Goal: Task Accomplishment & Management: Manage account settings

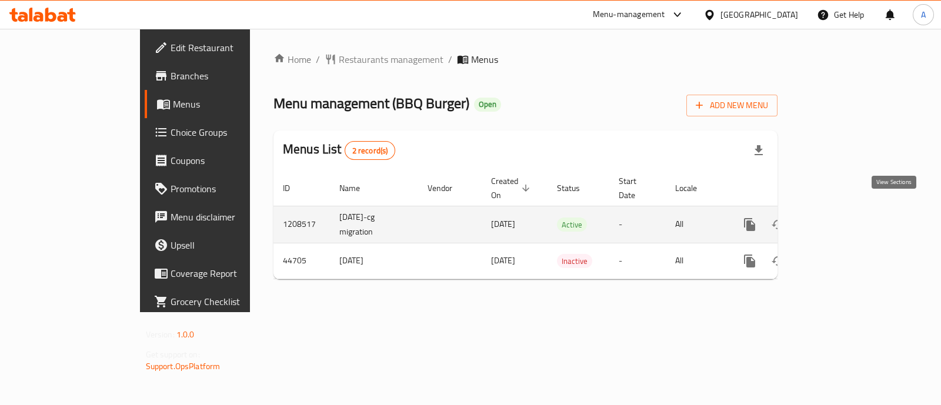
click at [841, 218] on icon "enhanced table" at bounding box center [834, 225] width 14 height 14
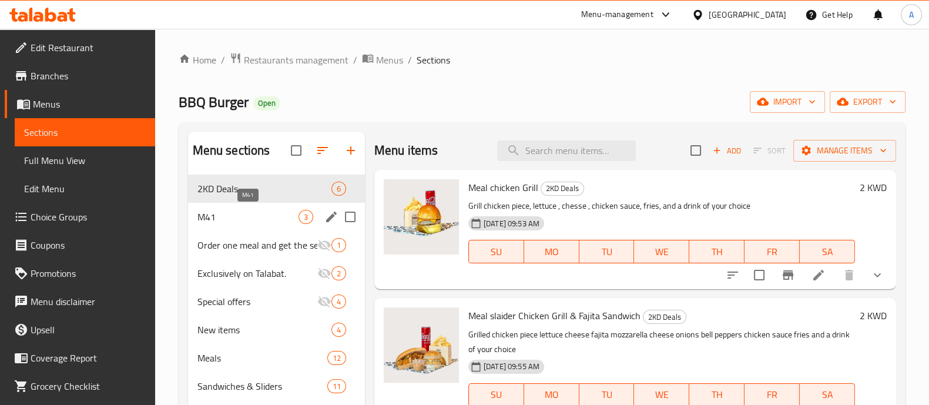
click at [240, 216] on span "M41" at bounding box center [248, 217] width 101 height 14
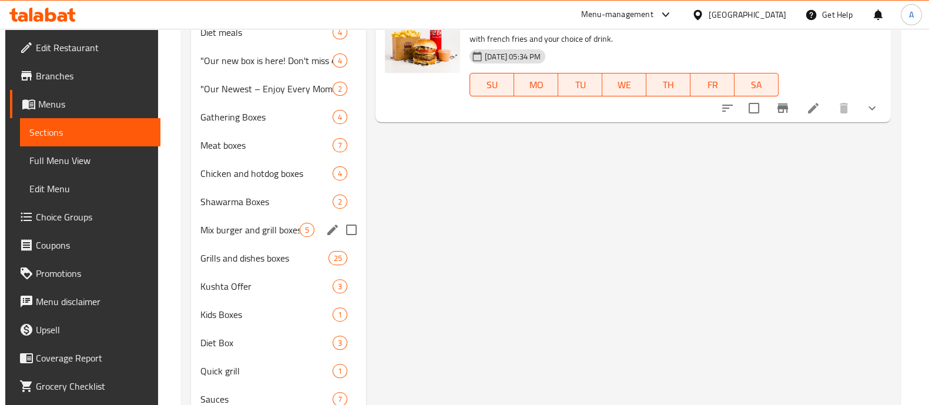
scroll to position [365, 0]
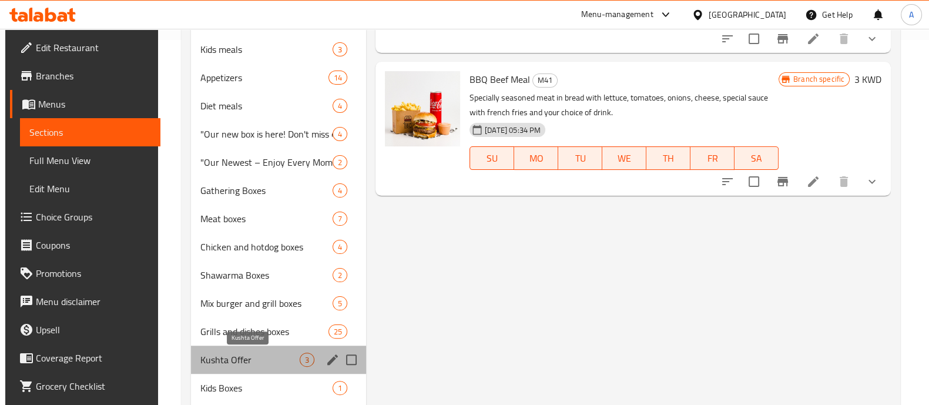
click at [220, 359] on span "Kushta Offer" at bounding box center [249, 360] width 99 height 14
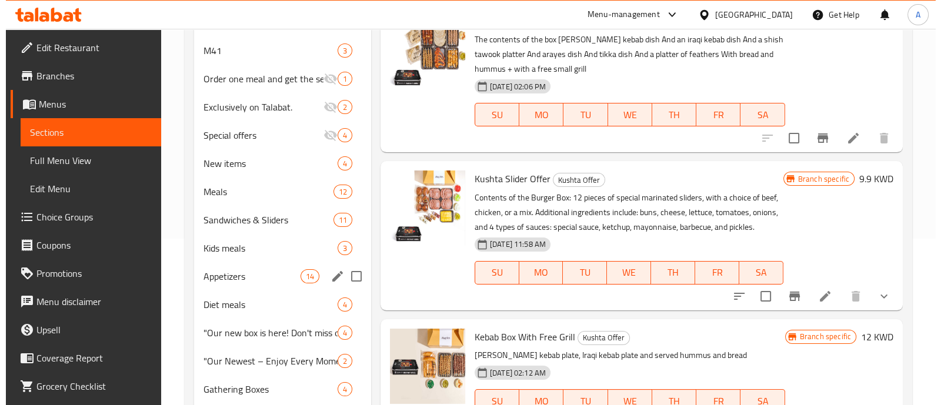
scroll to position [71, 0]
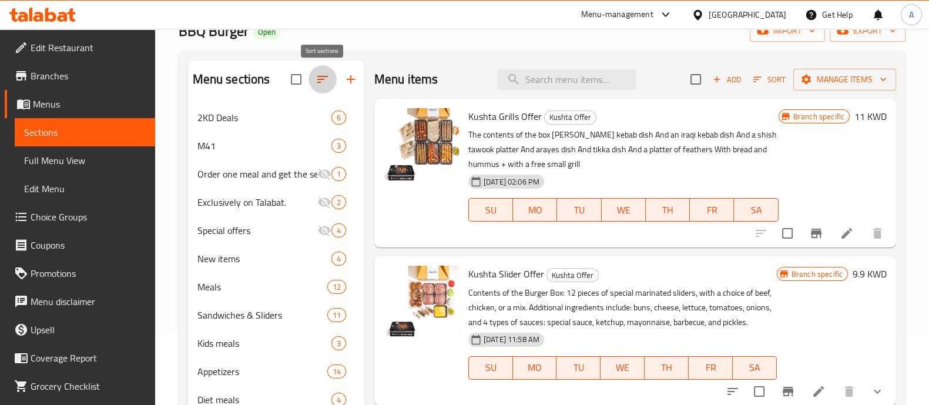
click at [319, 78] on icon "button" at bounding box center [323, 79] width 14 height 14
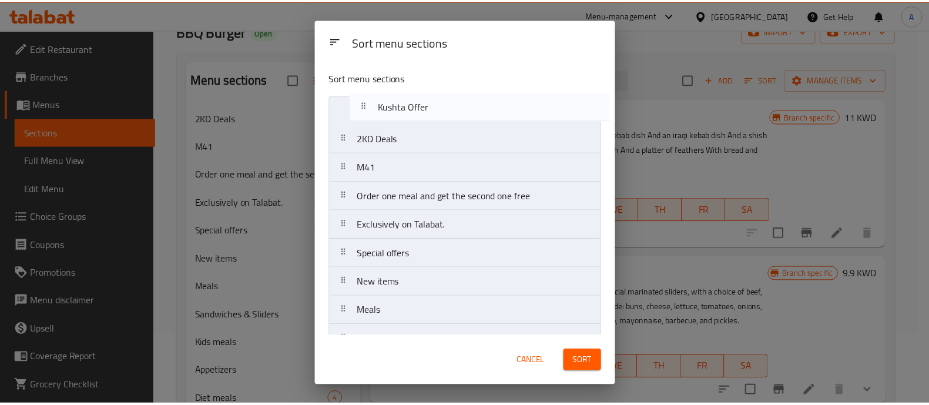
scroll to position [0, 0]
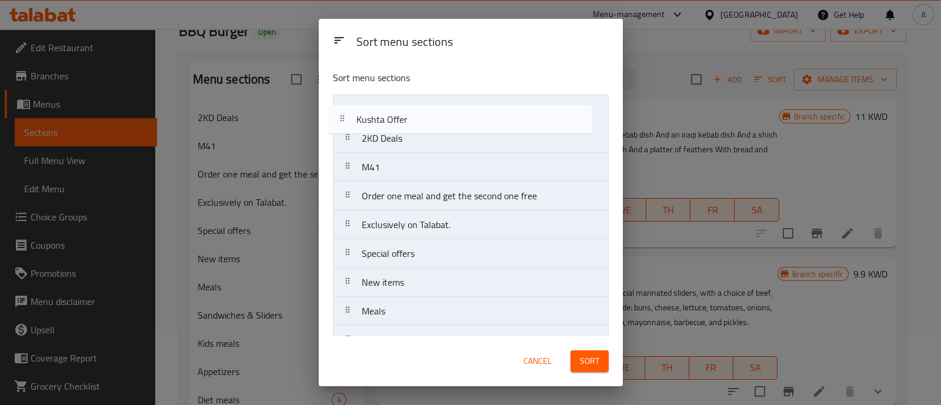
drag, startPoint x: 413, startPoint y: 217, endPoint x: 407, endPoint y: 116, distance: 100.7
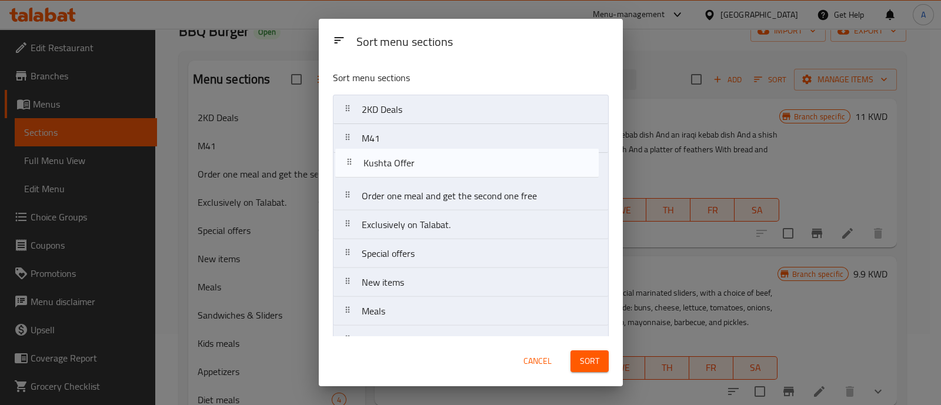
drag, startPoint x: 352, startPoint y: 112, endPoint x: 354, endPoint y: 166, distance: 54.1
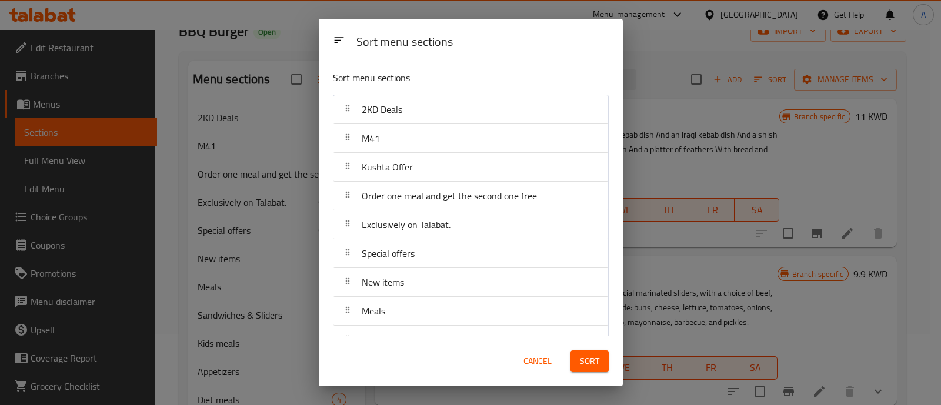
click at [597, 362] on span "Sort" at bounding box center [589, 361] width 19 height 15
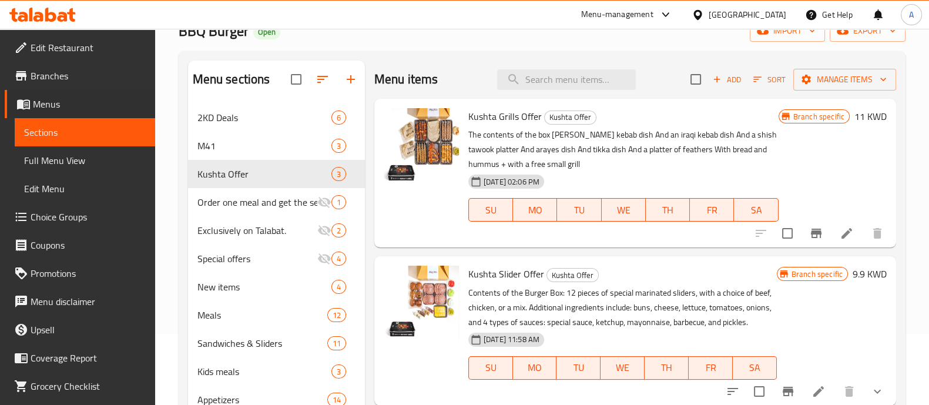
click at [0, 176] on li "Menus Sections Full Menu View Edit Menu" at bounding box center [73, 146] width 164 height 113
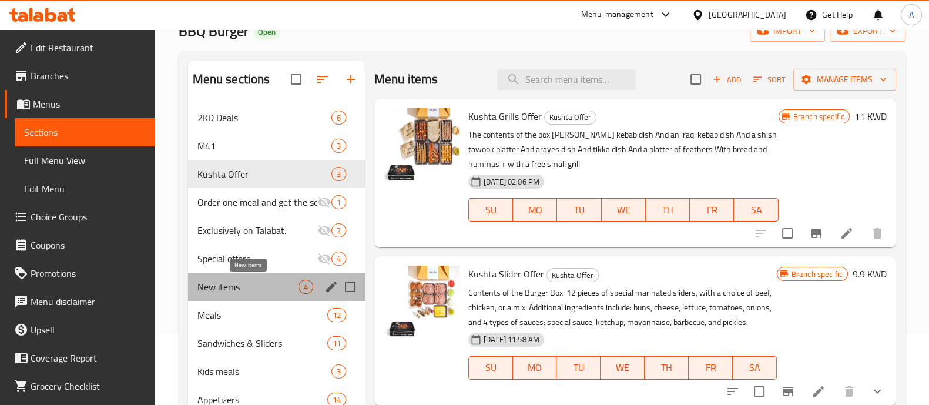
click at [250, 287] on span "New items" at bounding box center [248, 287] width 101 height 14
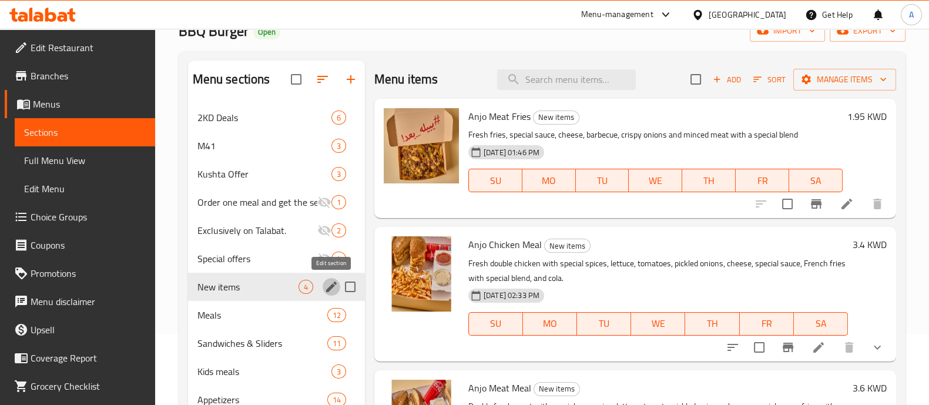
click at [326, 286] on icon "edit" at bounding box center [331, 287] width 14 height 14
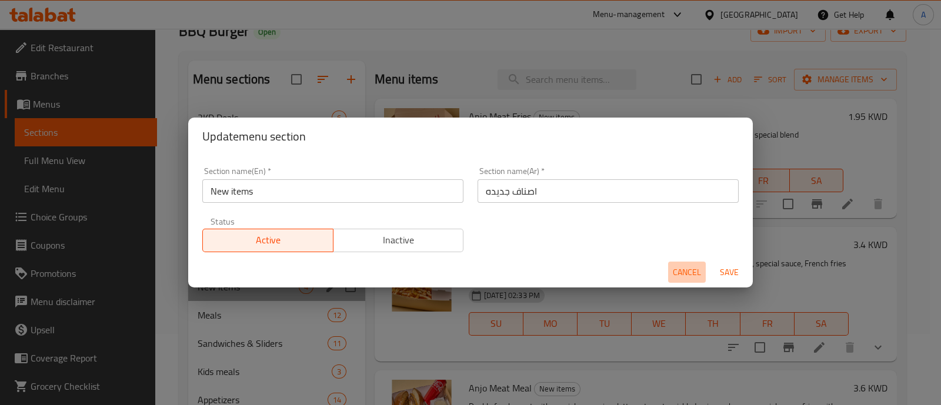
click at [694, 275] on span "Cancel" at bounding box center [686, 272] width 28 height 15
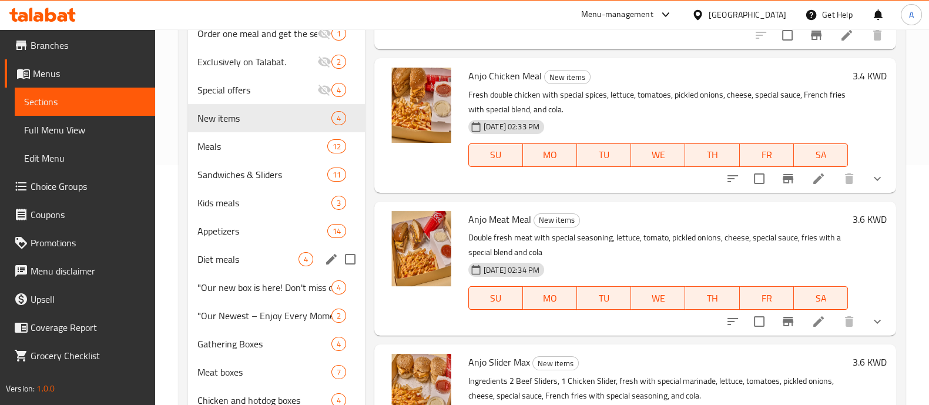
scroll to position [292, 0]
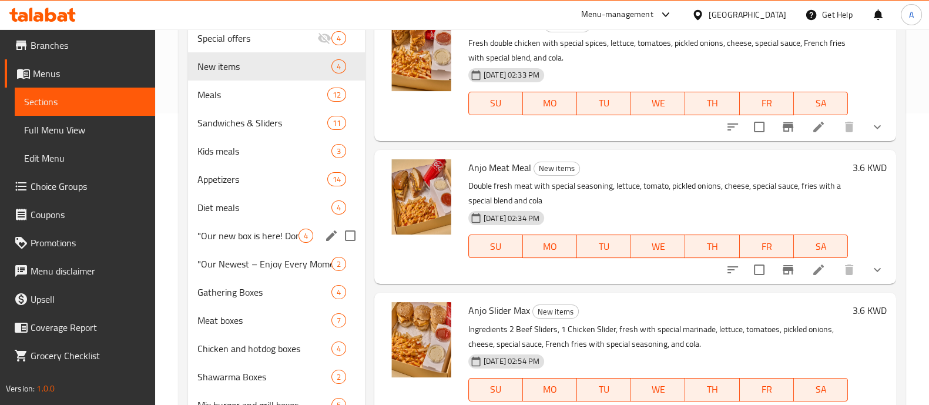
click at [239, 242] on div ""Our new box is here! Don't miss out!" 4" at bounding box center [276, 236] width 177 height 28
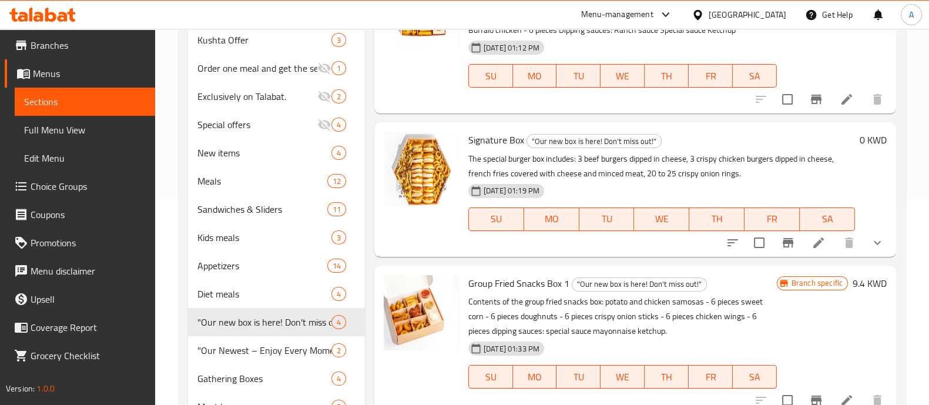
scroll to position [365, 0]
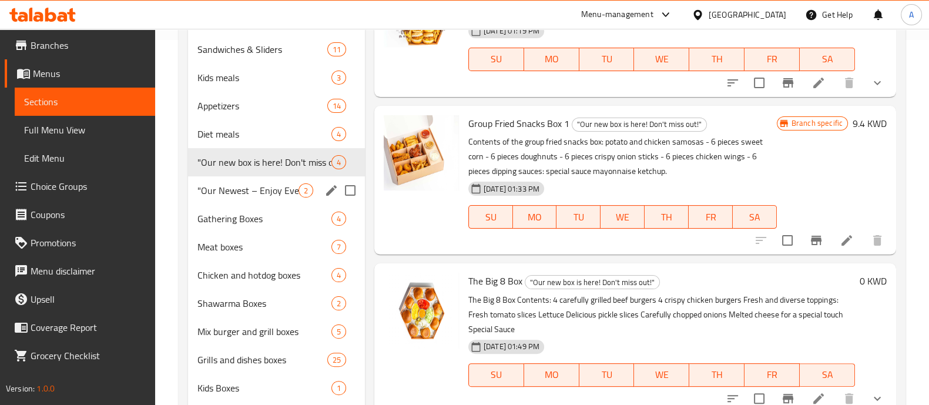
click at [270, 199] on div ""Our Newest – Enjoy Every Moment!" (•‿•) 2" at bounding box center [276, 190] width 177 height 28
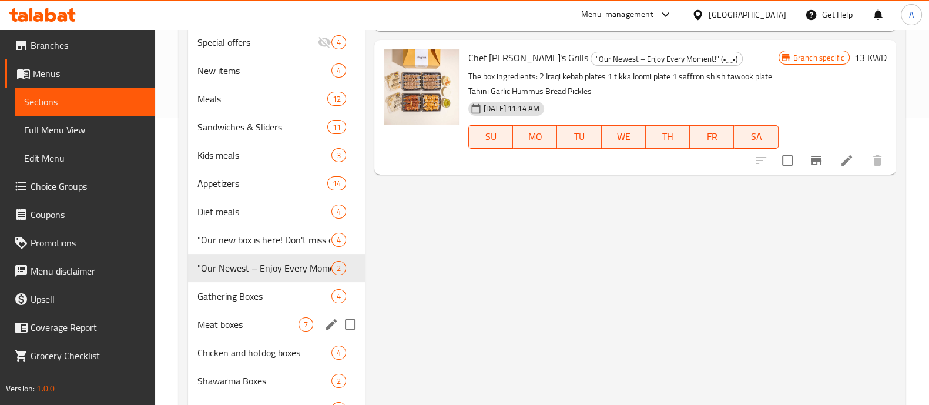
scroll to position [292, 0]
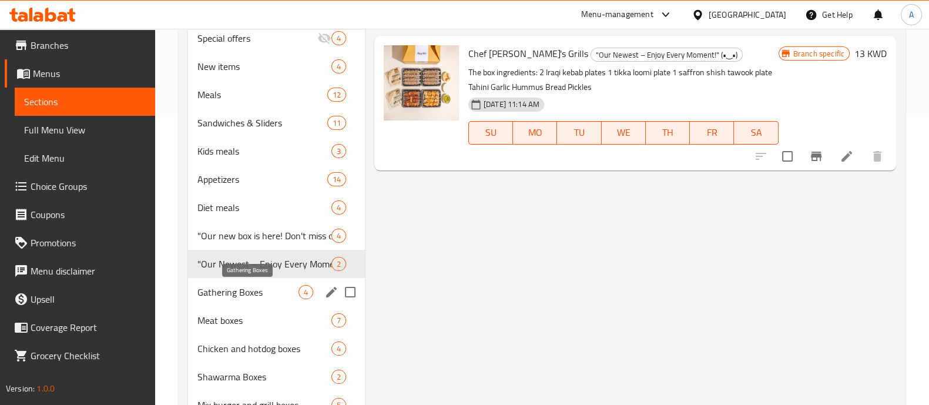
click at [216, 295] on span "Gathering Boxes" at bounding box center [248, 292] width 101 height 14
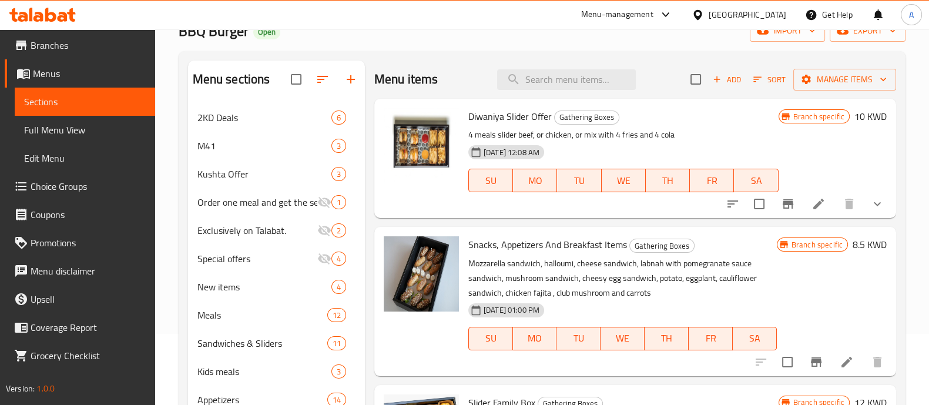
scroll to position [218, 0]
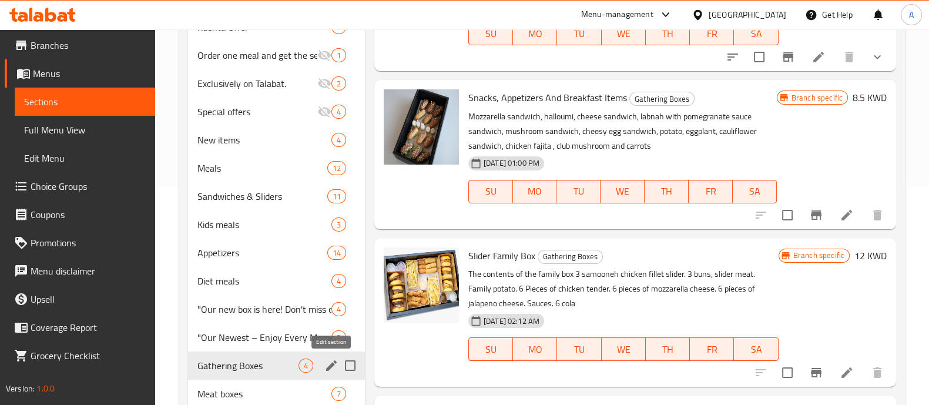
click at [327, 365] on icon "edit" at bounding box center [331, 366] width 14 height 14
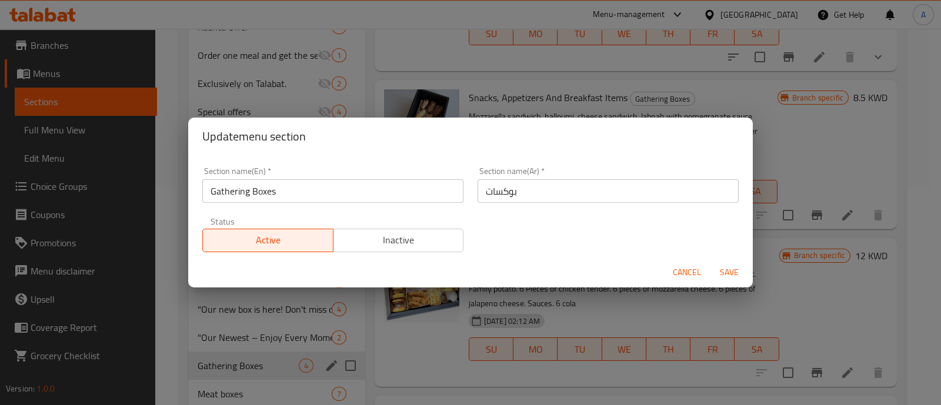
click at [489, 194] on input "بوكسات" at bounding box center [607, 191] width 261 height 24
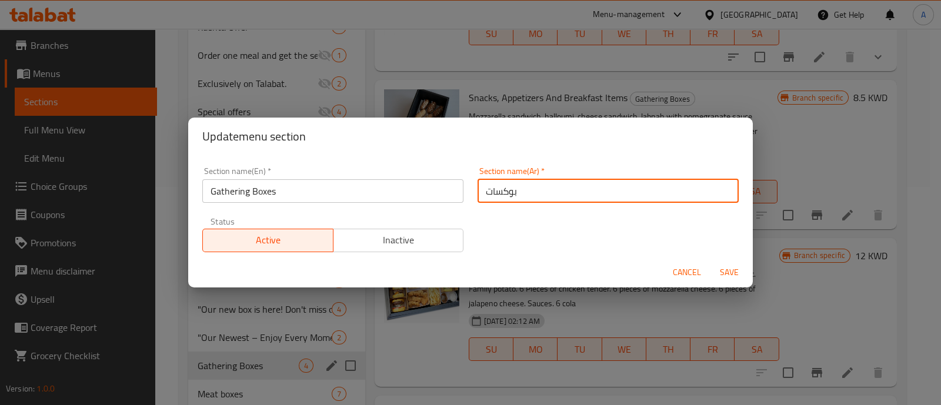
click at [486, 195] on input "بوكسات" at bounding box center [607, 191] width 261 height 24
type input "g"
type input "ل"
type input "بوكس الجمعات"
click at [733, 273] on span "Save" at bounding box center [729, 272] width 28 height 15
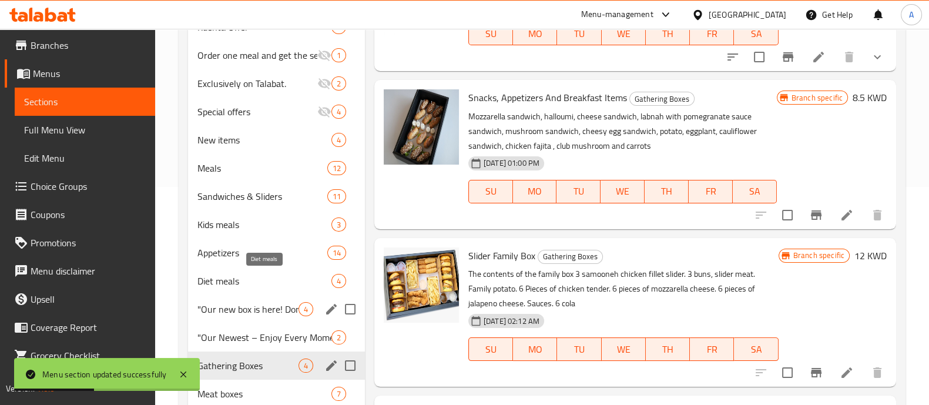
scroll to position [292, 0]
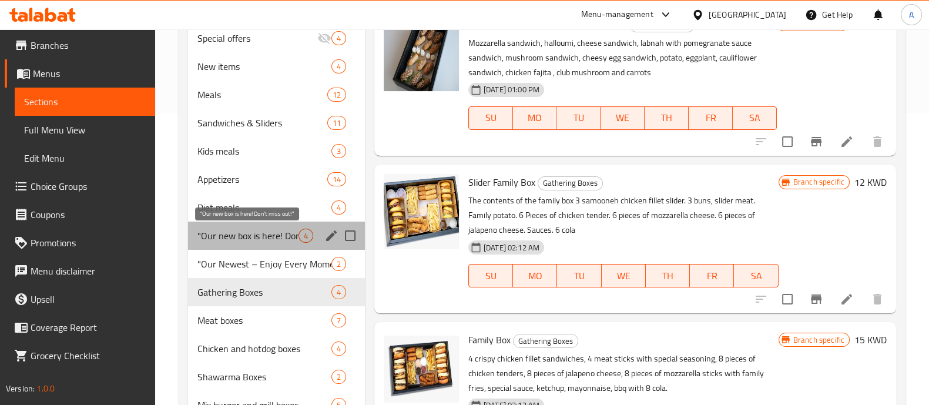
click at [259, 229] on span ""Our new box is here! Don't miss out!"" at bounding box center [248, 236] width 101 height 14
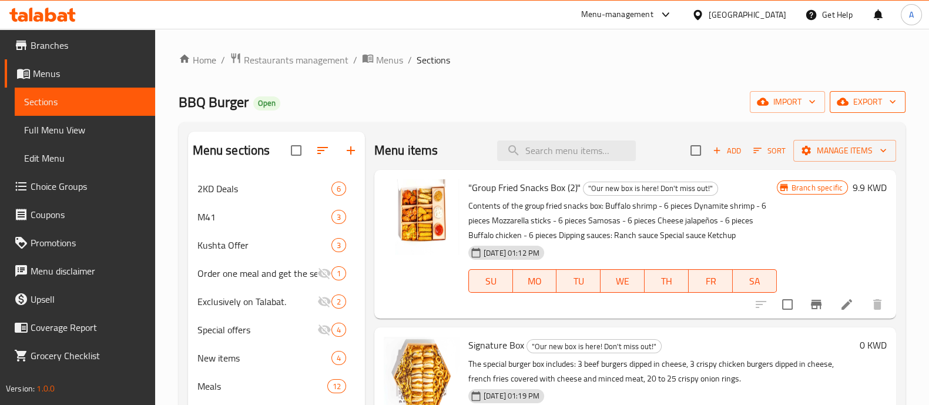
click at [847, 107] on icon "button" at bounding box center [843, 102] width 12 height 12
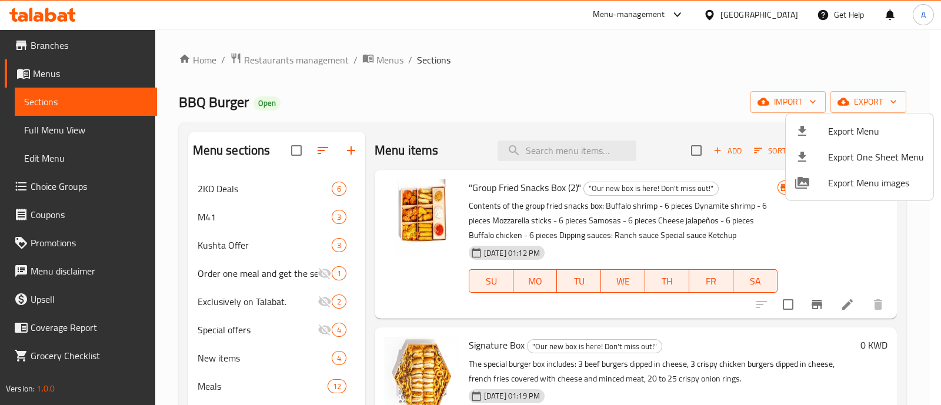
click at [720, 66] on div at bounding box center [470, 202] width 941 height 405
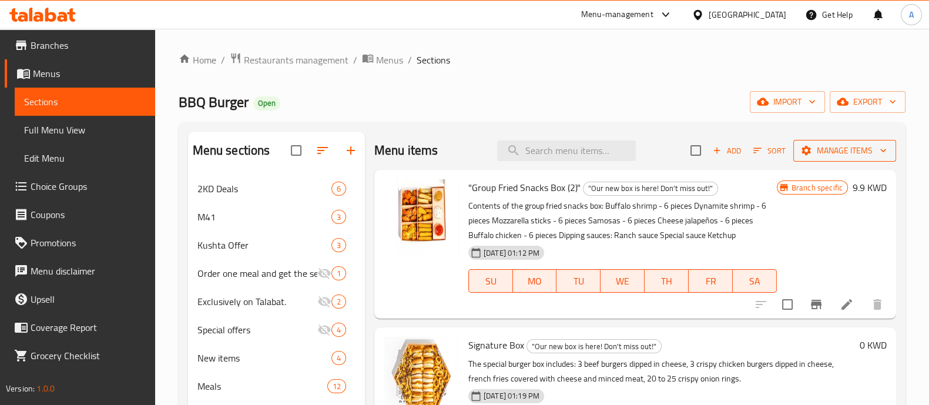
click at [869, 146] on span "Manage items" at bounding box center [845, 150] width 84 height 15
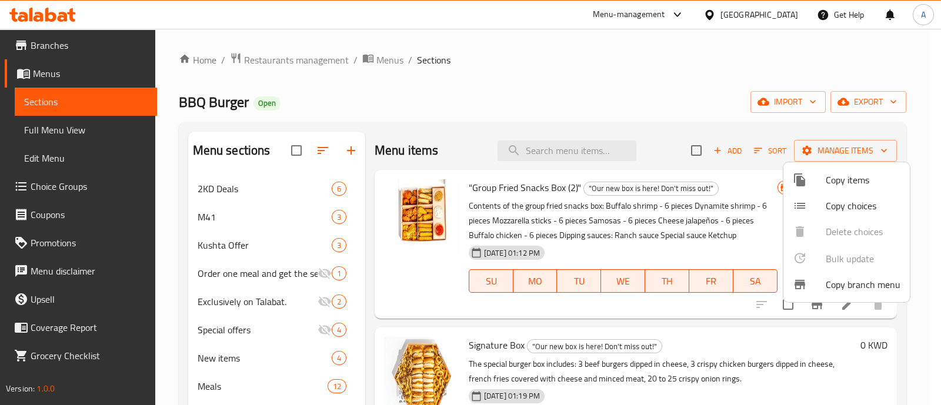
click at [847, 173] on span "Copy items" at bounding box center [862, 180] width 75 height 14
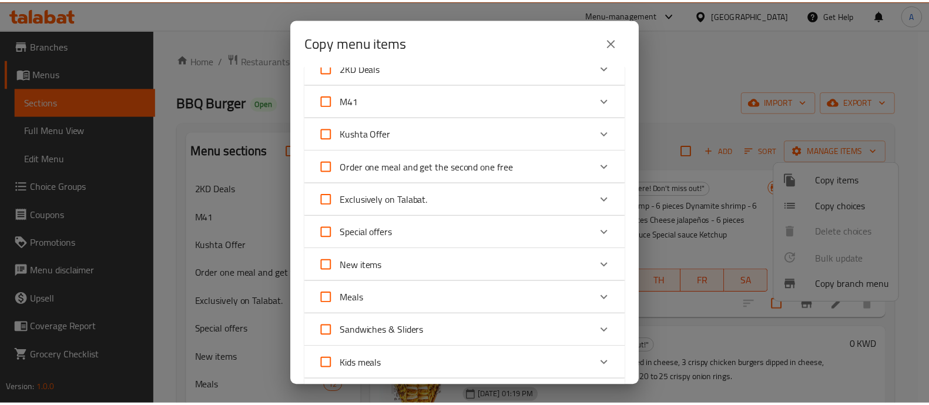
scroll to position [73, 0]
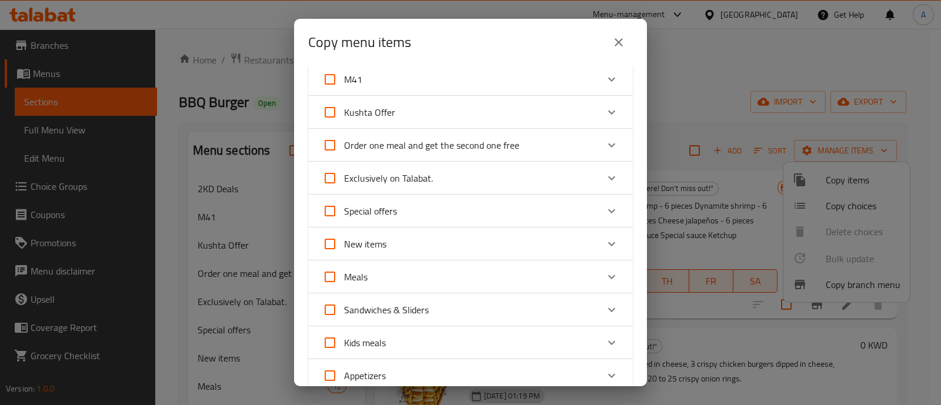
click at [720, 83] on div "Copy menu items 0 / 138 items selected ​ 2KD Deals Meal chicken Grill 2 KWD Mea…" at bounding box center [470, 202] width 941 height 405
click at [612, 37] on button "close" at bounding box center [618, 42] width 28 height 28
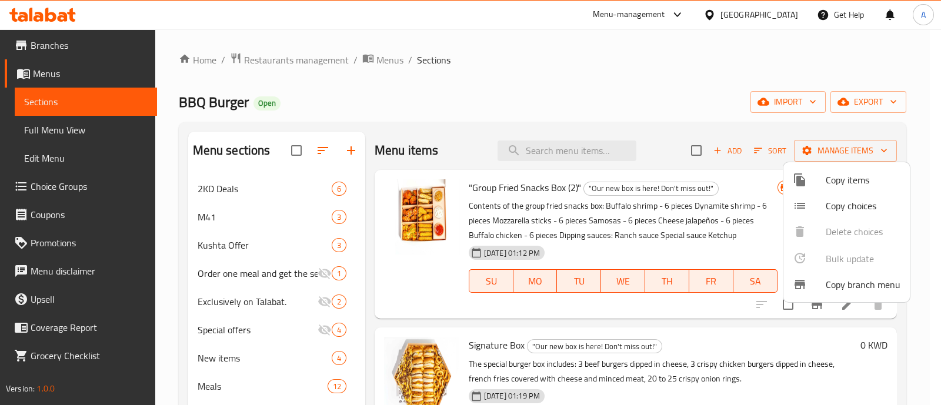
click at [439, 72] on div at bounding box center [470, 202] width 941 height 405
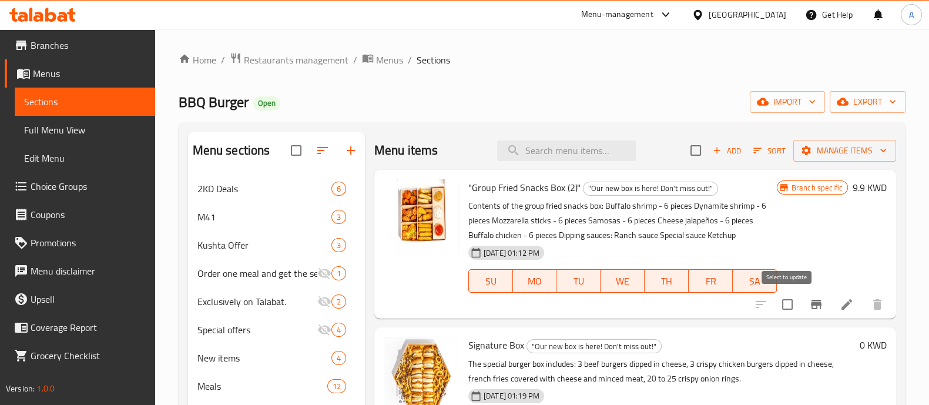
click at [788, 310] on input "checkbox" at bounding box center [787, 304] width 25 height 25
checkbox input "true"
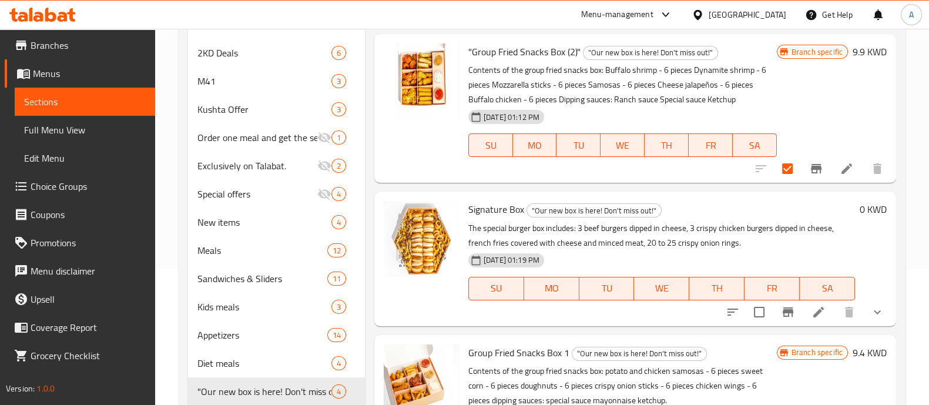
scroll to position [220, 0]
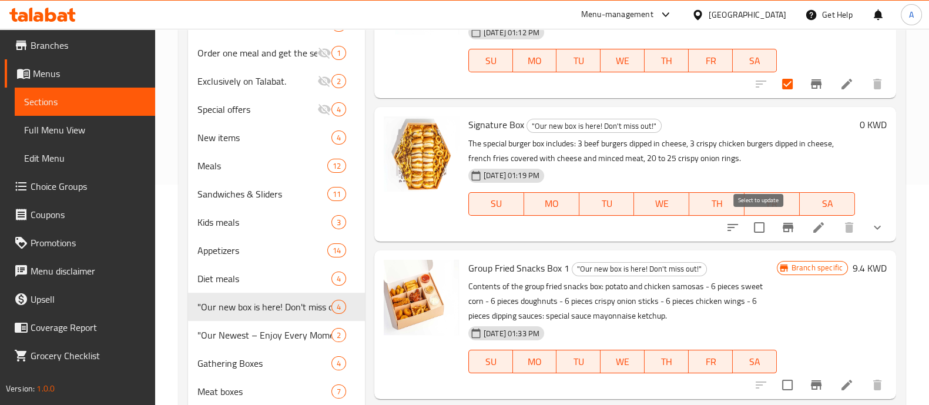
click at [762, 223] on input "checkbox" at bounding box center [759, 227] width 25 height 25
checkbox input "true"
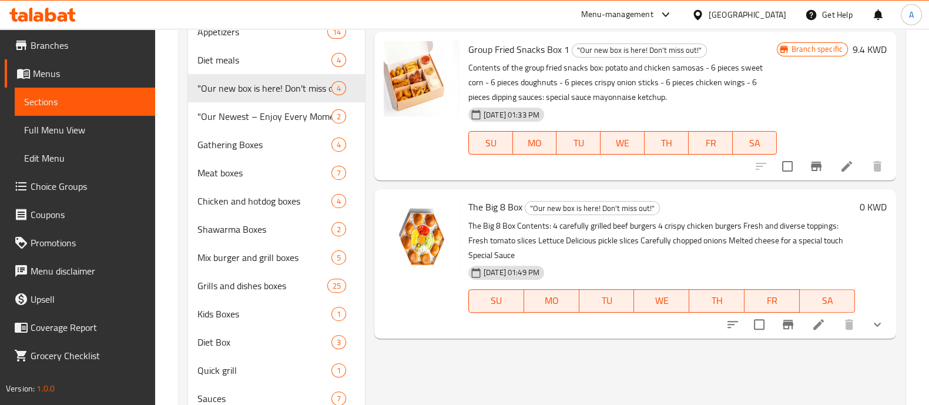
scroll to position [441, 0]
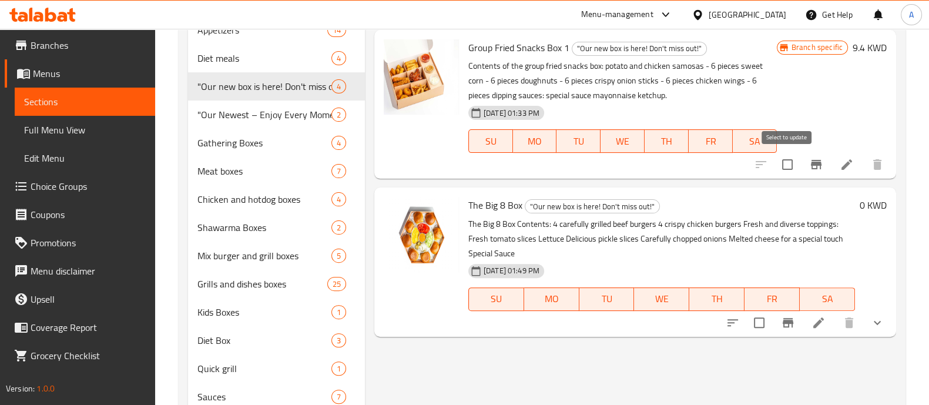
click at [787, 162] on input "checkbox" at bounding box center [787, 164] width 25 height 25
checkbox input "true"
click at [762, 326] on input "checkbox" at bounding box center [759, 322] width 25 height 25
checkbox input "true"
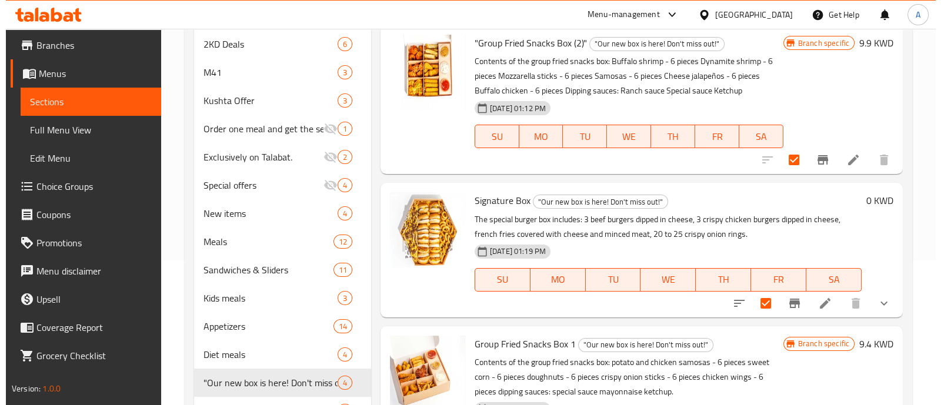
scroll to position [0, 0]
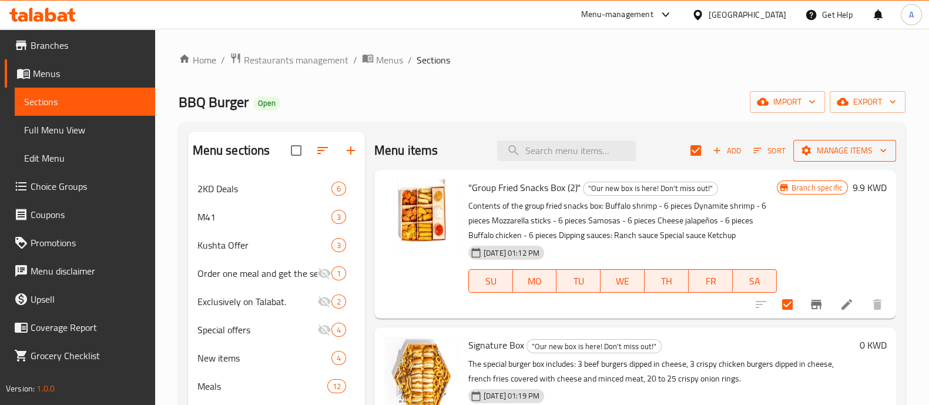
click at [856, 156] on span "Manage items" at bounding box center [845, 150] width 84 height 15
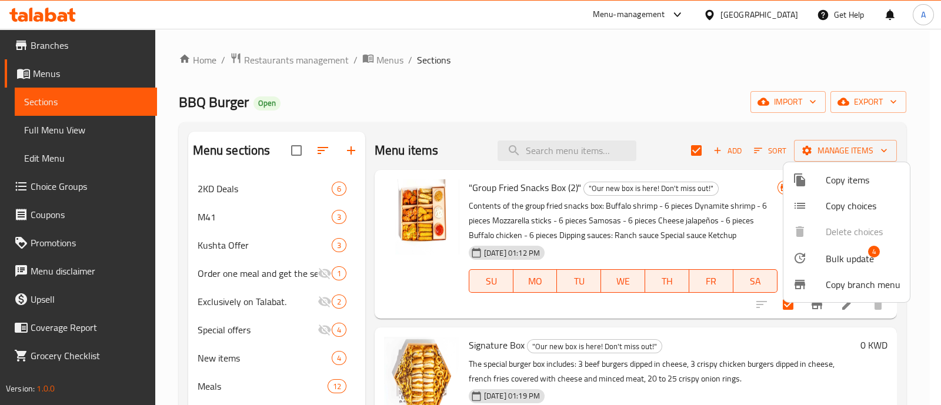
click at [847, 181] on span "Copy items" at bounding box center [862, 180] width 75 height 14
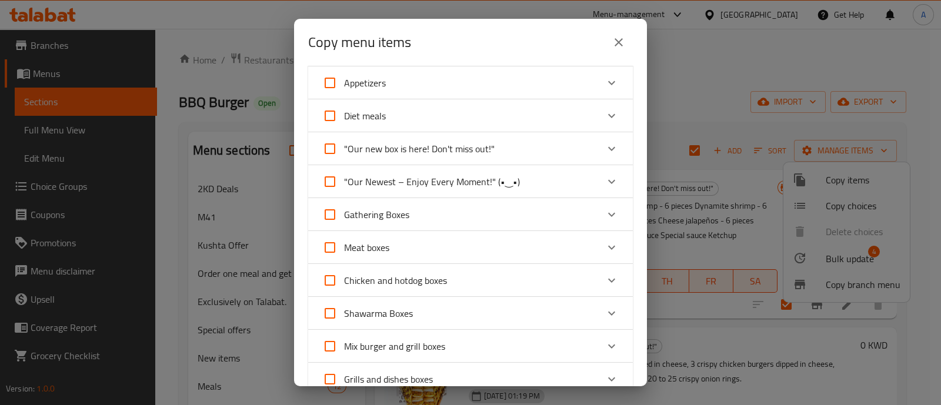
scroll to position [367, 0]
click at [330, 212] on input "Gathering Boxes" at bounding box center [330, 213] width 28 height 28
checkbox input "true"
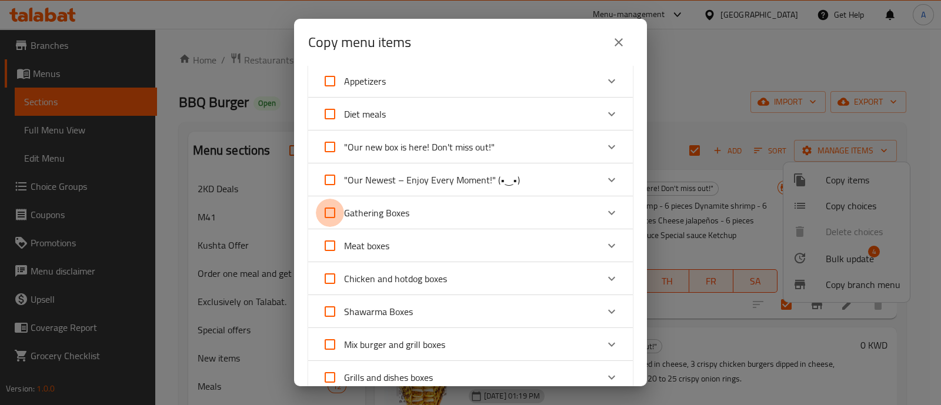
checkbox input "true"
click at [604, 212] on icon "Expand" at bounding box center [611, 213] width 14 height 14
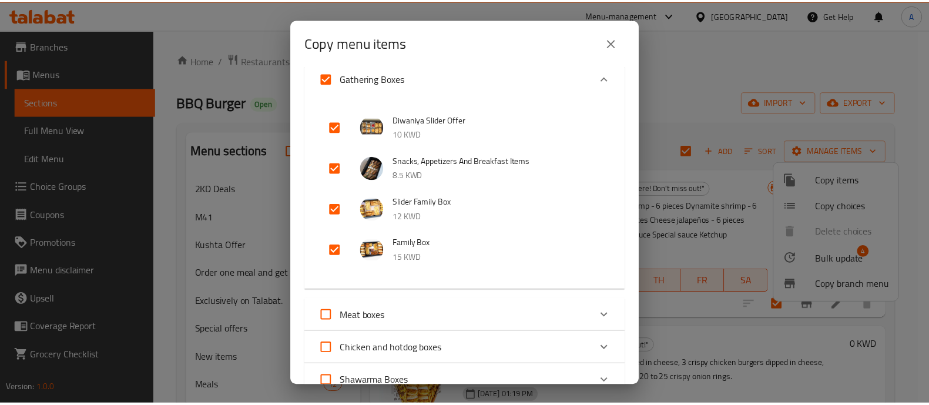
scroll to position [441, 0]
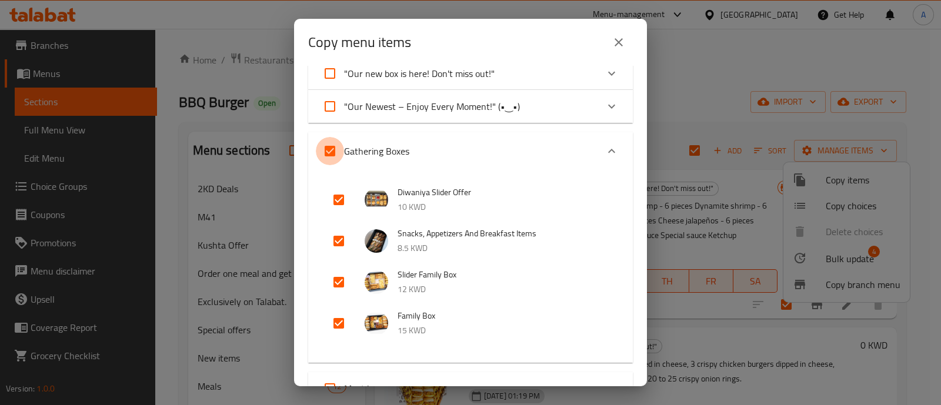
click at [333, 152] on input "Gathering Boxes" at bounding box center [330, 151] width 28 height 28
checkbox input "false"
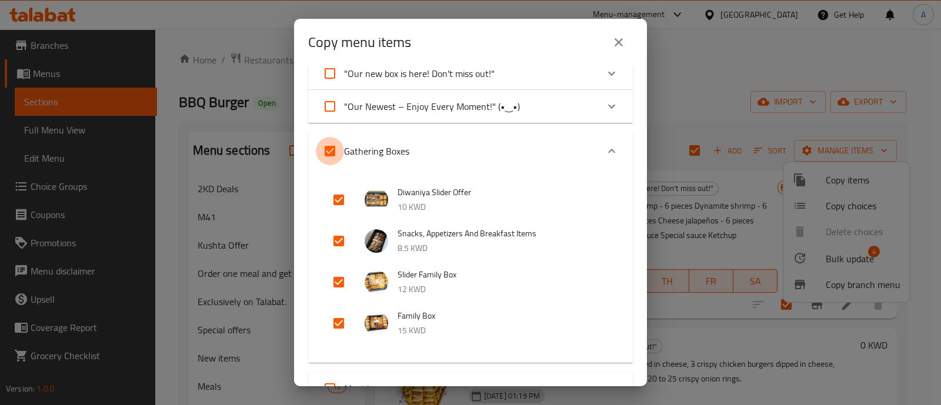
checkbox input "false"
click at [620, 39] on icon "close" at bounding box center [618, 42] width 14 height 14
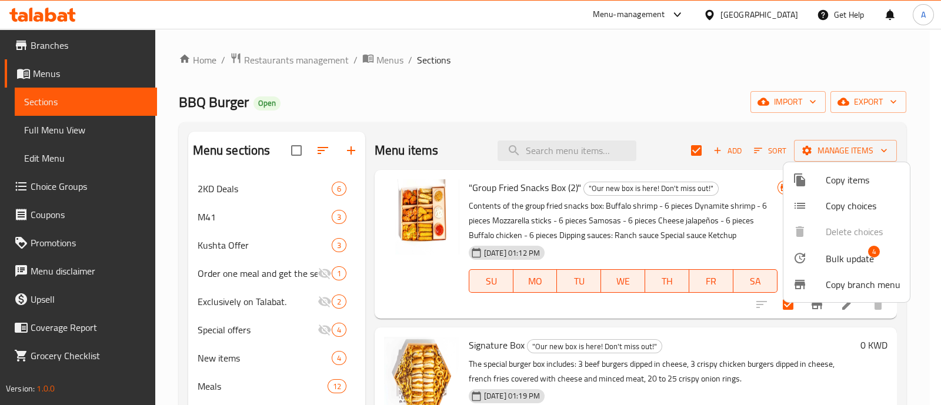
click at [594, 66] on div at bounding box center [470, 202] width 941 height 405
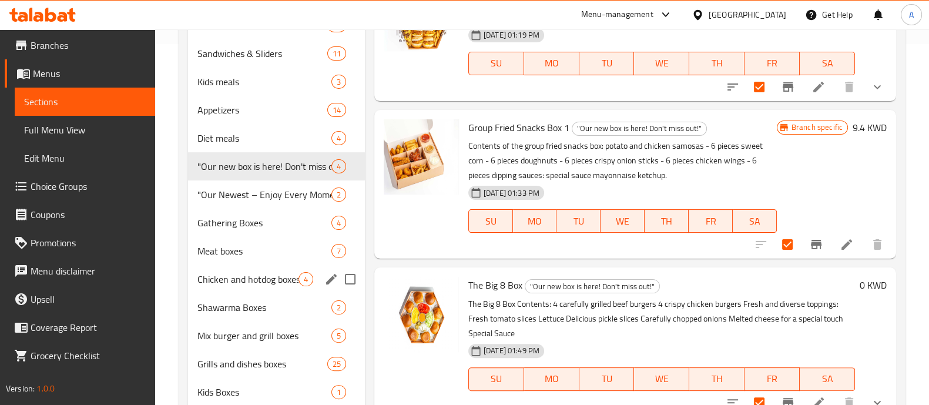
scroll to position [367, 0]
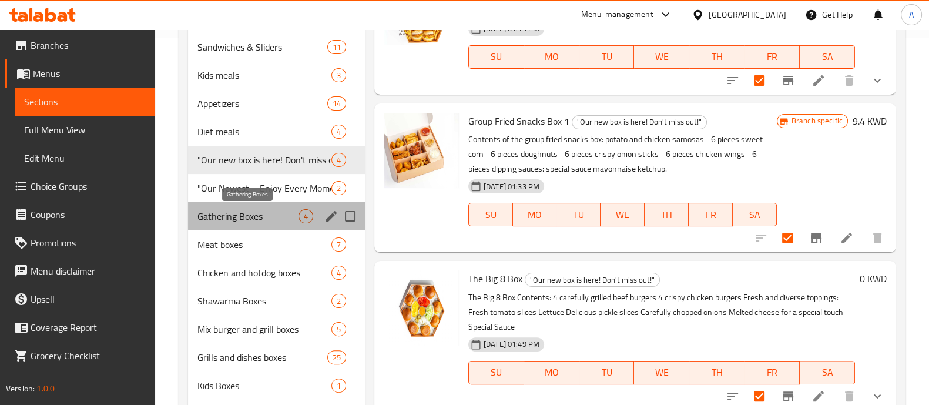
click at [232, 217] on span "Gathering Boxes" at bounding box center [248, 216] width 101 height 14
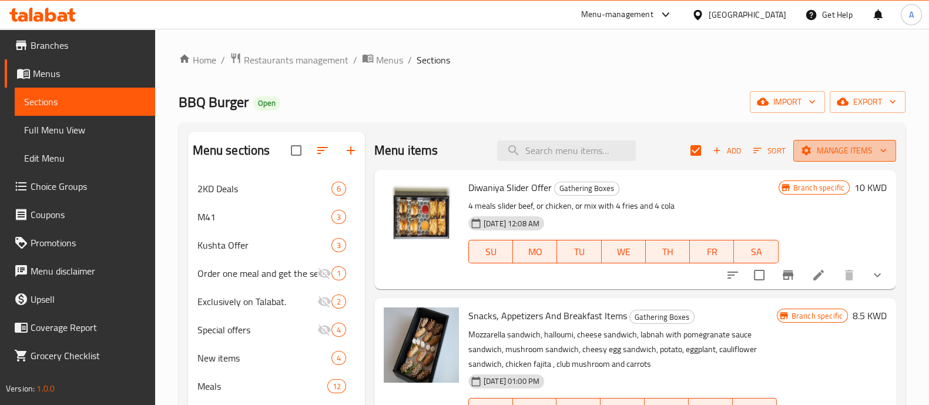
click at [837, 154] on span "Manage items" at bounding box center [845, 150] width 84 height 15
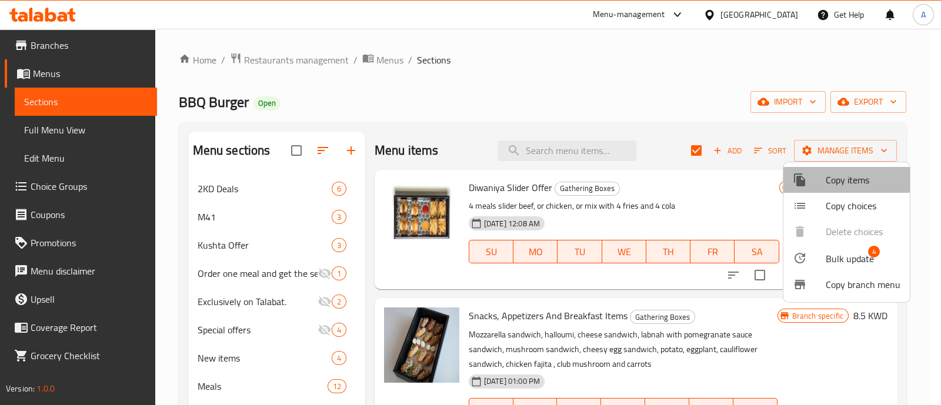
click at [829, 178] on span "Copy items" at bounding box center [862, 180] width 75 height 14
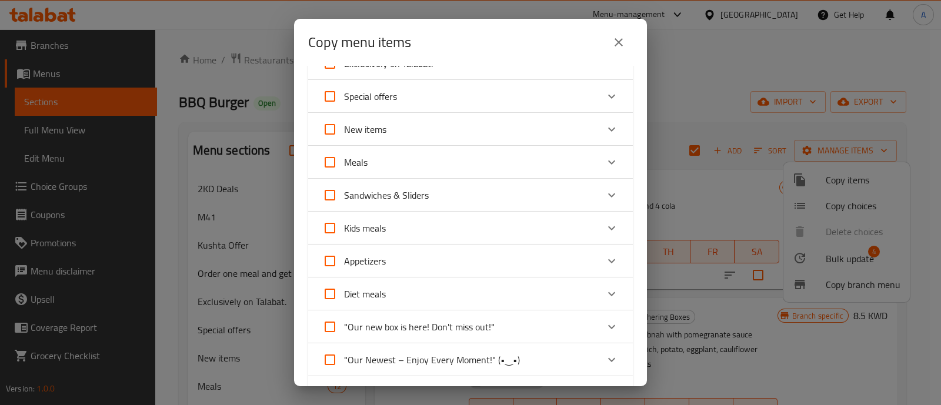
scroll to position [220, 0]
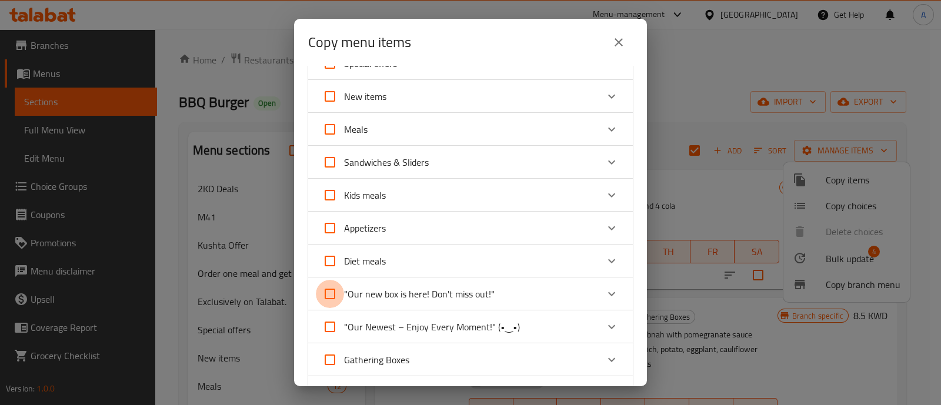
click at [329, 289] on input ""Our new box is here! Don't miss out!"" at bounding box center [330, 294] width 28 height 28
checkbox input "true"
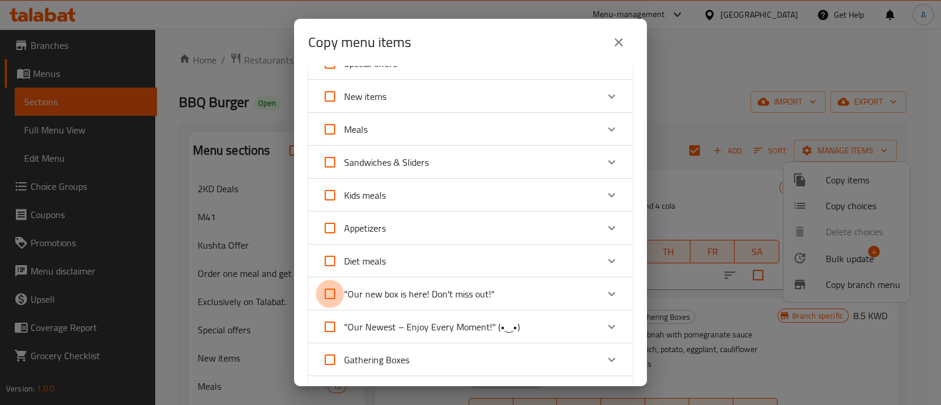
checkbox input "true"
click at [604, 292] on icon "Expand" at bounding box center [611, 294] width 14 height 14
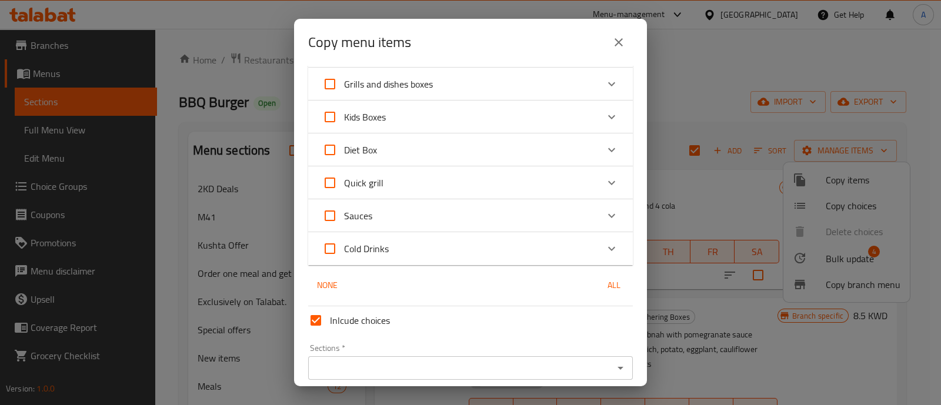
scroll to position [924, 0]
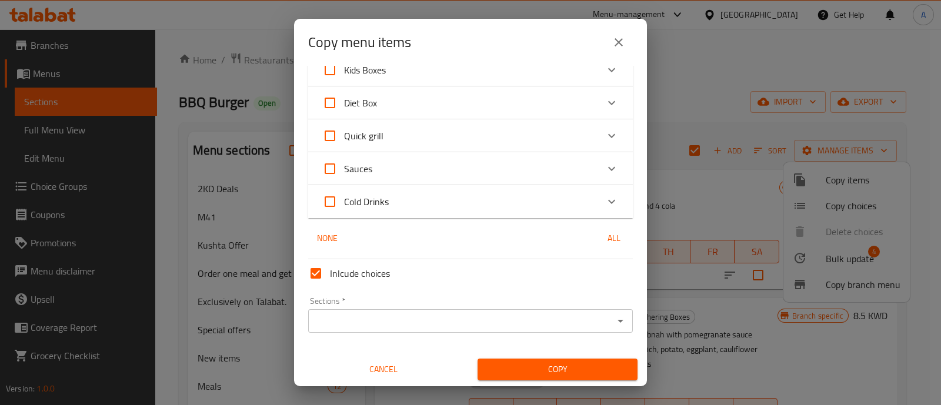
click at [479, 320] on input "Sections   *" at bounding box center [461, 321] width 298 height 16
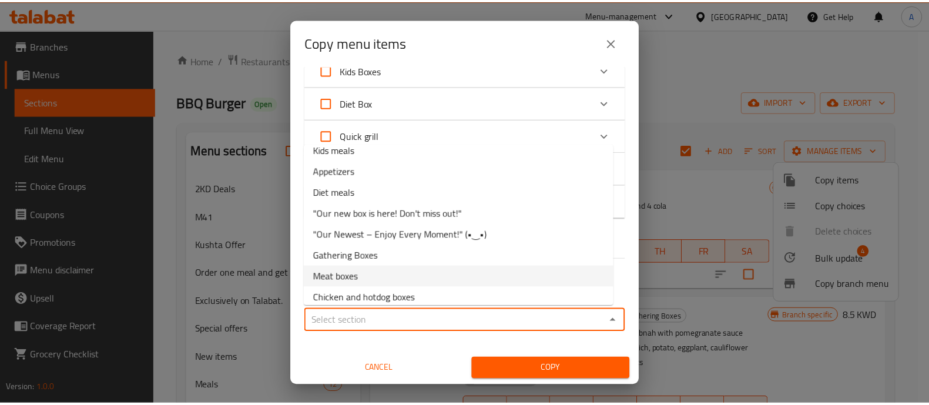
scroll to position [220, 0]
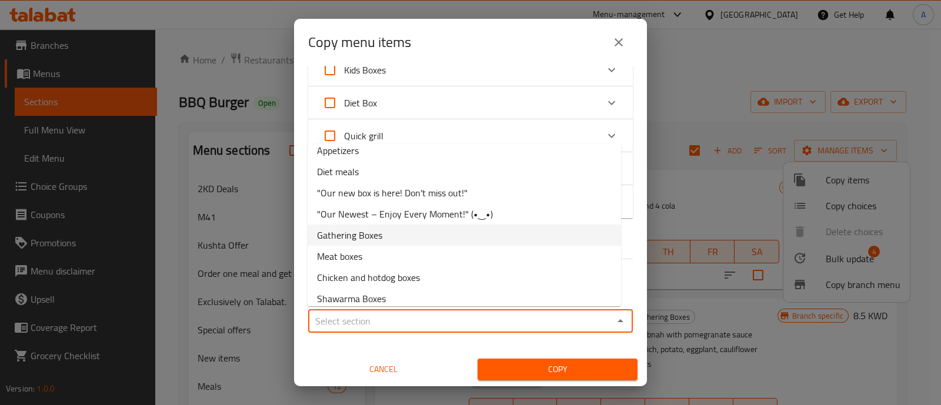
click at [357, 237] on span "Gathering Boxes" at bounding box center [349, 235] width 65 height 14
type input "Gathering Boxes"
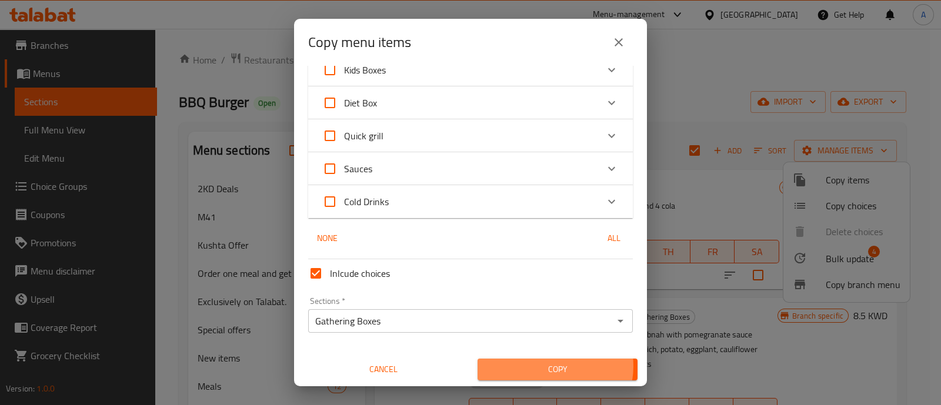
click at [543, 366] on span "Copy" at bounding box center [557, 369] width 141 height 15
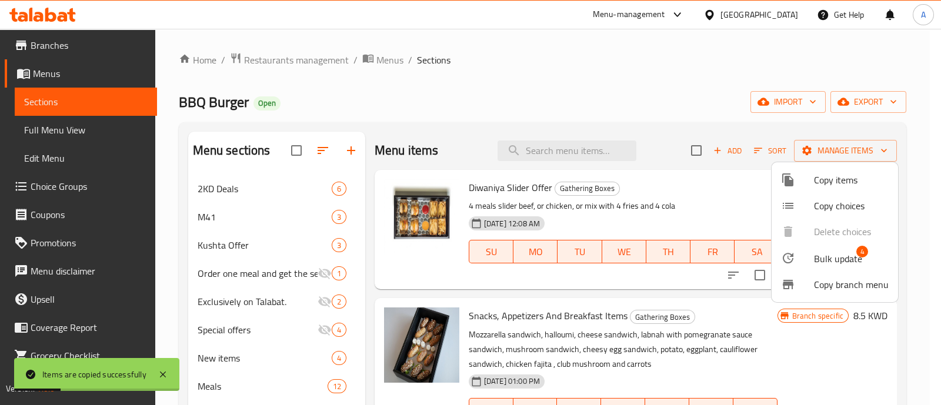
click at [370, 95] on div at bounding box center [470, 202] width 941 height 405
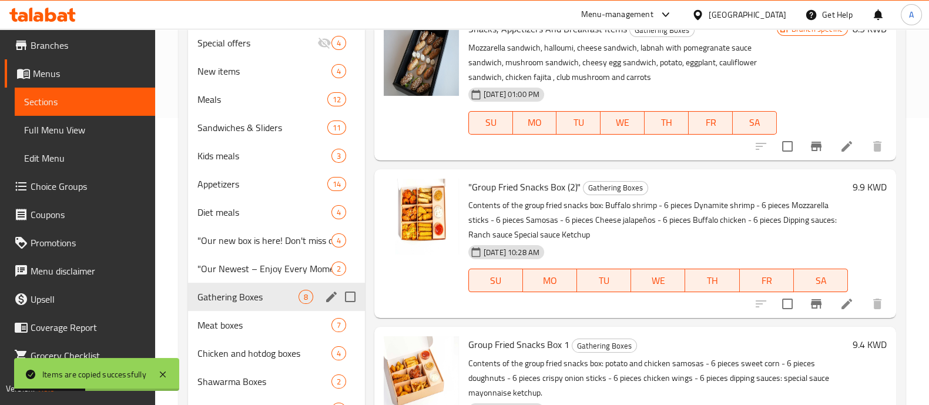
scroll to position [293, 0]
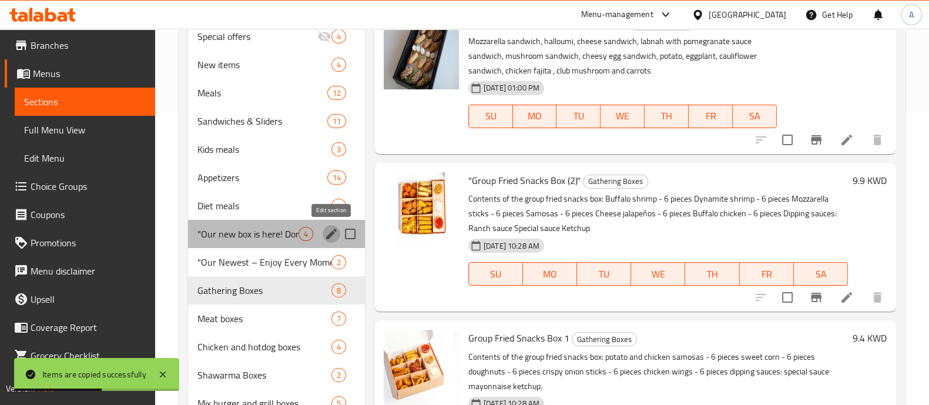
click at [329, 233] on icon "edit" at bounding box center [331, 234] width 14 height 14
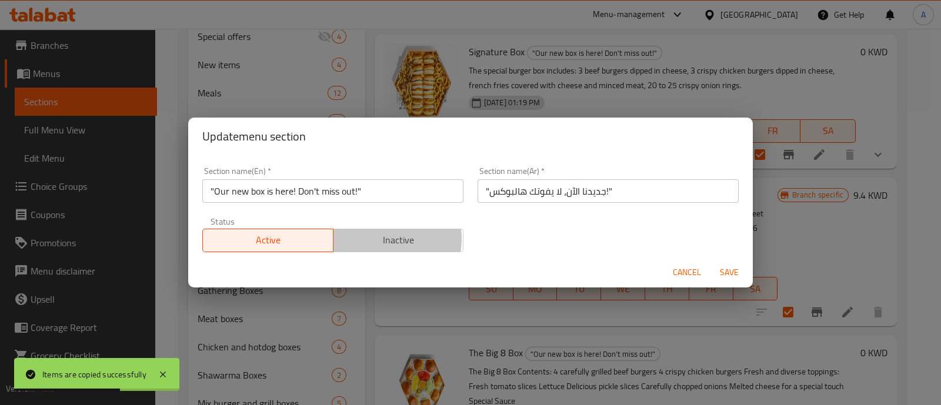
click at [374, 239] on span "Inactive" at bounding box center [398, 240] width 121 height 17
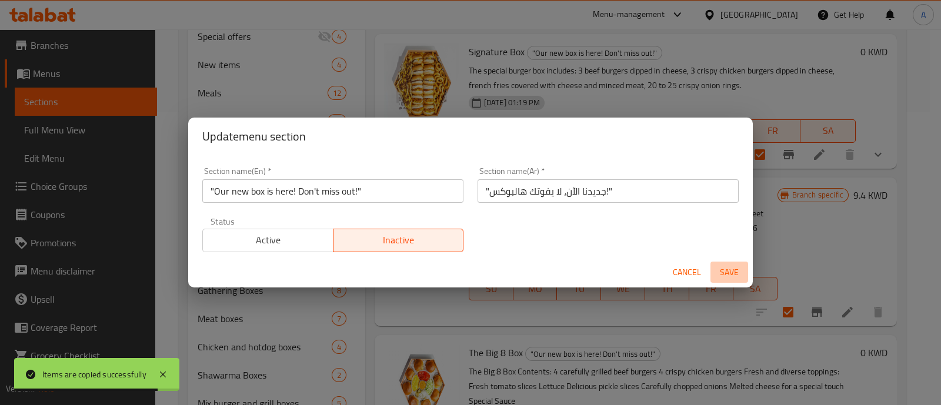
click at [728, 272] on span "Save" at bounding box center [729, 272] width 28 height 15
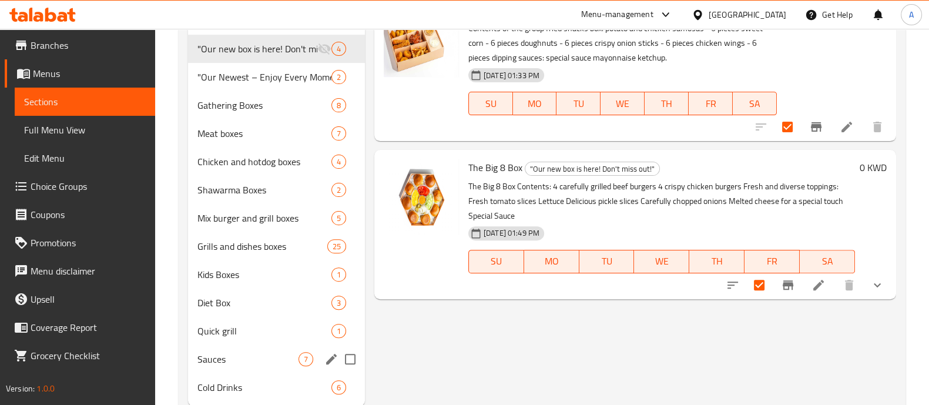
scroll to position [512, 0]
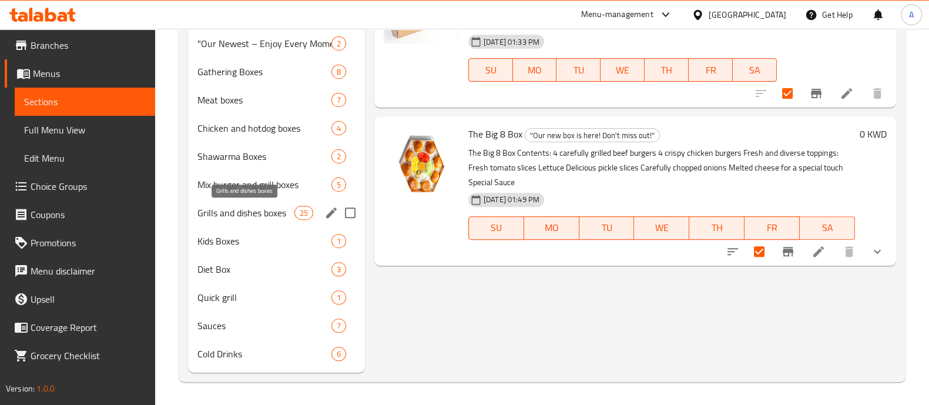
click at [230, 213] on span "Grills and dishes boxes" at bounding box center [246, 213] width 97 height 14
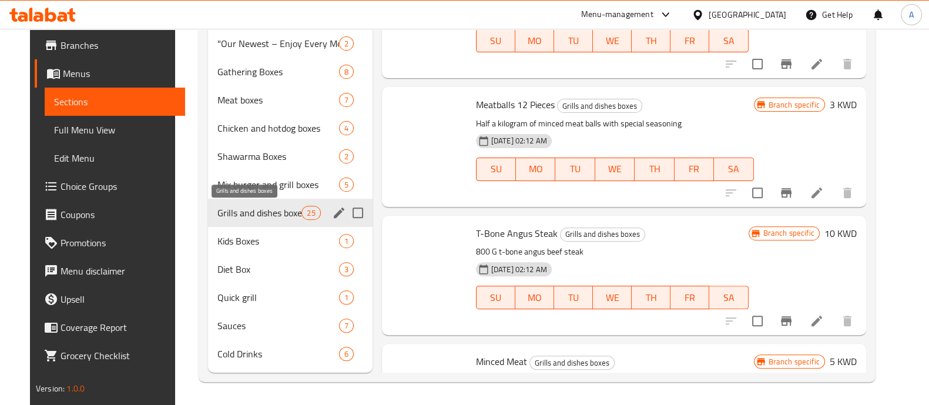
checkbox input "false"
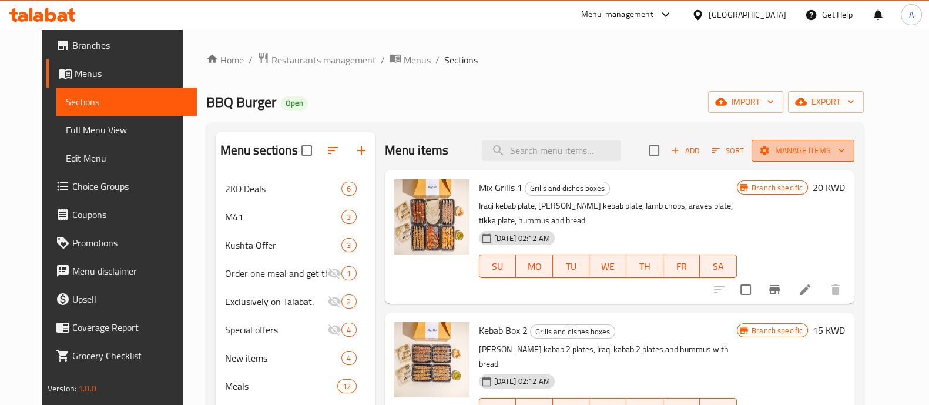
click at [841, 153] on span "Manage items" at bounding box center [803, 150] width 84 height 15
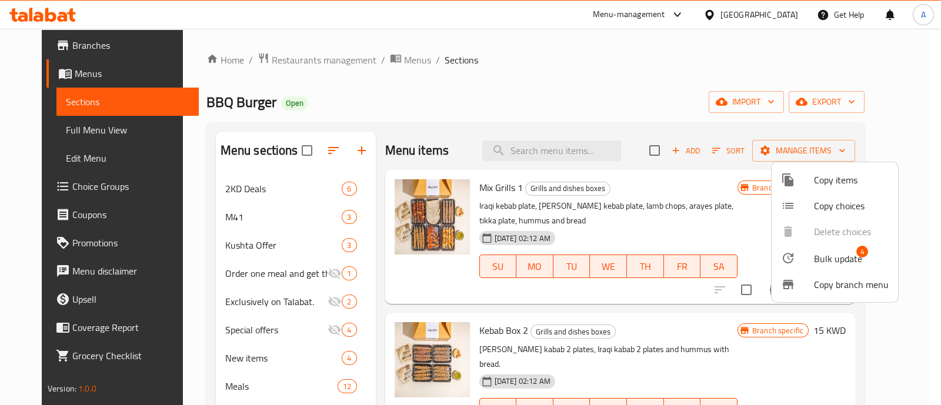
click at [815, 183] on span "Copy items" at bounding box center [851, 180] width 75 height 14
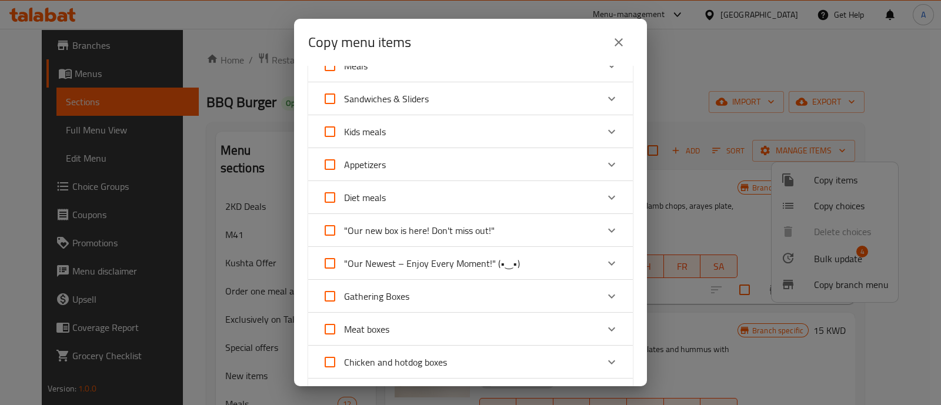
scroll to position [293, 0]
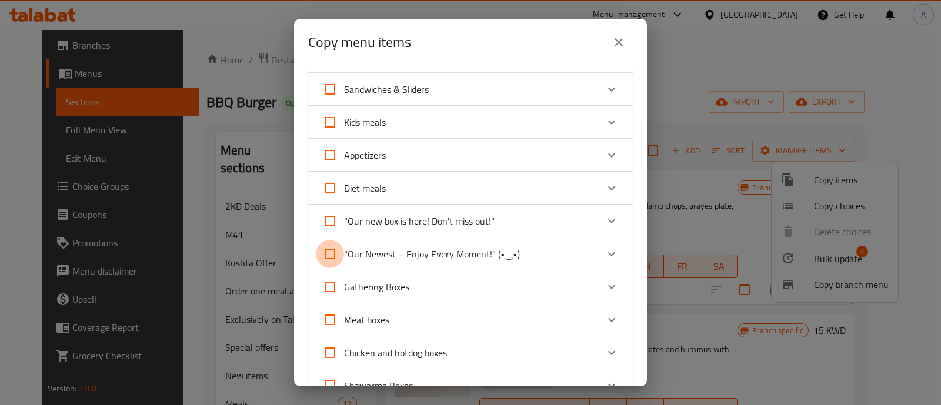
click at [329, 250] on input ""Our Newest – Enjoy Every Moment!" (•‿•)" at bounding box center [330, 254] width 28 height 28
checkbox input "true"
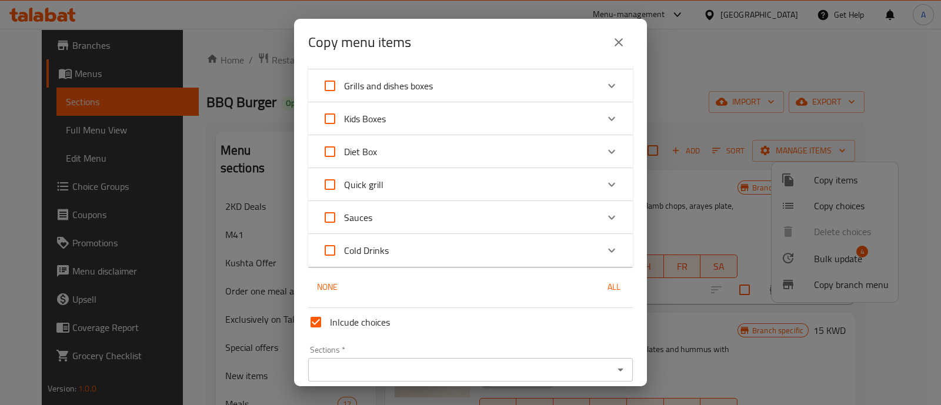
scroll to position [708, 0]
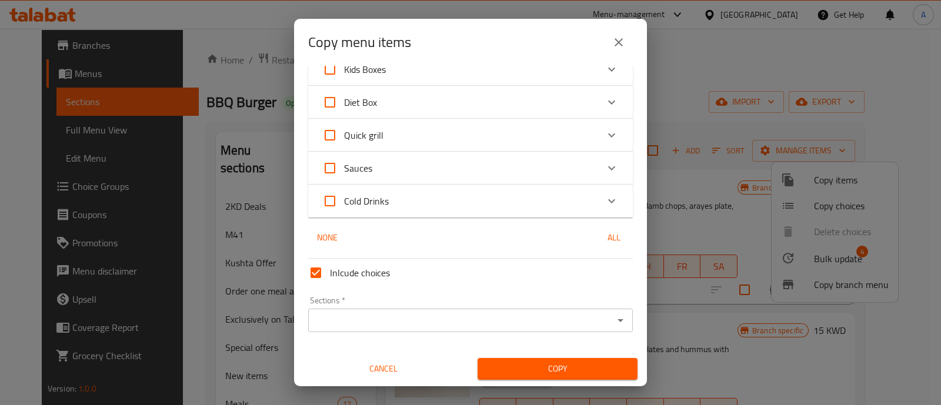
click at [423, 319] on input "Sections   *" at bounding box center [461, 320] width 298 height 16
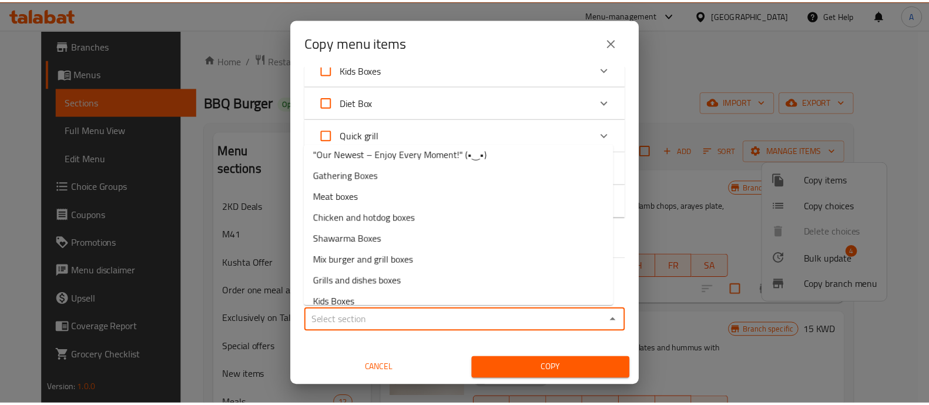
scroll to position [376, 0]
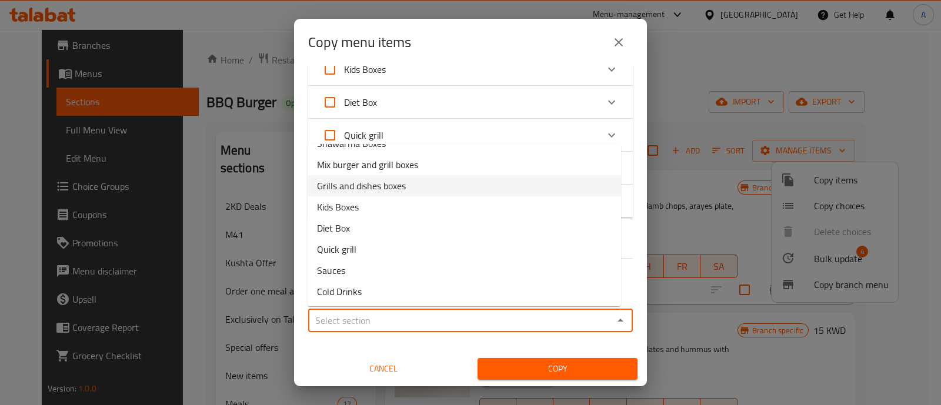
click at [376, 188] on span "Grills and dishes boxes" at bounding box center [361, 186] width 89 height 14
type input "Grills and dishes boxes"
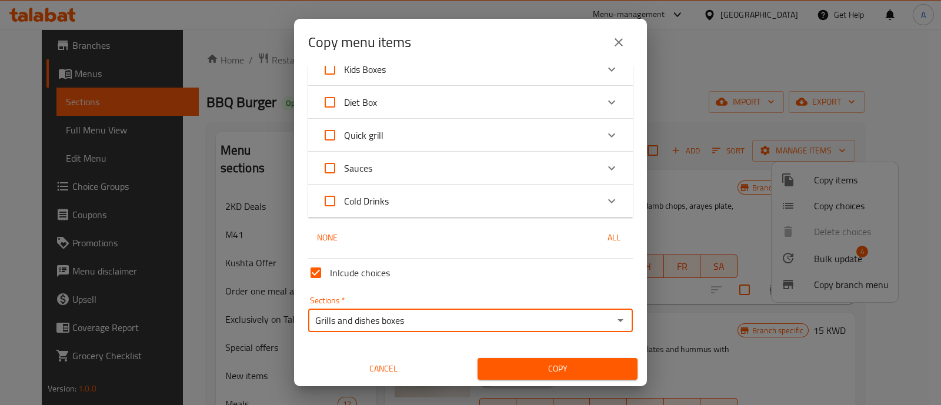
click at [546, 364] on span "Copy" at bounding box center [557, 369] width 141 height 15
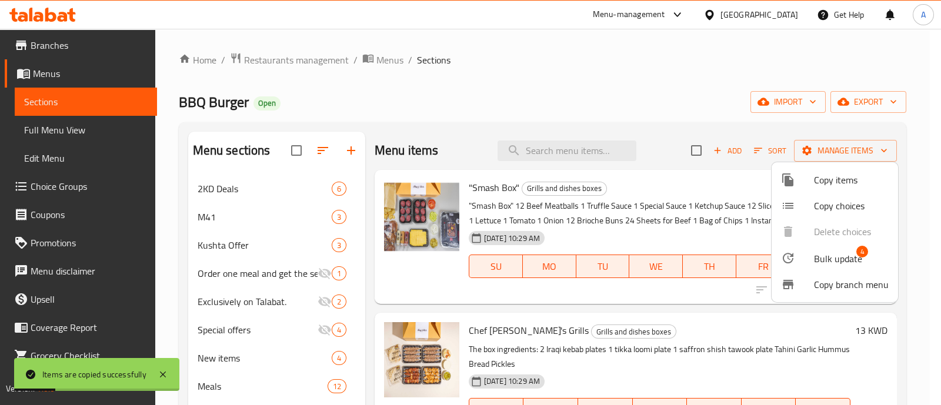
click at [177, 297] on div at bounding box center [470, 202] width 941 height 405
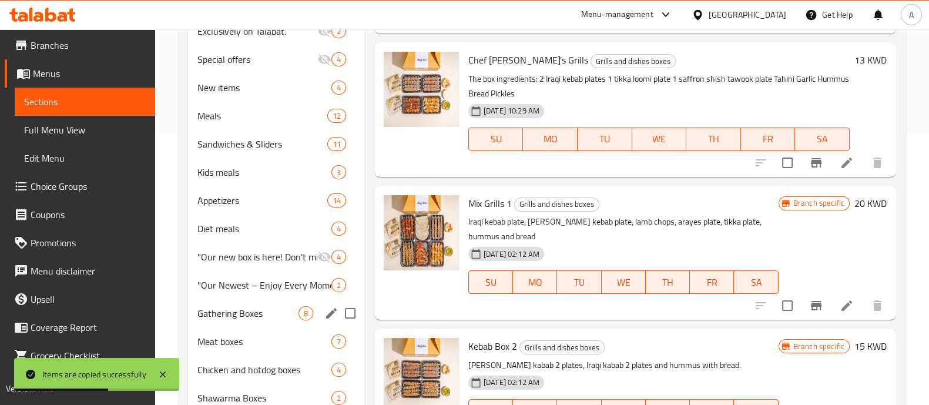
scroll to position [293, 0]
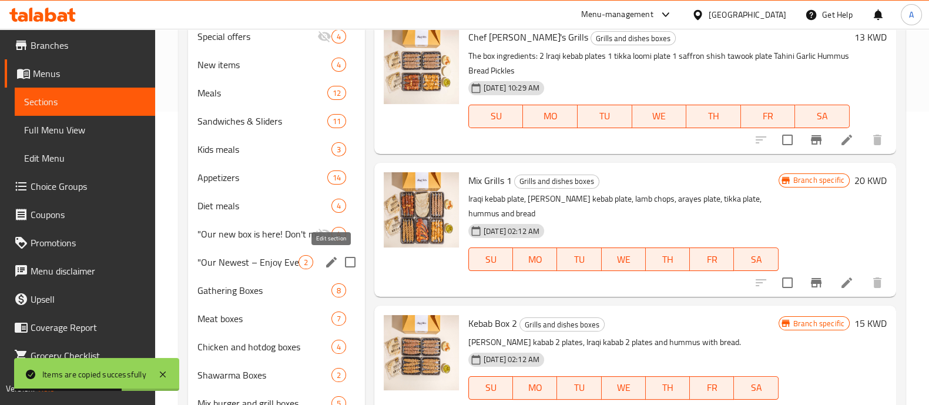
click at [329, 261] on icon "edit" at bounding box center [331, 262] width 11 height 11
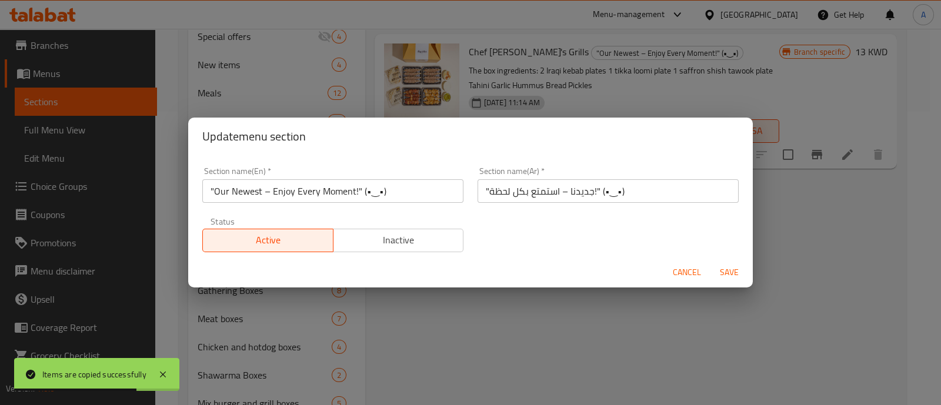
click at [383, 242] on span "Inactive" at bounding box center [398, 240] width 121 height 17
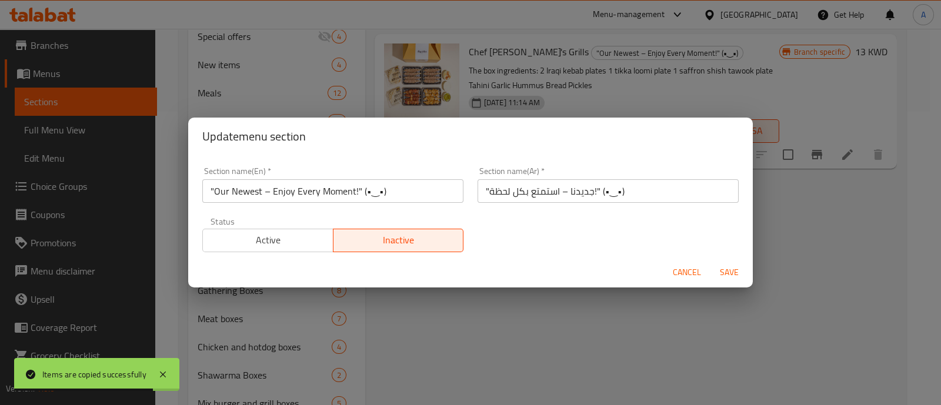
click at [725, 272] on span "Save" at bounding box center [729, 272] width 28 height 15
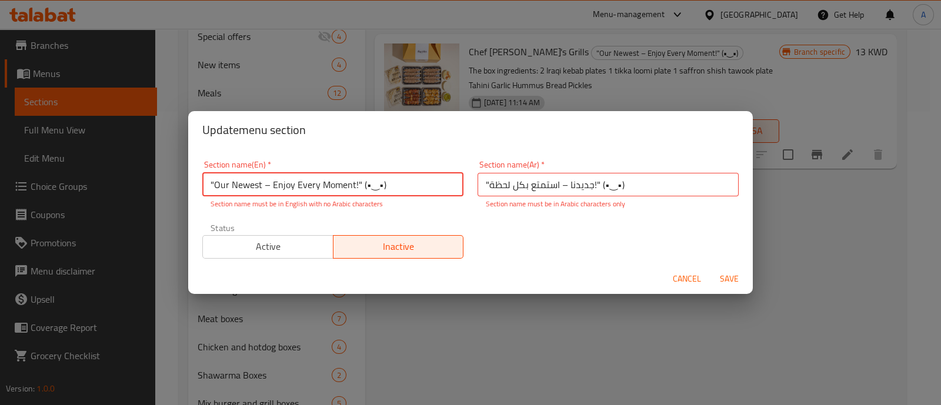
drag, startPoint x: 388, startPoint y: 183, endPoint x: 356, endPoint y: 185, distance: 32.4
click at [356, 185] on input ""Our Newest – Enjoy Every Moment!" (•‿•)" at bounding box center [332, 185] width 261 height 24
type input ""Our Newest – Enjoy Every Moment"
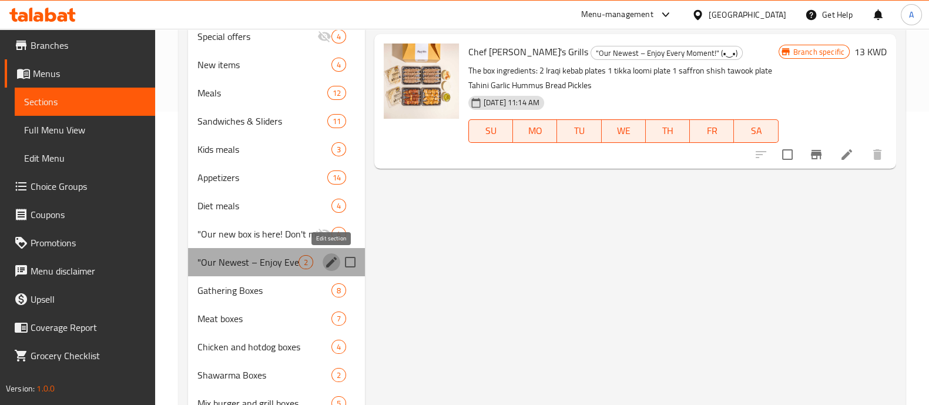
click at [329, 263] on icon "edit" at bounding box center [331, 262] width 11 height 11
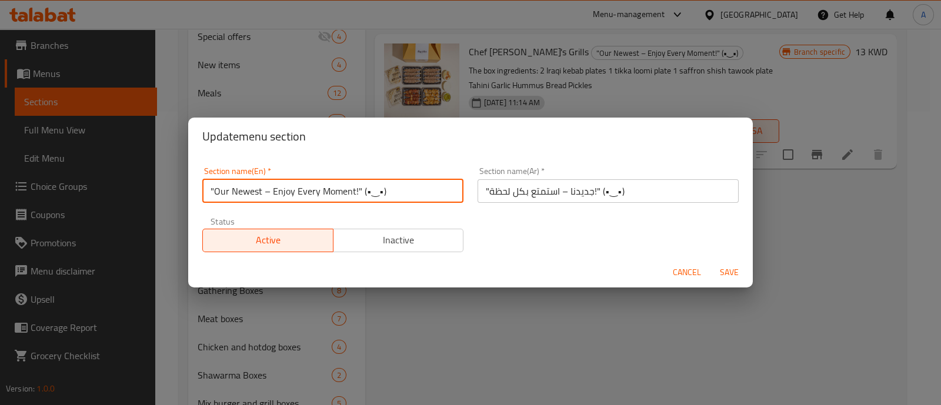
drag, startPoint x: 396, startPoint y: 190, endPoint x: 364, endPoint y: 191, distance: 31.8
click at [364, 191] on input ""Our Newest – Enjoy Every Moment!" (•‿•)" at bounding box center [332, 191] width 261 height 24
type input ""Our Newest – Enjoy Every Moment"
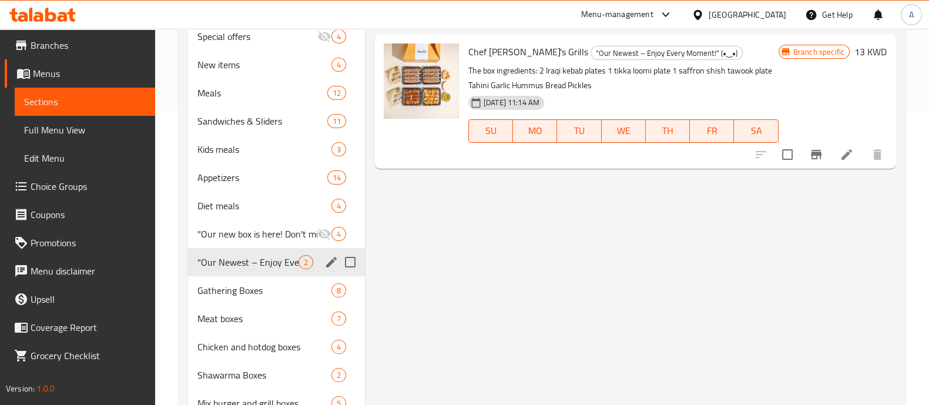
click at [325, 259] on icon "edit" at bounding box center [331, 262] width 14 height 14
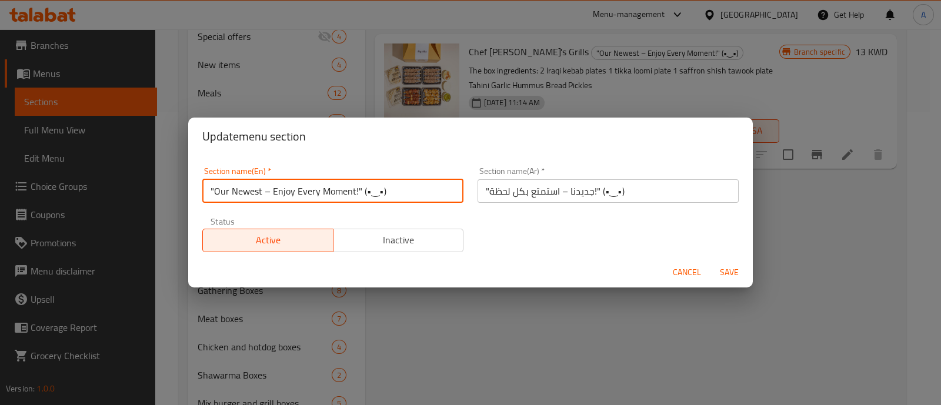
drag, startPoint x: 401, startPoint y: 194, endPoint x: 262, endPoint y: 199, distance: 139.4
click at [262, 199] on input ""Our Newest – Enjoy Every Moment!" (•‿•)" at bounding box center [332, 191] width 261 height 24
type input ""Our Newest"
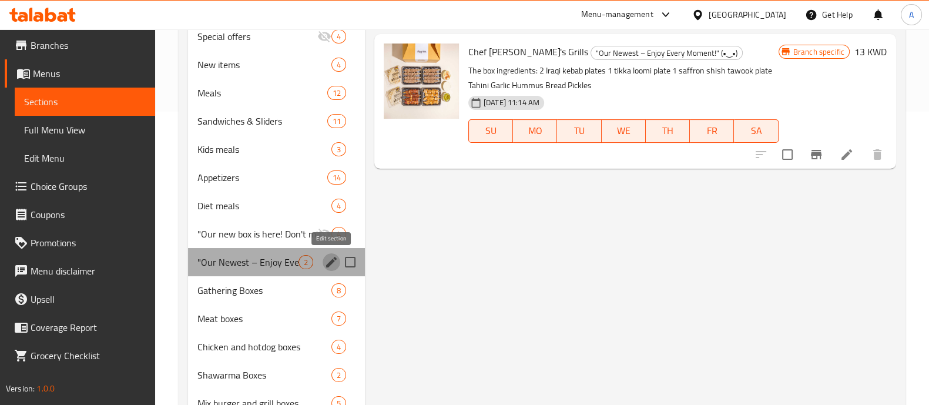
click at [336, 263] on icon "edit" at bounding box center [331, 262] width 14 height 14
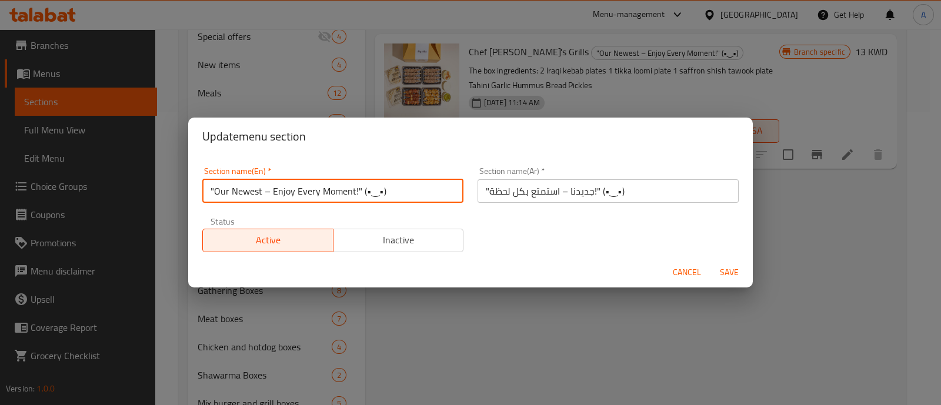
drag, startPoint x: 386, startPoint y: 194, endPoint x: 373, endPoint y: 192, distance: 13.1
click at [373, 192] on input ""Our Newest – Enjoy Every Moment!" (•‿•)" at bounding box center [332, 191] width 261 height 24
type input ""Our Newest – Enjoy Every Moment!" (•"
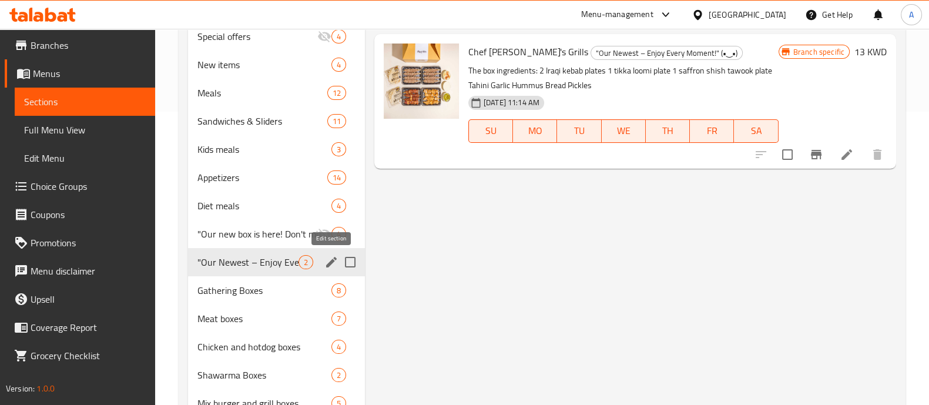
click at [324, 262] on icon "edit" at bounding box center [331, 262] width 14 height 14
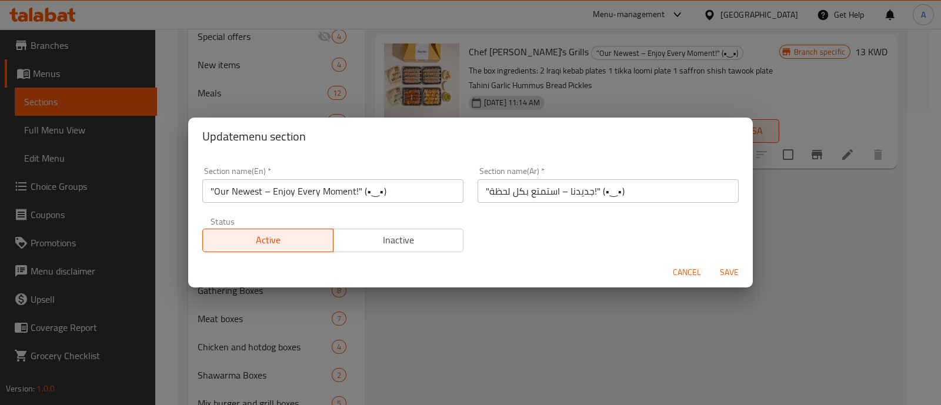
click at [403, 236] on span "Inactive" at bounding box center [398, 240] width 121 height 17
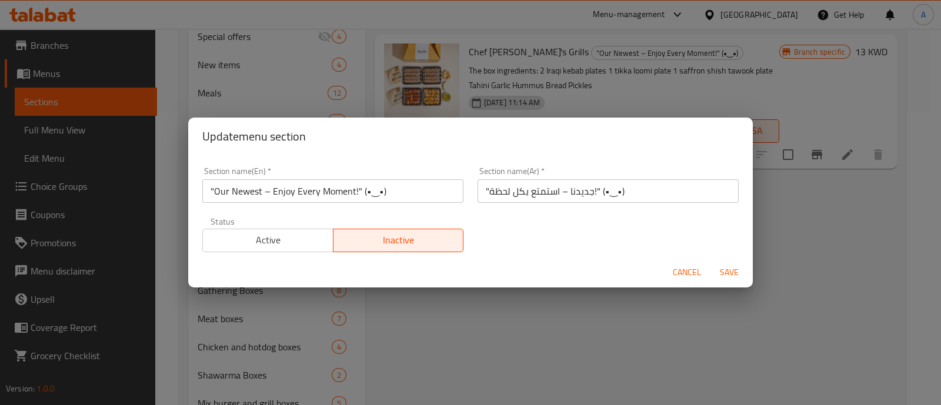
click at [723, 268] on span "Save" at bounding box center [729, 272] width 28 height 15
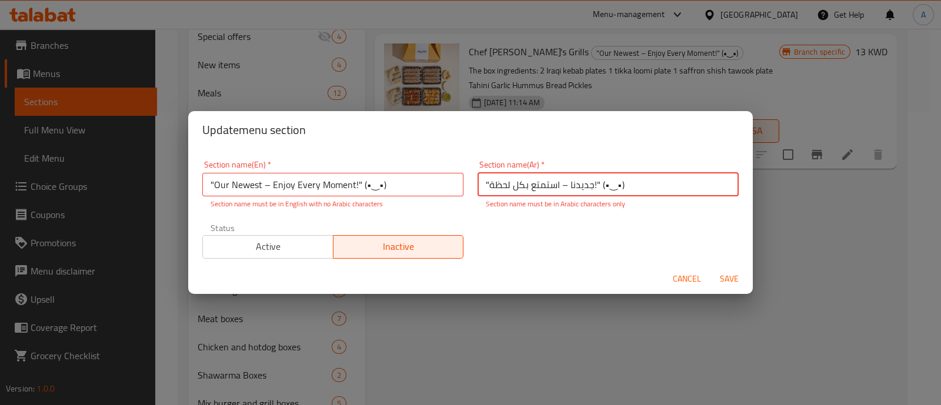
drag, startPoint x: 628, startPoint y: 186, endPoint x: 590, endPoint y: 187, distance: 37.6
click at [590, 187] on input ""جديدنا – استمتع بكل لحظة!" (•‿•)" at bounding box center [607, 185] width 261 height 24
click at [579, 189] on input ""جديدنا – استمتع بكل لحظة!" (•‿•)" at bounding box center [607, 185] width 261 height 24
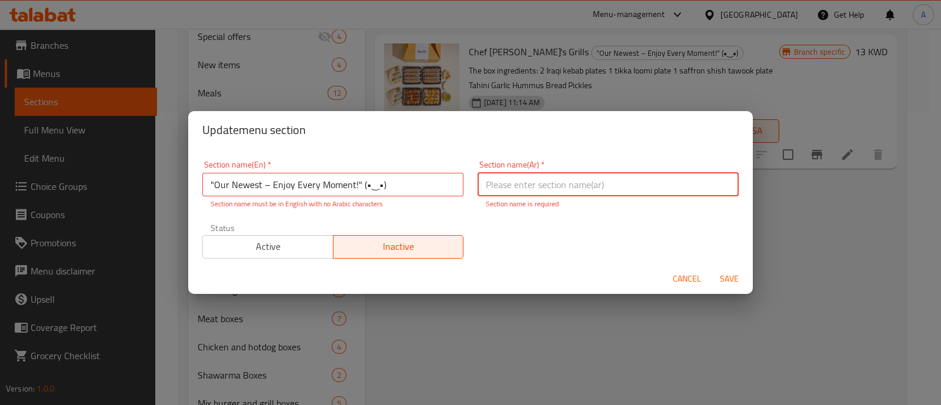
click at [414, 189] on input ""Our Newest – Enjoy Every Moment!" (•‿•)" at bounding box center [332, 185] width 261 height 24
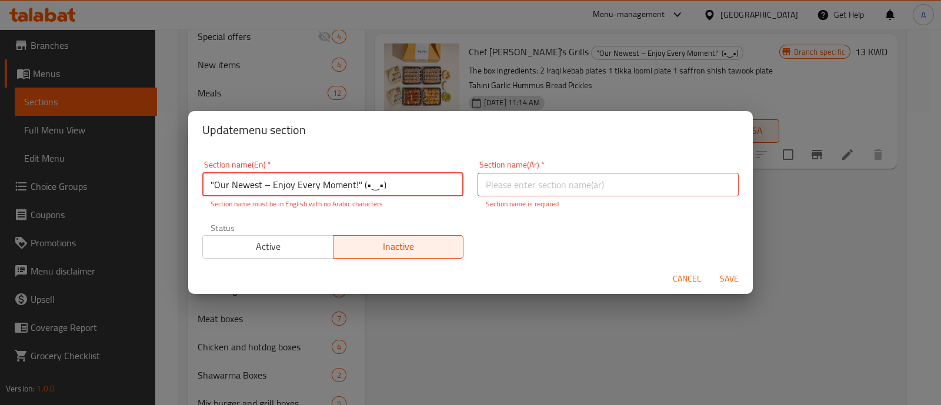
drag, startPoint x: 400, startPoint y: 187, endPoint x: 363, endPoint y: 185, distance: 37.1
click at [363, 185] on input ""Our Newest – Enjoy Every Moment!" (•‿•)" at bounding box center [332, 185] width 261 height 24
click at [734, 278] on span "Save" at bounding box center [729, 279] width 28 height 15
click at [210, 183] on input ""Our Newest – Enjoy Every Moment" at bounding box center [332, 185] width 261 height 24
click at [262, 186] on input "Our Newest – Enjoy Every Moment" at bounding box center [332, 185] width 261 height 24
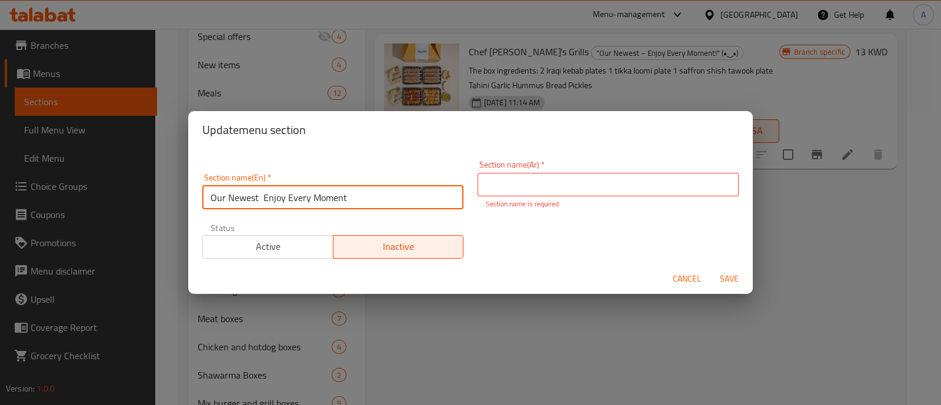
type input "Our Newest Enjoy Every Moment"
click at [527, 188] on input "text" at bounding box center [607, 185] width 261 height 24
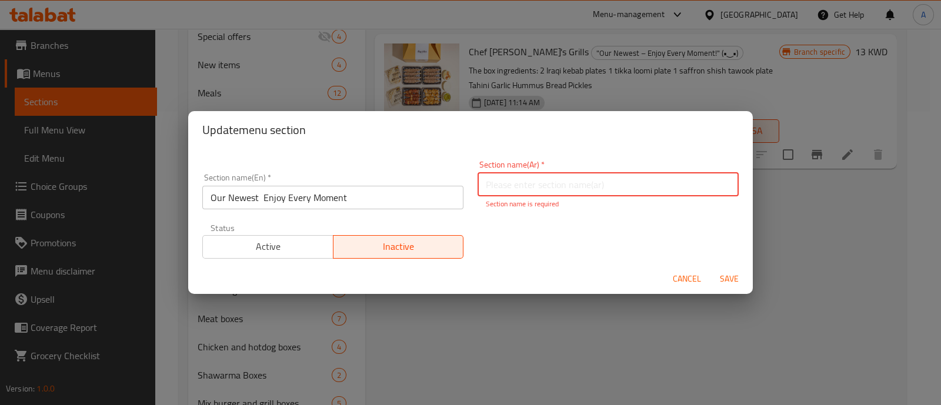
click at [527, 188] on input "text" at bounding box center [607, 185] width 261 height 24
type input "f"
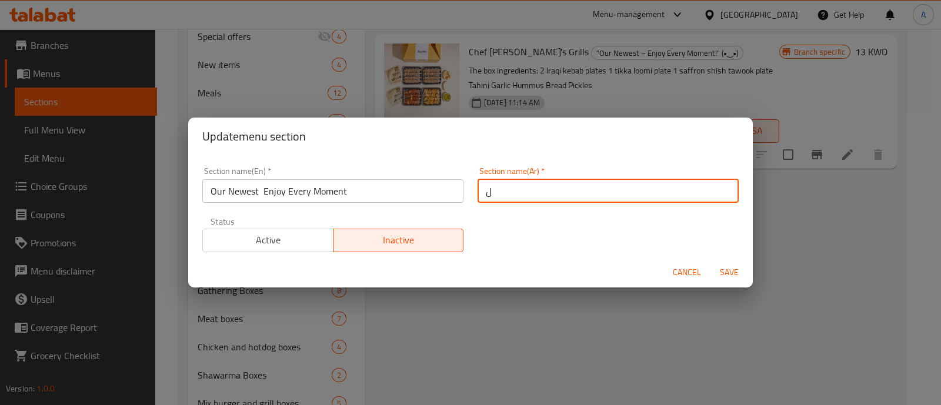
type input "ل"
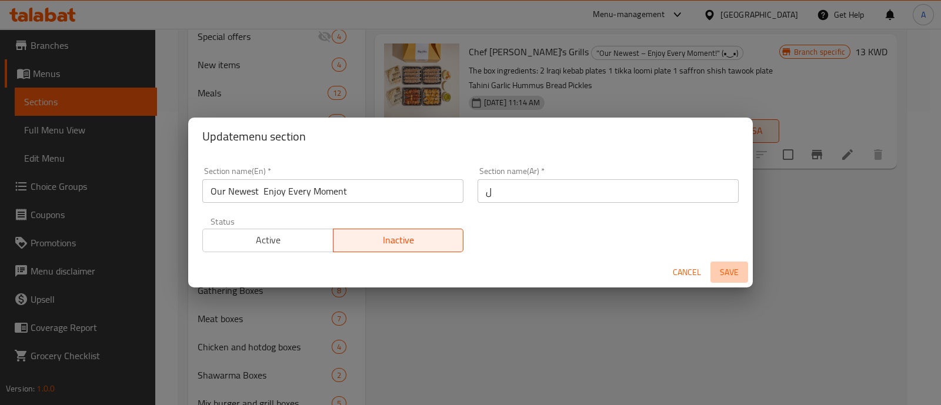
click at [732, 269] on span "Save" at bounding box center [729, 272] width 28 height 15
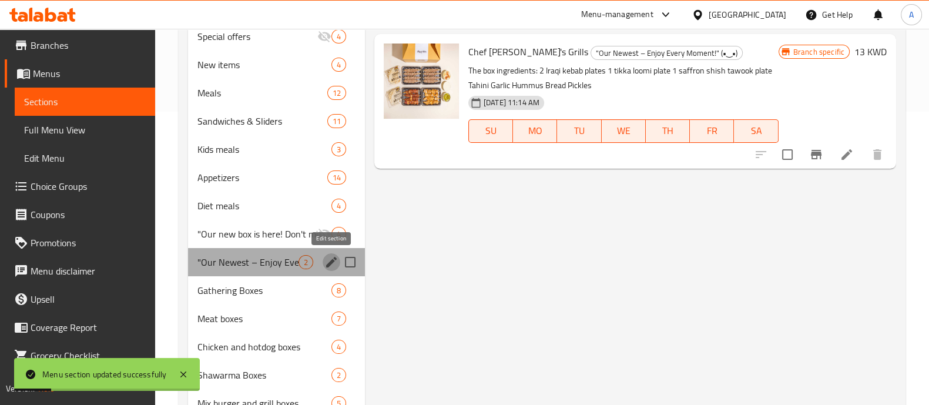
click at [327, 259] on icon "edit" at bounding box center [331, 262] width 14 height 14
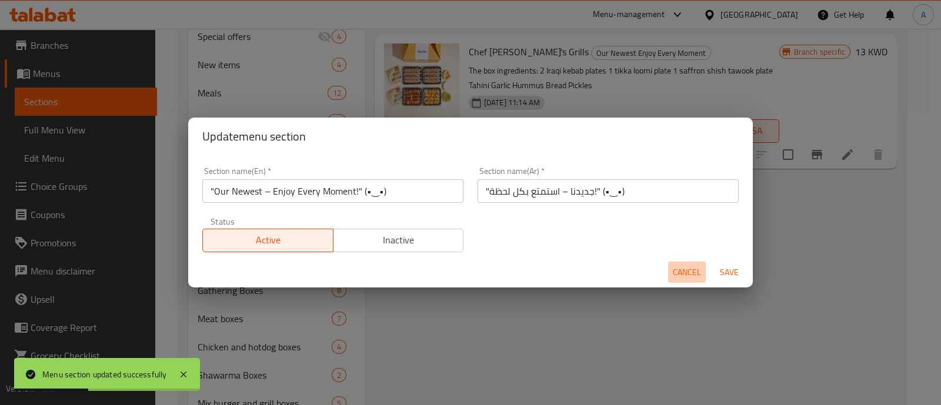
drag, startPoint x: 690, startPoint y: 270, endPoint x: 603, endPoint y: 269, distance: 87.0
click at [690, 270] on span "Cancel" at bounding box center [686, 272] width 28 height 15
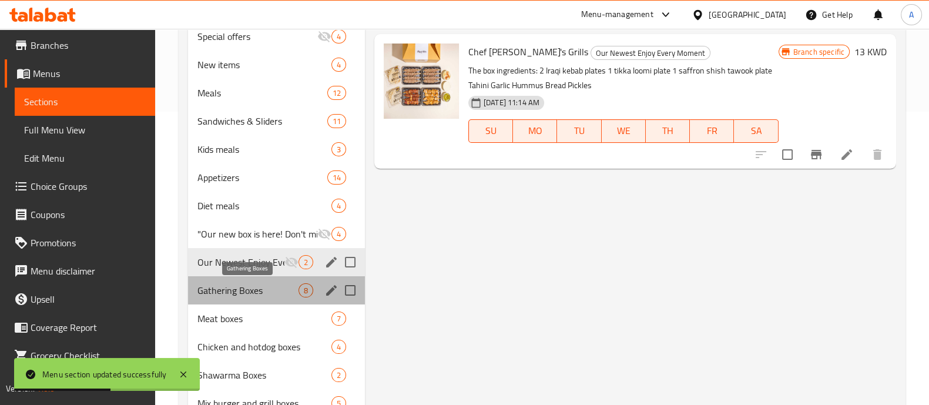
click at [260, 290] on span "Gathering Boxes" at bounding box center [248, 290] width 101 height 14
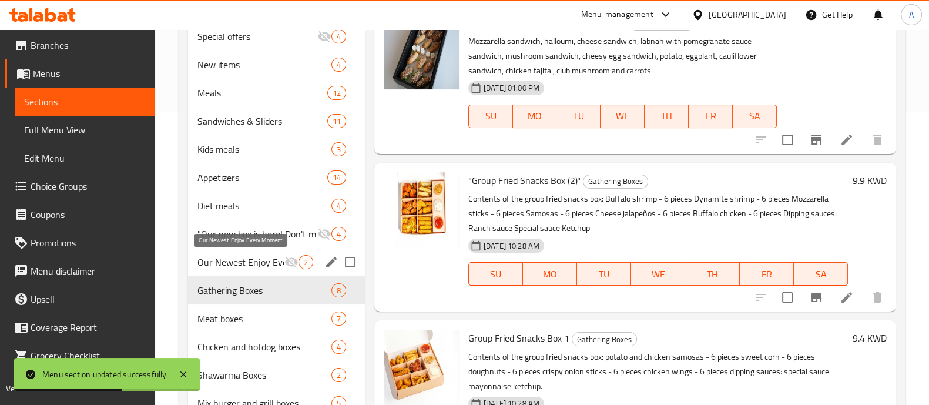
click at [250, 263] on span "Our Newest Enjoy Every Moment" at bounding box center [241, 262] width 87 height 14
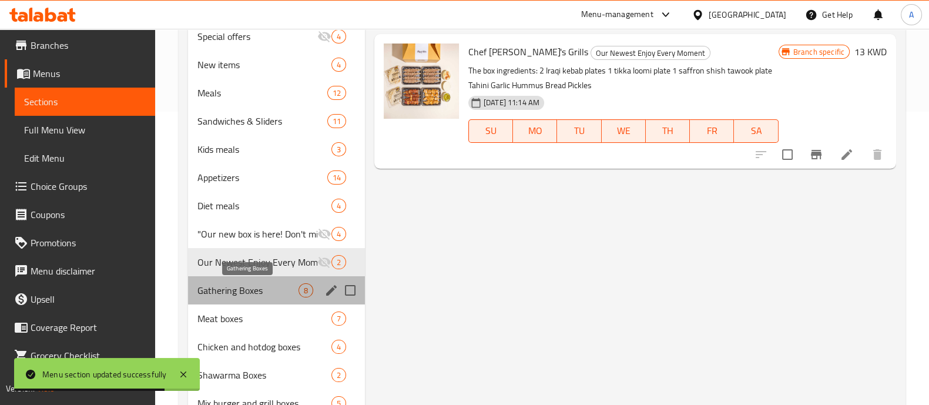
click at [260, 289] on span "Gathering Boxes" at bounding box center [248, 290] width 101 height 14
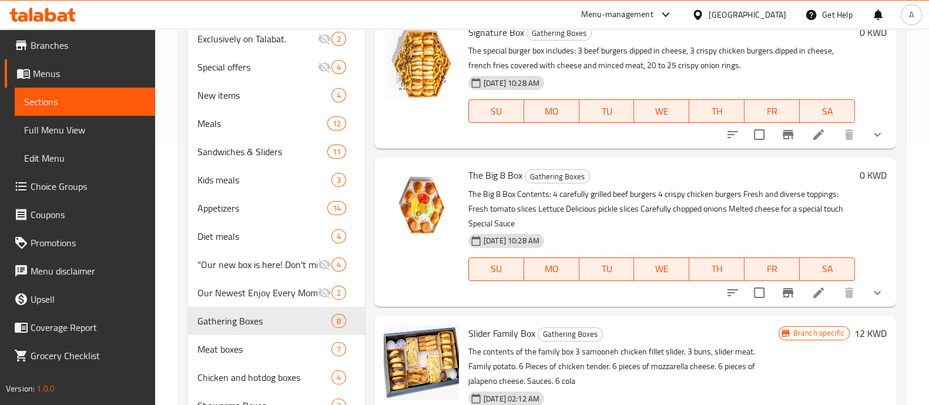
scroll to position [367, 0]
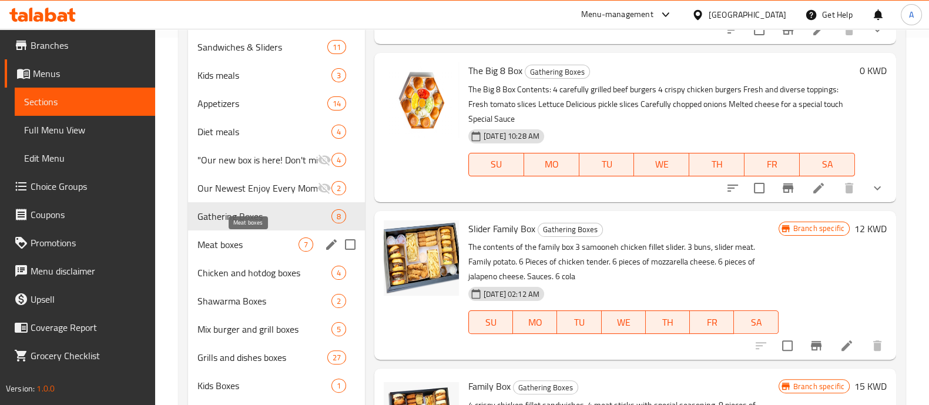
click at [239, 243] on span "Meat boxes" at bounding box center [248, 244] width 101 height 14
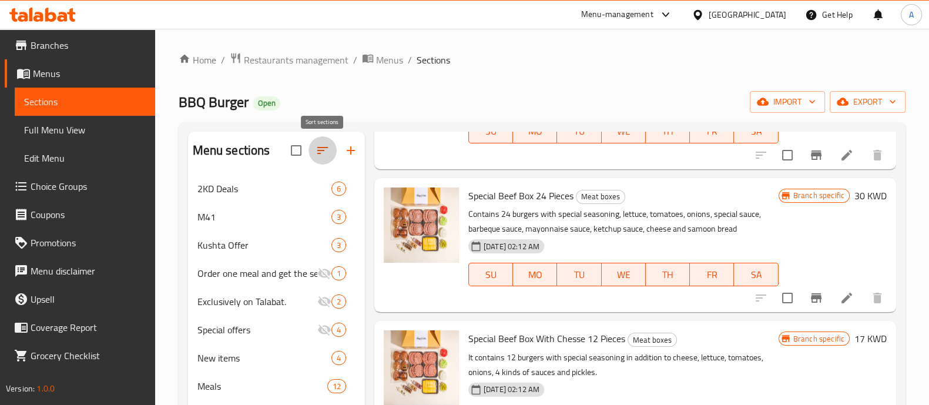
click at [322, 150] on icon "button" at bounding box center [323, 150] width 14 height 14
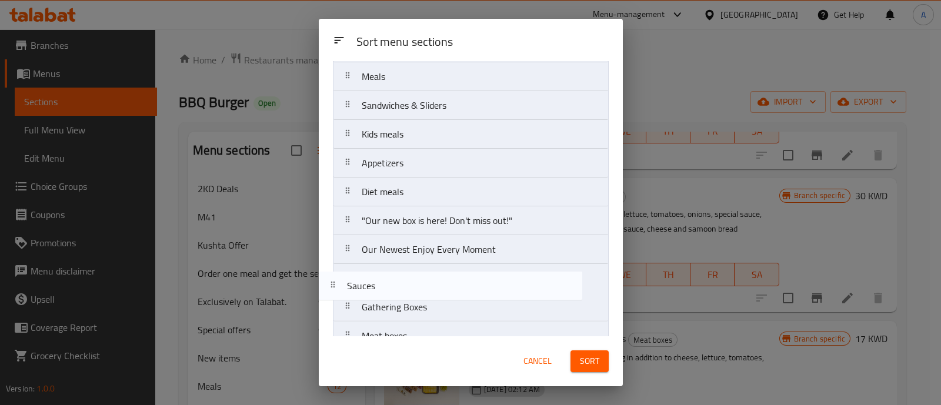
scroll to position [237, 0]
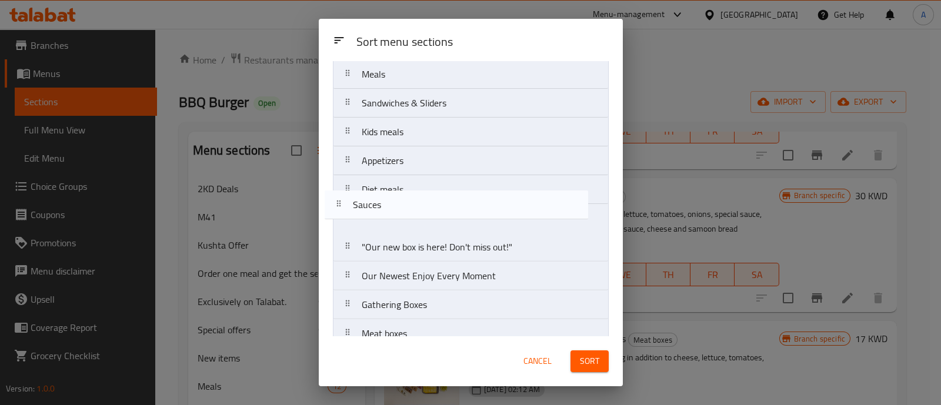
drag, startPoint x: 346, startPoint y: 295, endPoint x: 337, endPoint y: 208, distance: 87.4
click at [337, 208] on nav "2KD Deals M41 Kushta Offer Order one meal and get the second one free Exclusive…" at bounding box center [471, 218] width 276 height 721
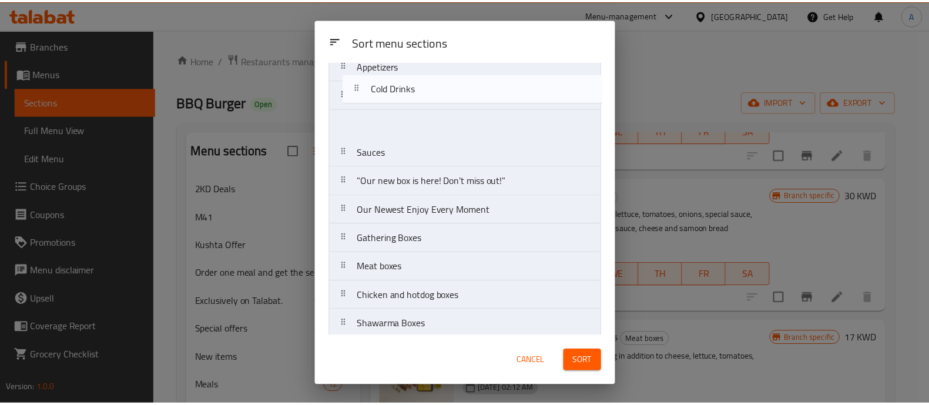
scroll to position [312, 0]
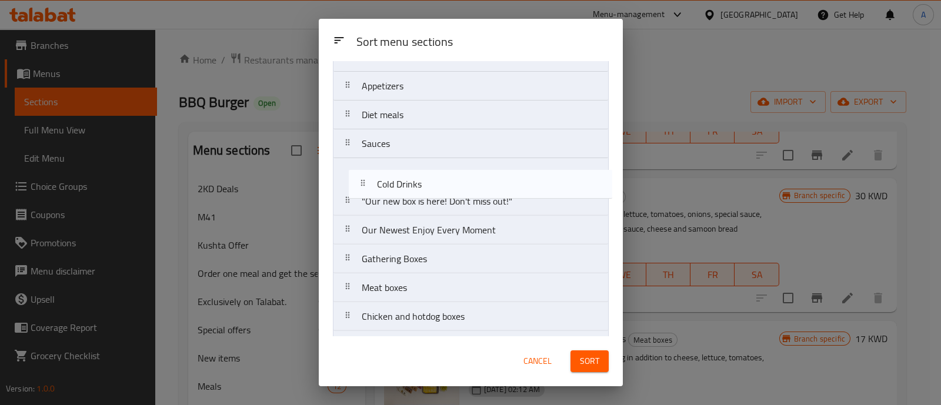
drag, startPoint x: 350, startPoint y: 322, endPoint x: 366, endPoint y: 186, distance: 136.8
click at [366, 186] on nav "2KD Deals M41 Kushta Offer Order one meal and get the second one free Exclusive…" at bounding box center [471, 143] width 276 height 721
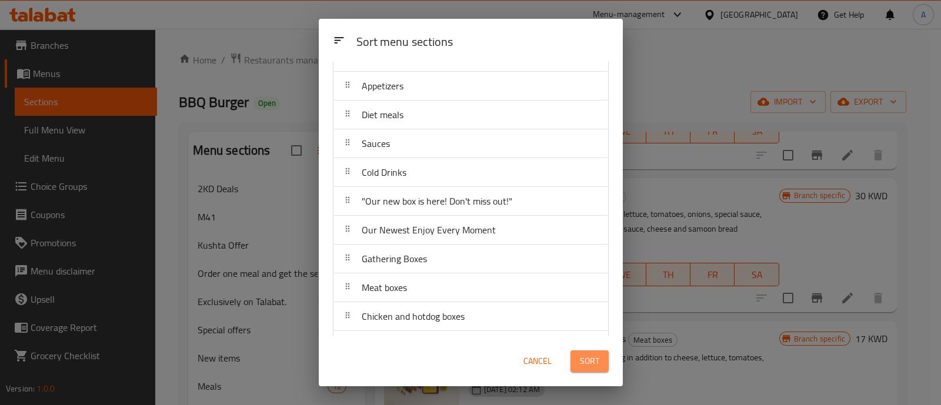
click at [597, 364] on span "Sort" at bounding box center [589, 361] width 19 height 15
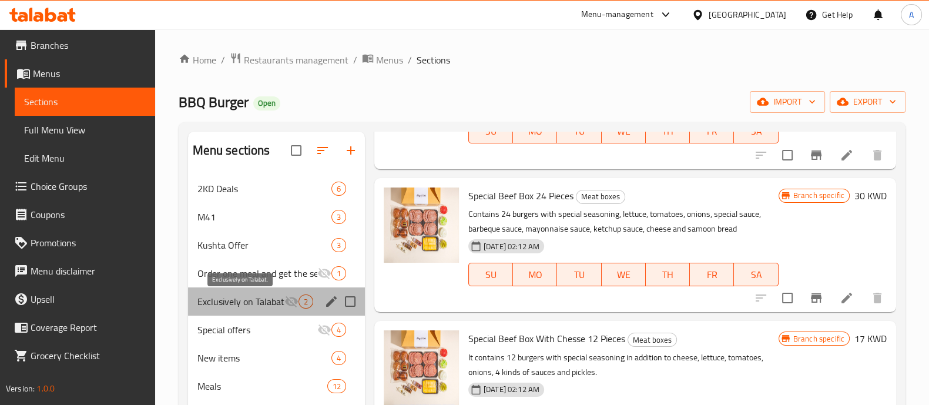
click at [262, 299] on span "Exclusively on Talabat." at bounding box center [241, 302] width 87 height 14
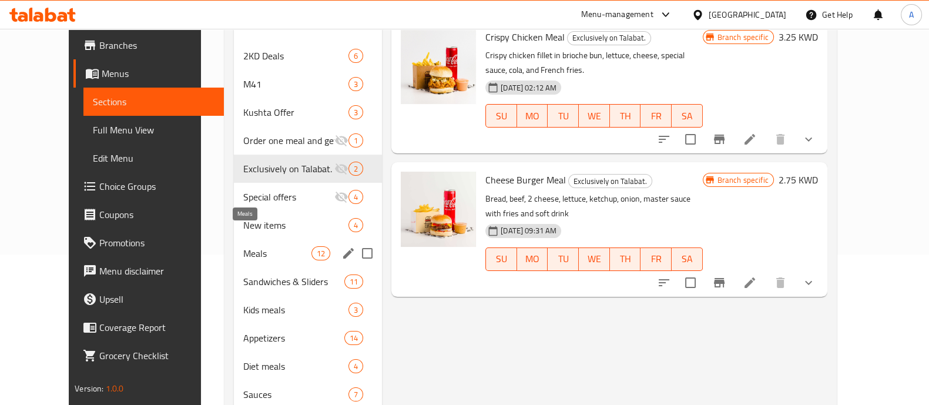
scroll to position [71, 0]
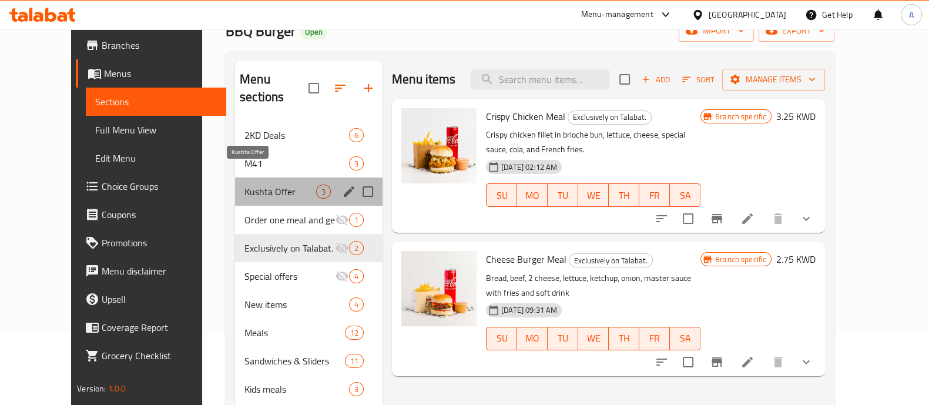
click at [245, 185] on span "Kushta Offer" at bounding box center [281, 192] width 72 height 14
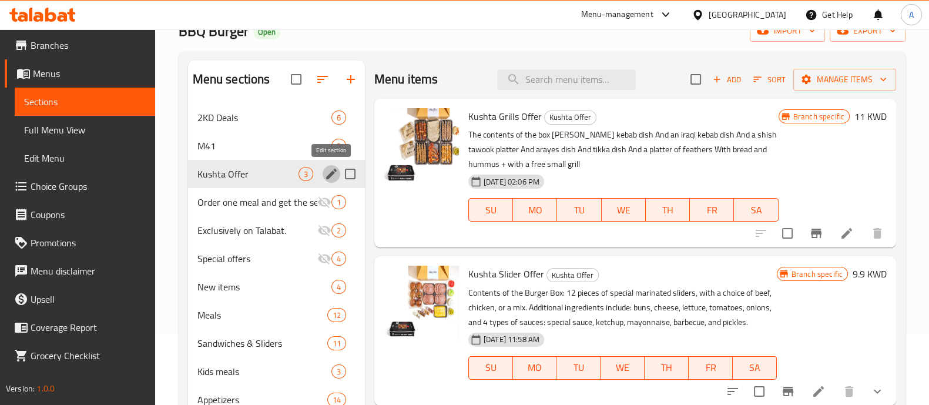
click at [333, 168] on icon "edit" at bounding box center [331, 174] width 14 height 14
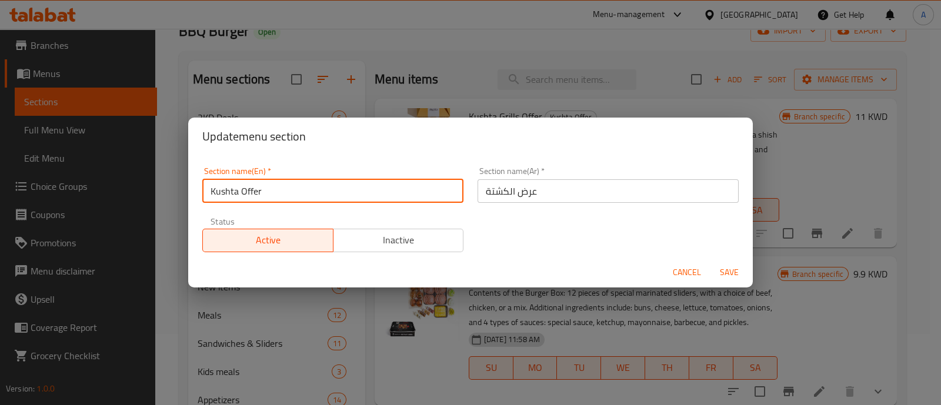
drag, startPoint x: 309, startPoint y: 189, endPoint x: 242, endPoint y: 189, distance: 67.0
click at [242, 189] on input "Kushta Offer" at bounding box center [332, 191] width 261 height 24
type input "Kushta Box"
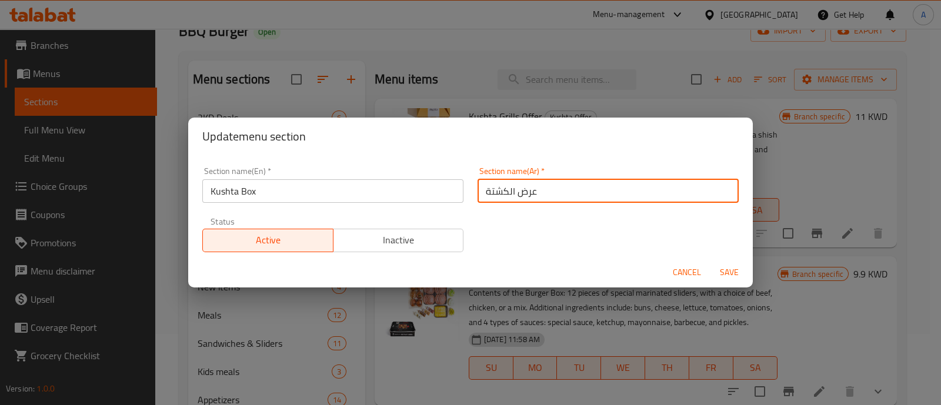
click at [521, 192] on input "عرض الكشتة" at bounding box center [607, 191] width 261 height 24
type input "بوكس الكشتة"
click at [349, 192] on input "Kushta Box" at bounding box center [332, 191] width 261 height 24
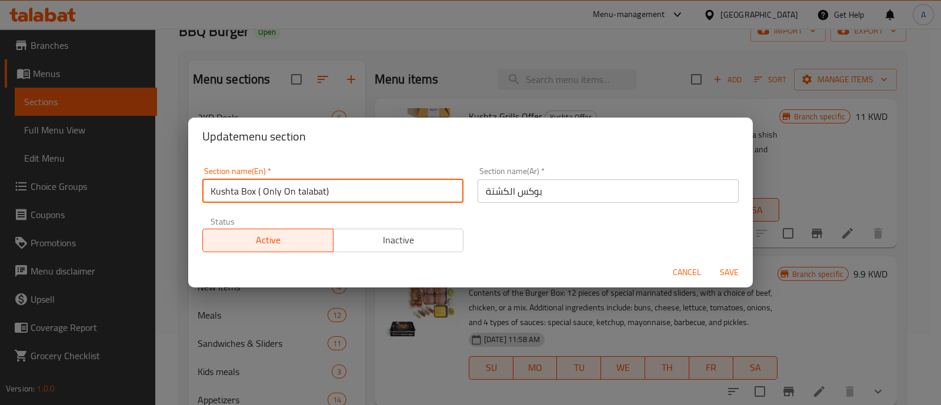
type input "Kushta Box ( Only On talabat)"
click at [479, 191] on input "بوكس الكشتة" at bounding box center [607, 191] width 261 height 24
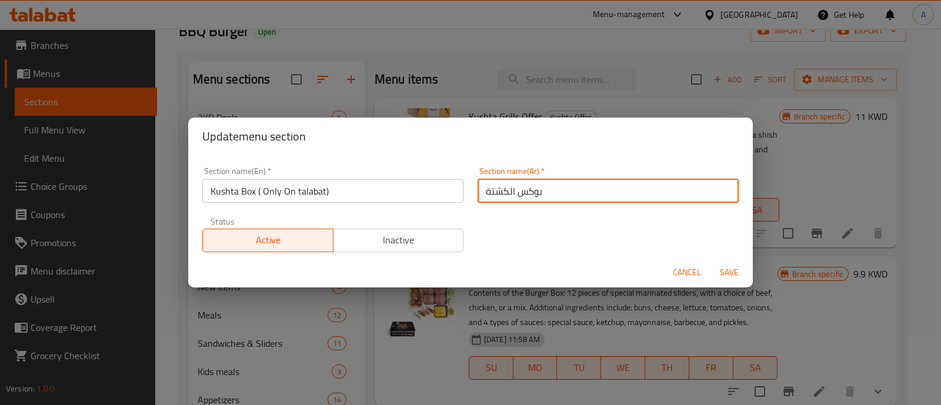
click at [540, 192] on input "بوكس الكشتة" at bounding box center [607, 191] width 261 height 24
type input "بوكس الكشتة (بس على طلبات)"
click at [729, 272] on span "Save" at bounding box center [729, 272] width 28 height 15
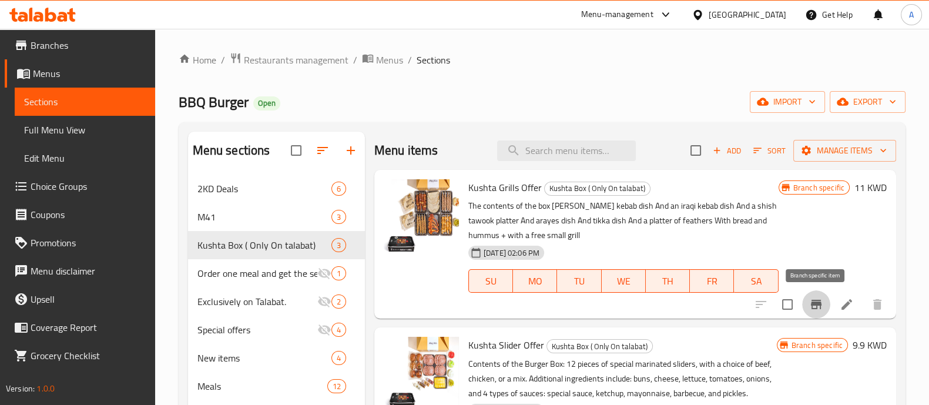
click at [811, 303] on icon "Branch-specific-item" at bounding box center [816, 304] width 14 height 14
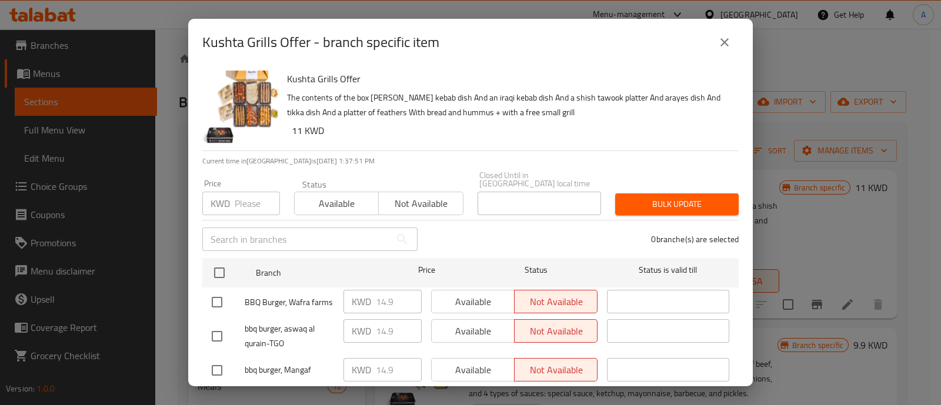
click at [323, 195] on span "Available" at bounding box center [336, 203] width 75 height 17
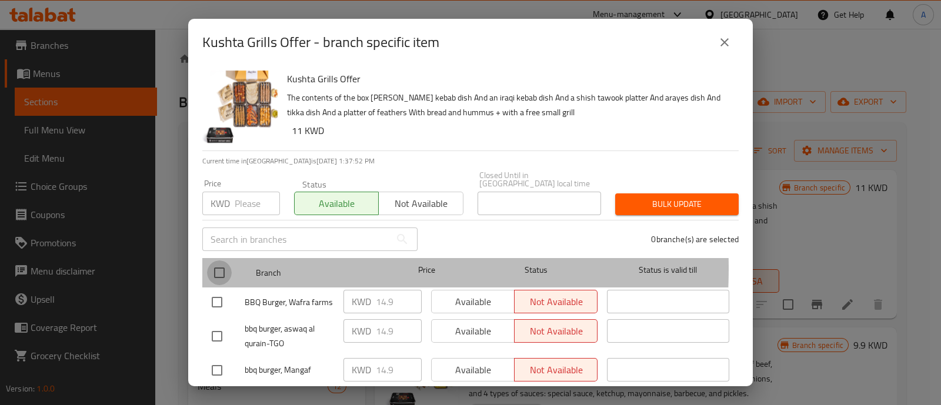
click at [216, 262] on input "checkbox" at bounding box center [219, 272] width 25 height 25
checkbox input "true"
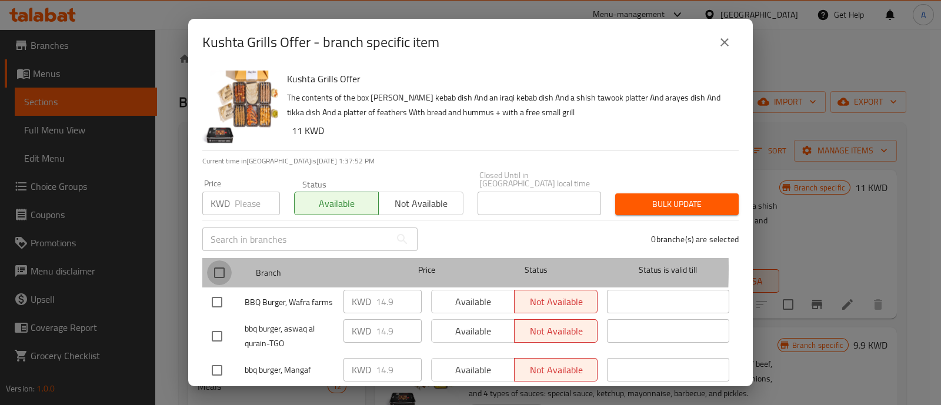
checkbox input "true"
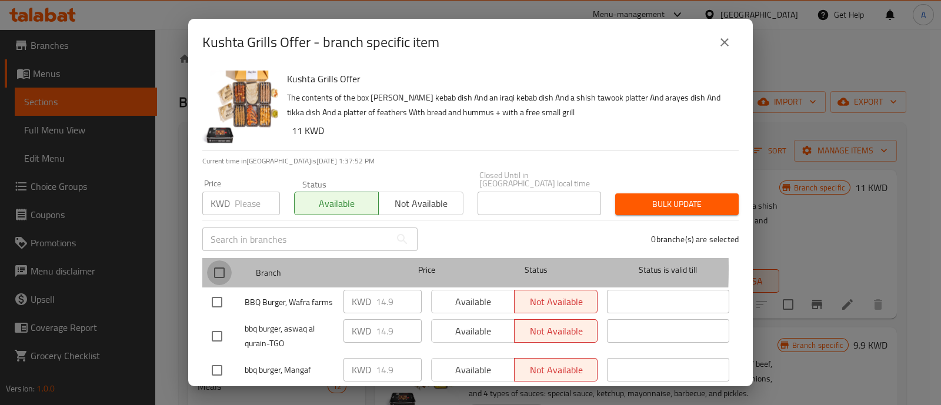
checkbox input "true"
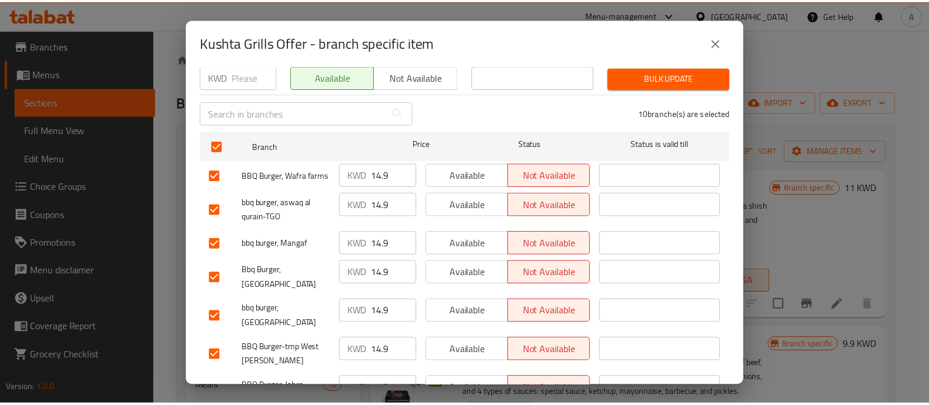
scroll to position [53, 0]
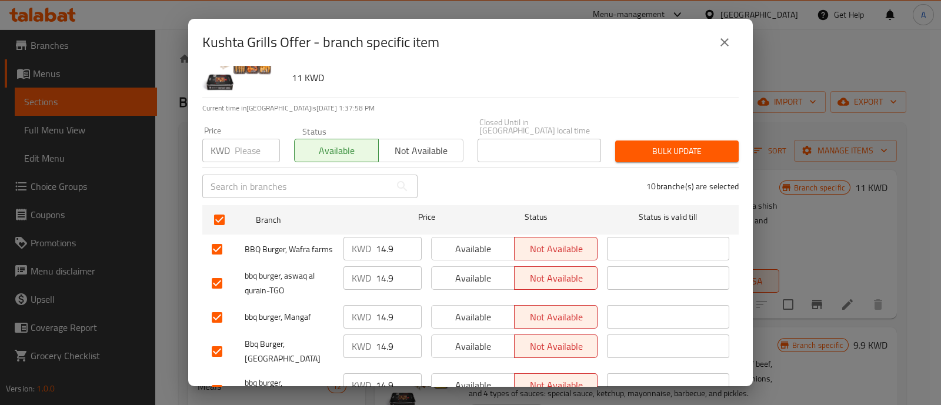
click at [247, 139] on input "number" at bounding box center [257, 151] width 45 height 24
click at [637, 144] on span "Bulk update" at bounding box center [676, 151] width 105 height 15
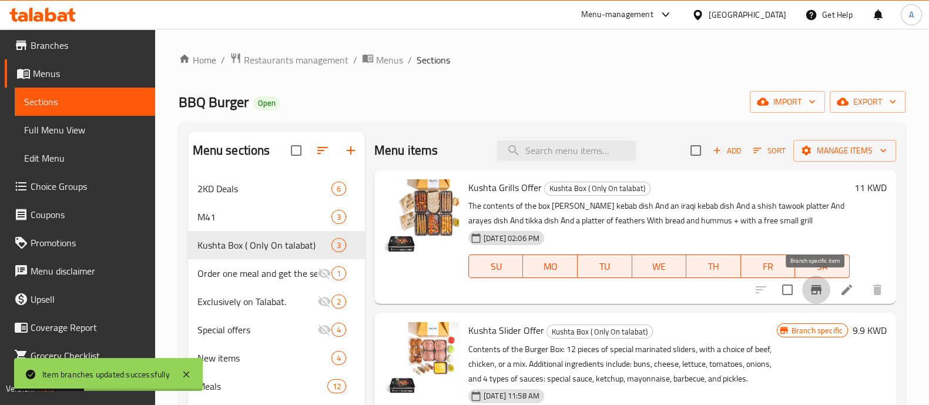
click at [819, 292] on icon "Branch-specific-item" at bounding box center [816, 290] width 14 height 14
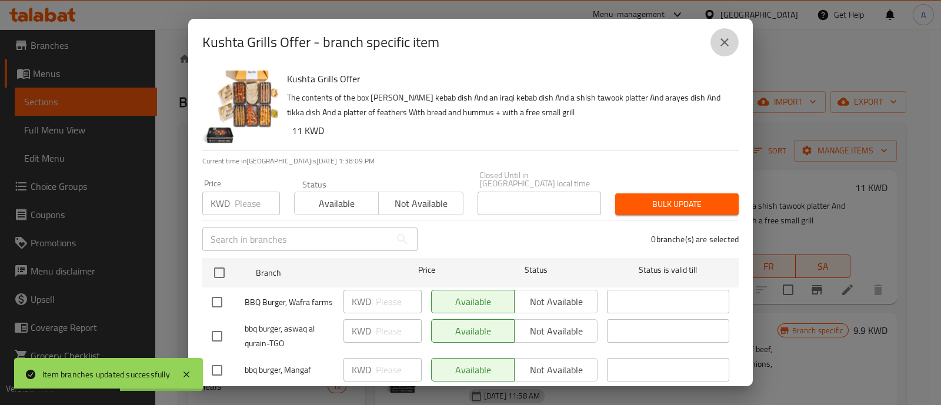
click at [720, 42] on icon "close" at bounding box center [724, 42] width 14 height 14
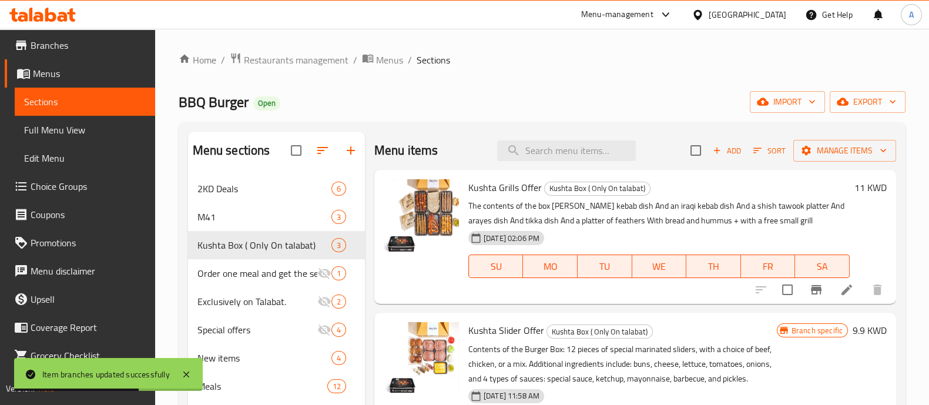
click at [857, 186] on h6 "11 KWD" at bounding box center [871, 187] width 32 height 16
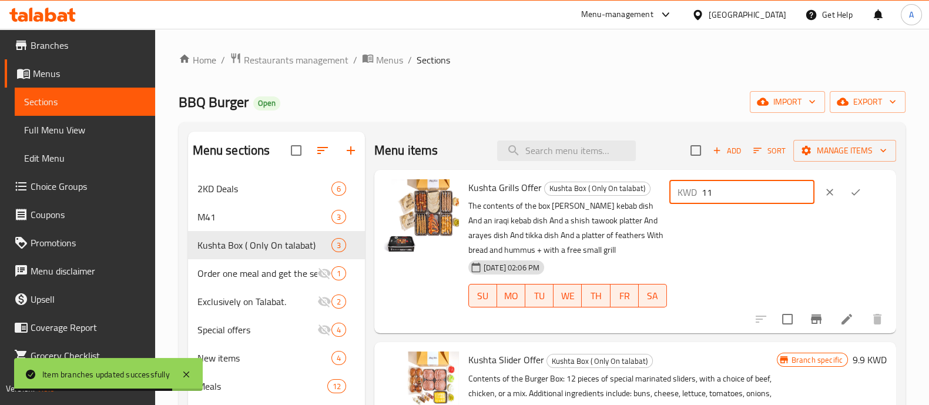
click at [731, 193] on input "11" at bounding box center [758, 192] width 113 height 24
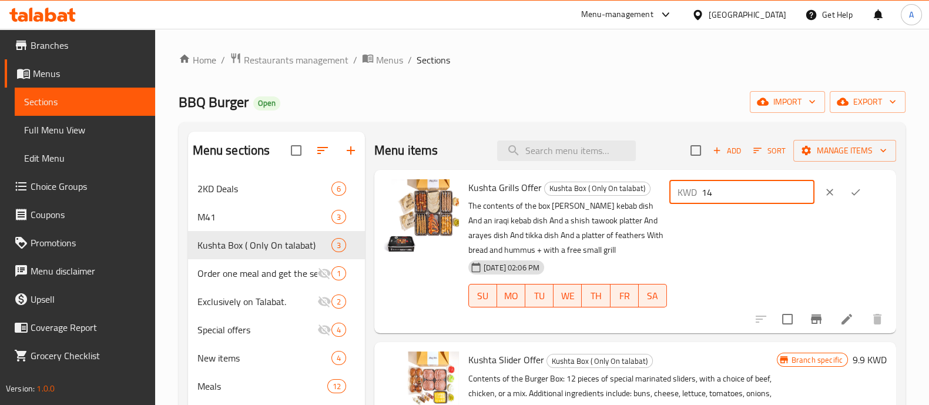
type input "14"
click at [860, 193] on icon "ok" at bounding box center [855, 192] width 9 height 6
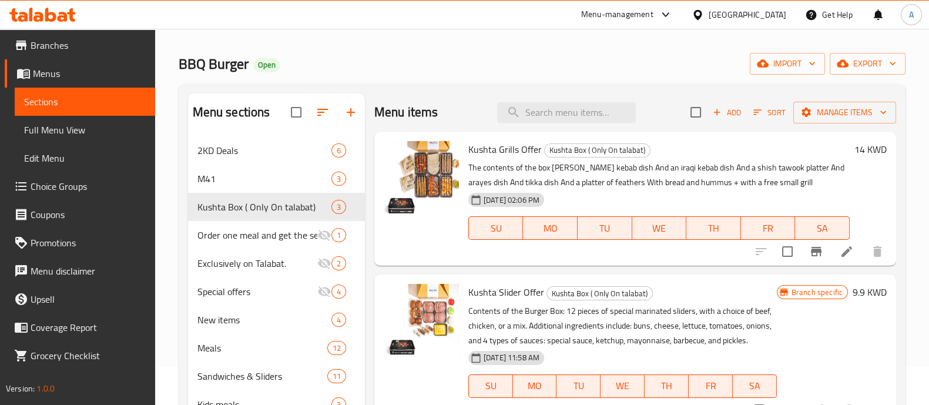
scroll to position [0, 0]
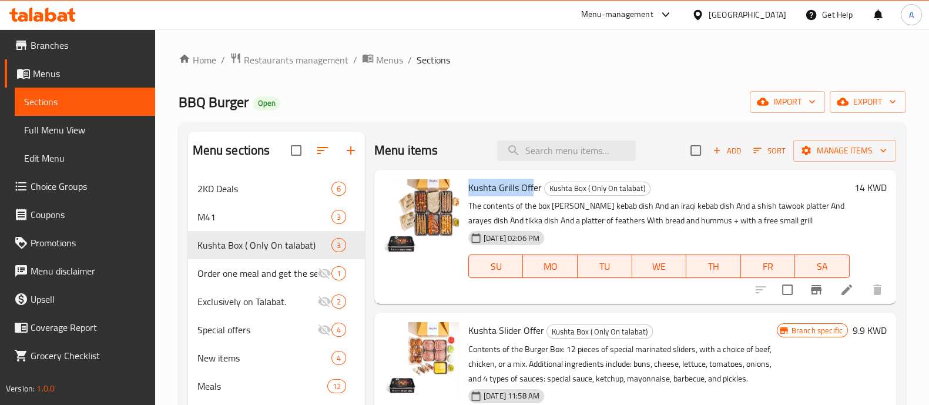
drag, startPoint x: 468, startPoint y: 186, endPoint x: 532, endPoint y: 191, distance: 64.2
click at [532, 191] on span "Kushta Grills Offer" at bounding box center [505, 188] width 73 height 18
click at [523, 203] on p "The contents of the box [PERSON_NAME] kebab dish And an iraqi kebab dish And a …" at bounding box center [660, 213] width 382 height 29
click at [862, 189] on h6 "14 KWD" at bounding box center [871, 187] width 32 height 16
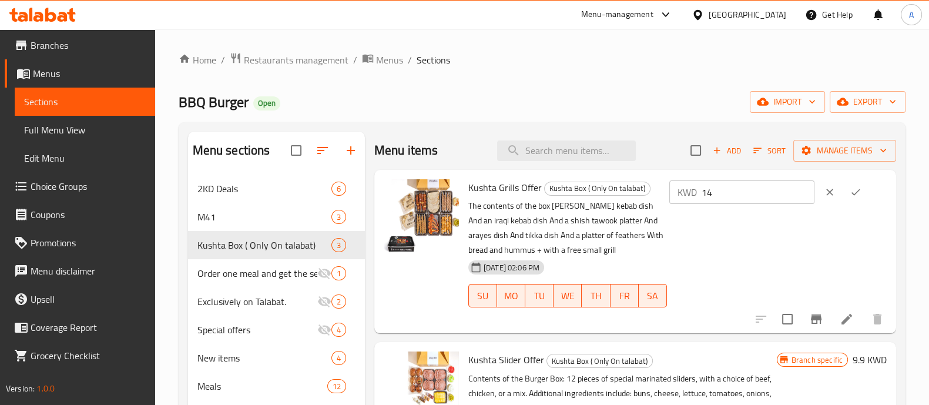
click at [741, 195] on input "14" at bounding box center [758, 192] width 113 height 24
type input "14.9"
click at [858, 189] on icon "ok" at bounding box center [856, 192] width 12 height 12
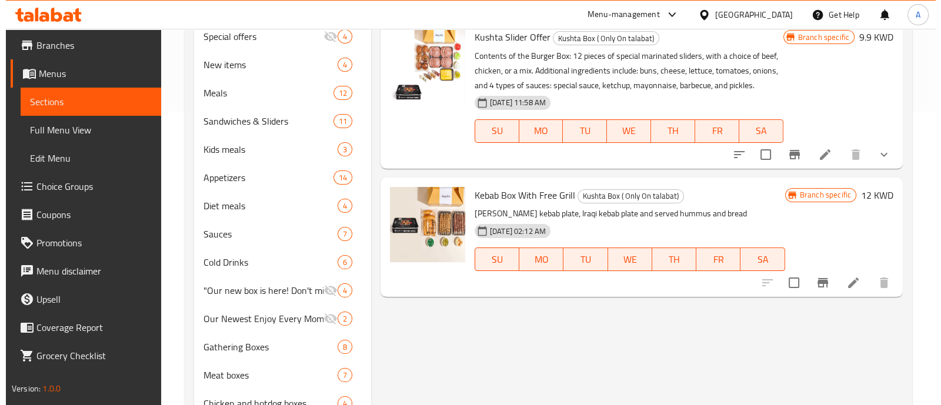
scroll to position [146, 0]
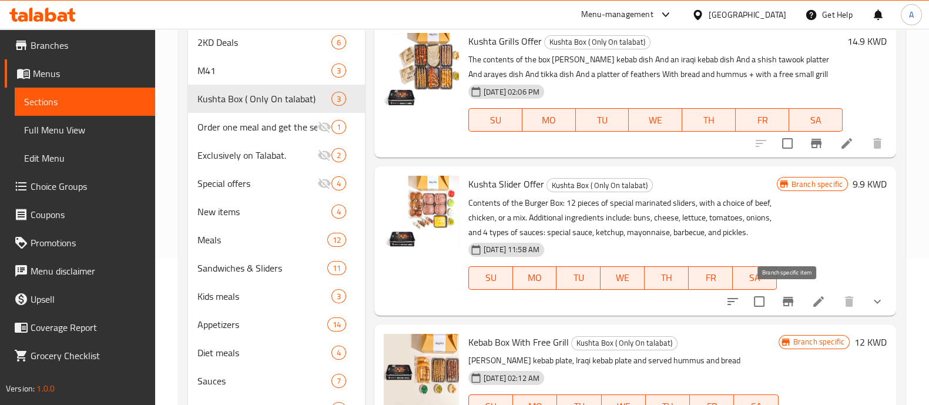
click at [789, 301] on icon "Branch-specific-item" at bounding box center [788, 301] width 11 height 9
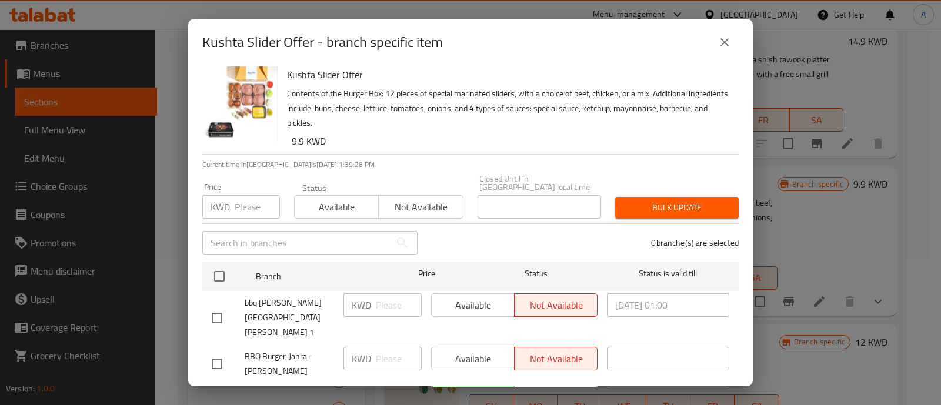
scroll to position [0, 0]
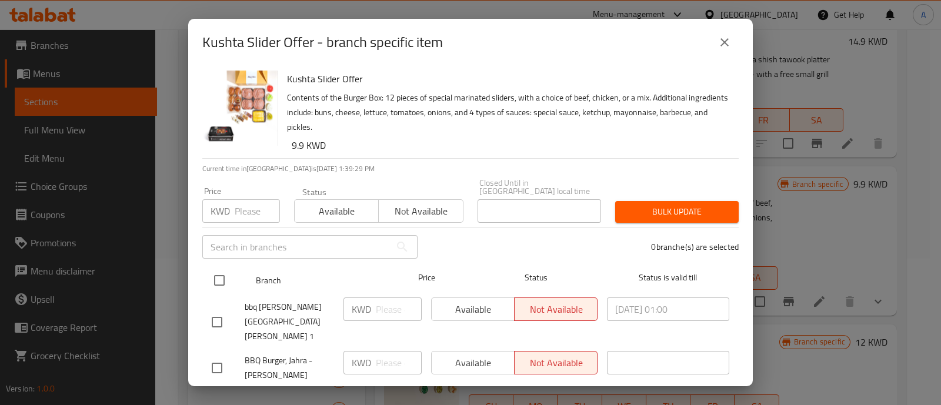
click at [216, 272] on input "checkbox" at bounding box center [219, 280] width 25 height 25
checkbox input "true"
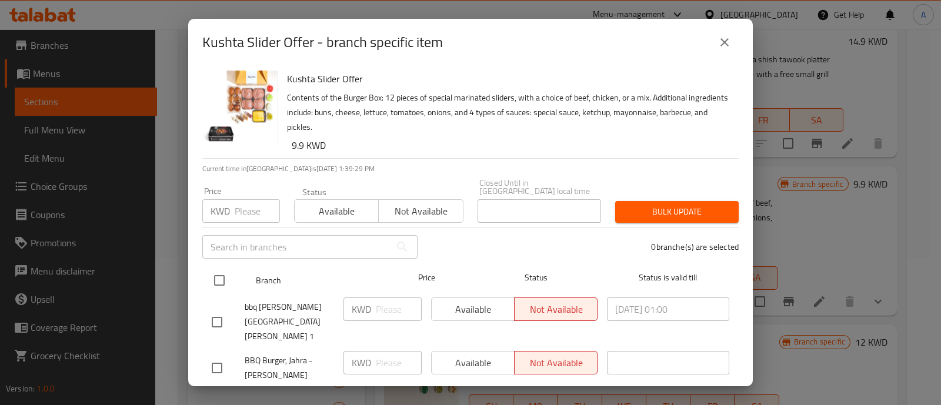
checkbox input "true"
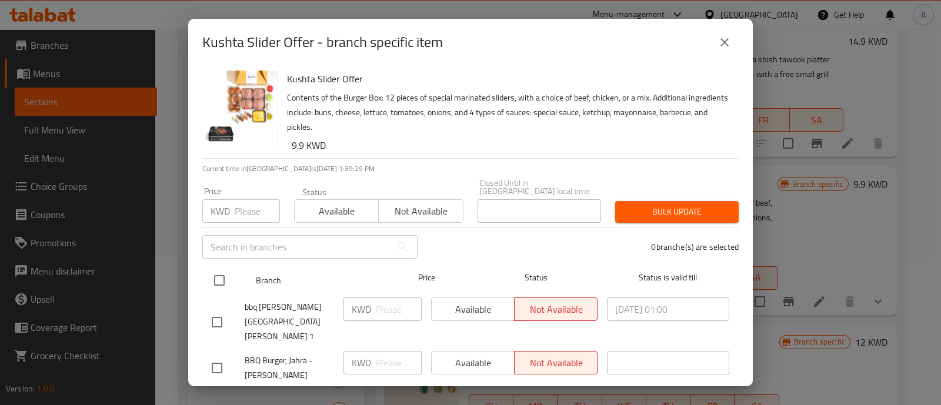
checkbox input "true"
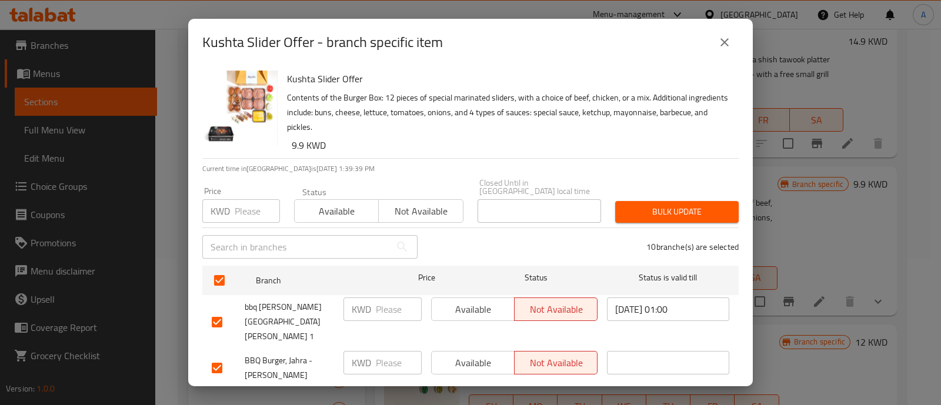
click at [303, 207] on span "Available" at bounding box center [336, 211] width 75 height 17
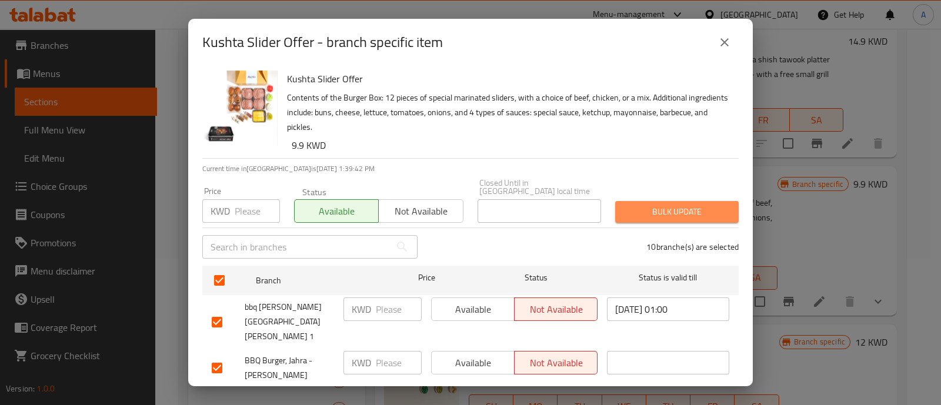
click at [670, 205] on span "Bulk update" at bounding box center [676, 212] width 105 height 15
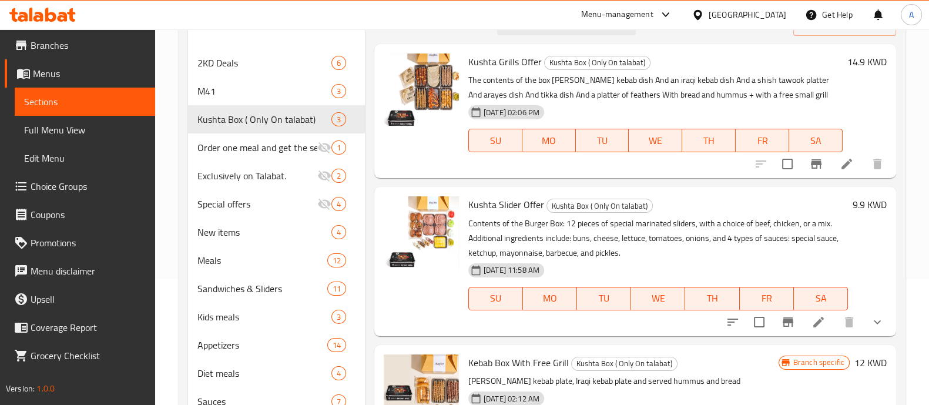
scroll to position [146, 0]
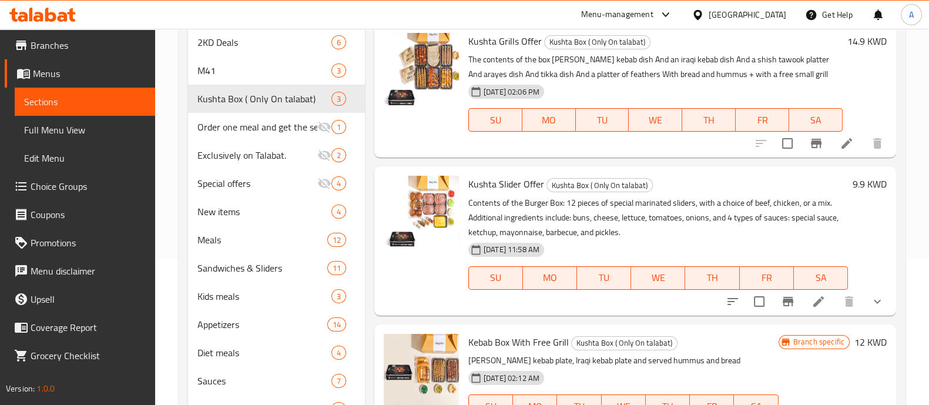
click at [858, 182] on h6 "9.9 KWD" at bounding box center [870, 184] width 34 height 16
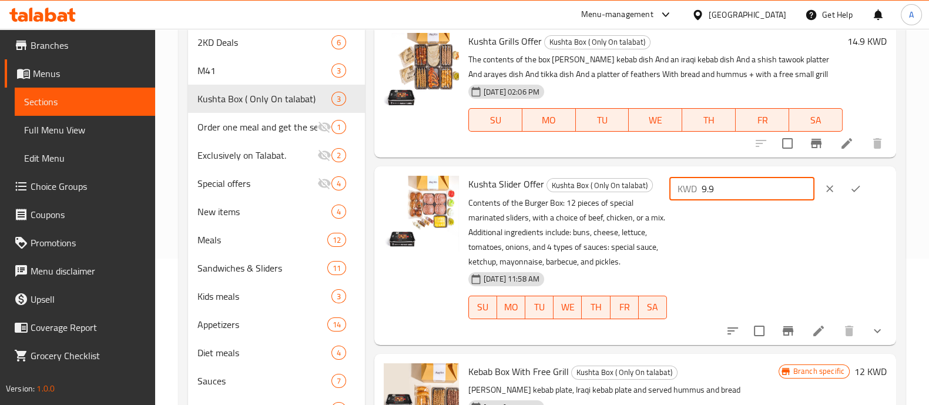
drag, startPoint x: 750, startPoint y: 190, endPoint x: 694, endPoint y: 195, distance: 56.1
click at [694, 195] on div "KWD 9.9 ​" at bounding box center [742, 189] width 145 height 24
type input "14"
click at [862, 189] on icon "ok" at bounding box center [856, 189] width 12 height 12
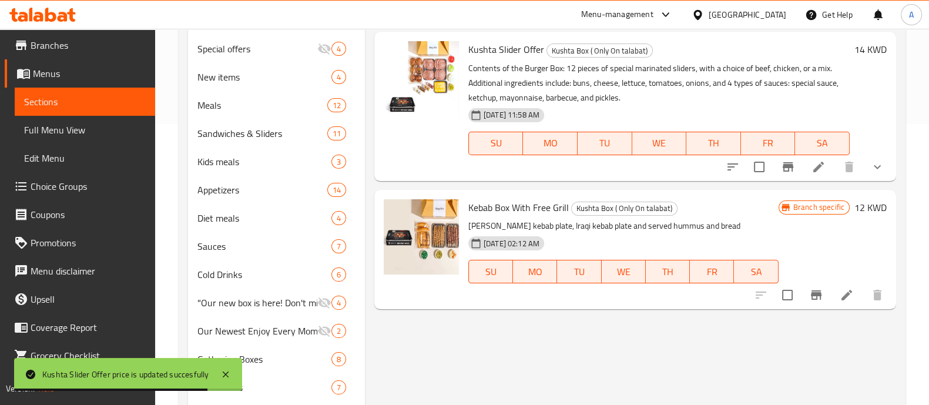
scroll to position [293, 0]
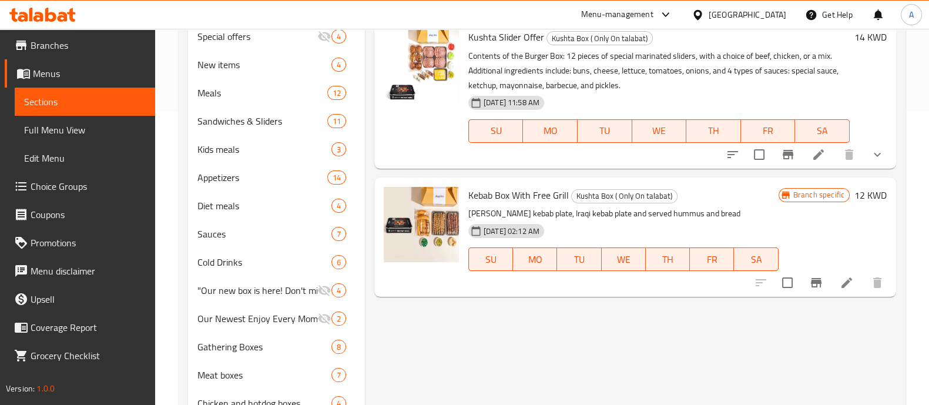
click at [856, 285] on li at bounding box center [847, 282] width 33 height 21
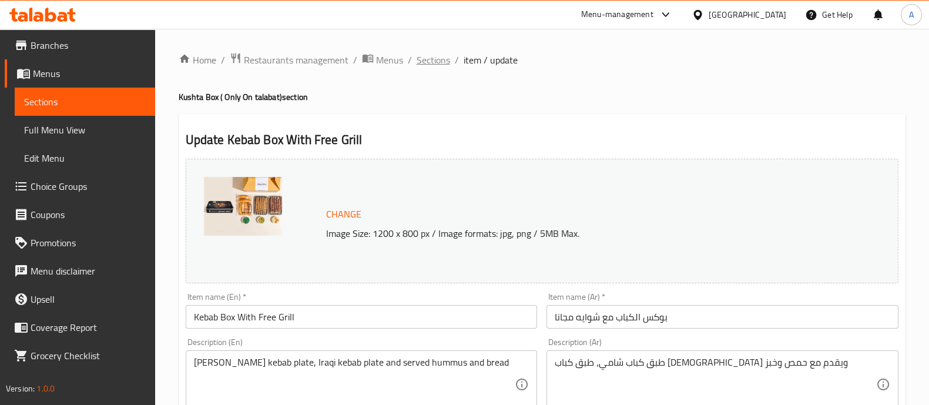
click at [434, 61] on span "Sections" at bounding box center [434, 60] width 34 height 14
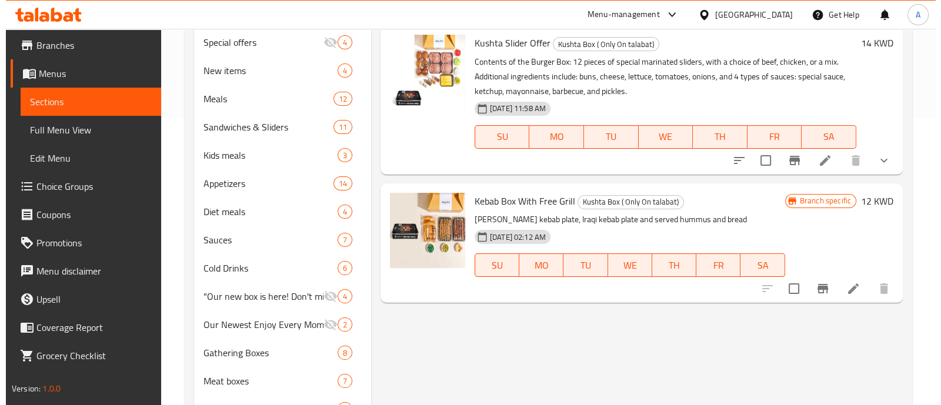
scroll to position [293, 0]
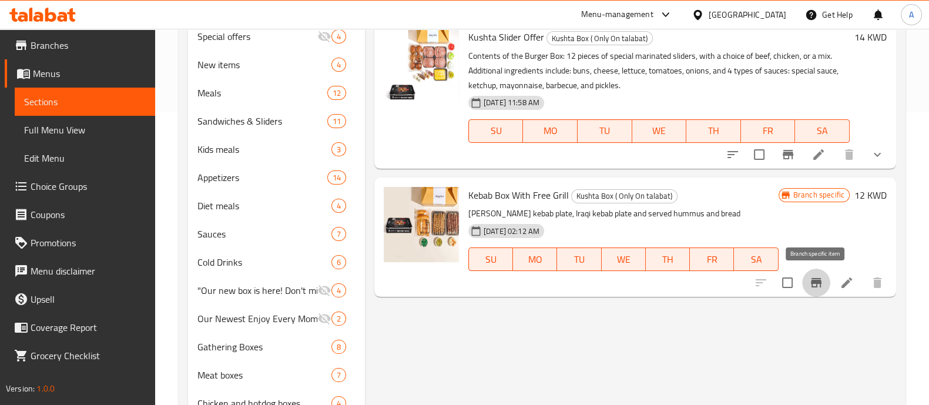
click at [821, 283] on icon "Branch-specific-item" at bounding box center [816, 282] width 11 height 9
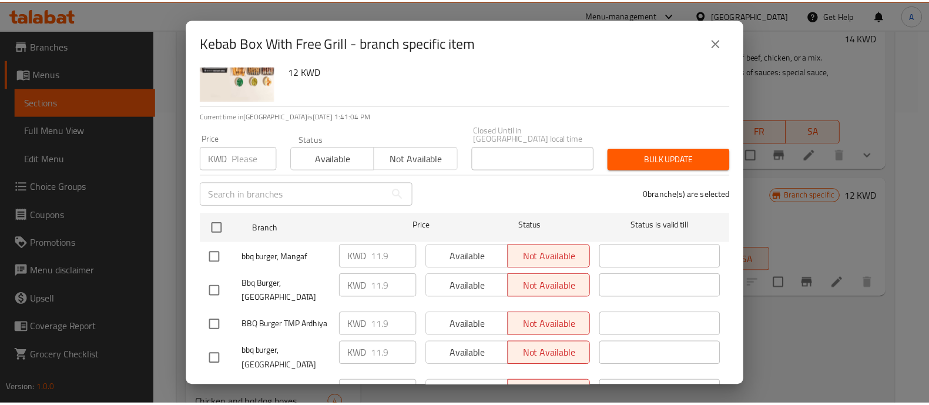
scroll to position [73, 0]
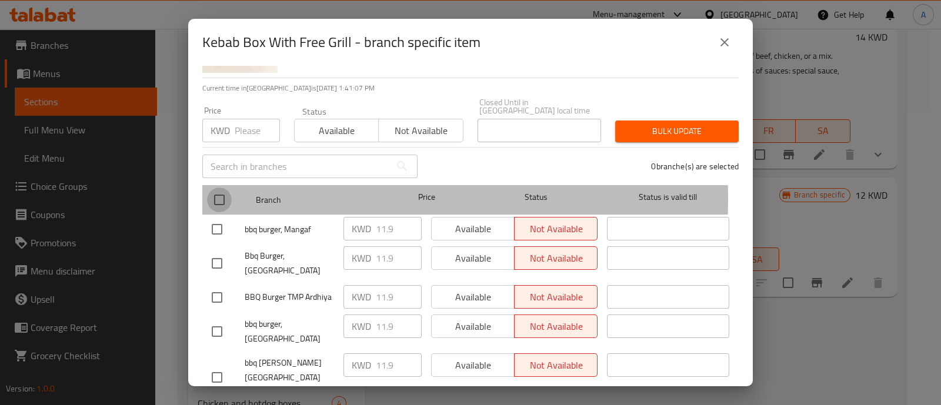
click at [223, 190] on input "checkbox" at bounding box center [219, 200] width 25 height 25
checkbox input "true"
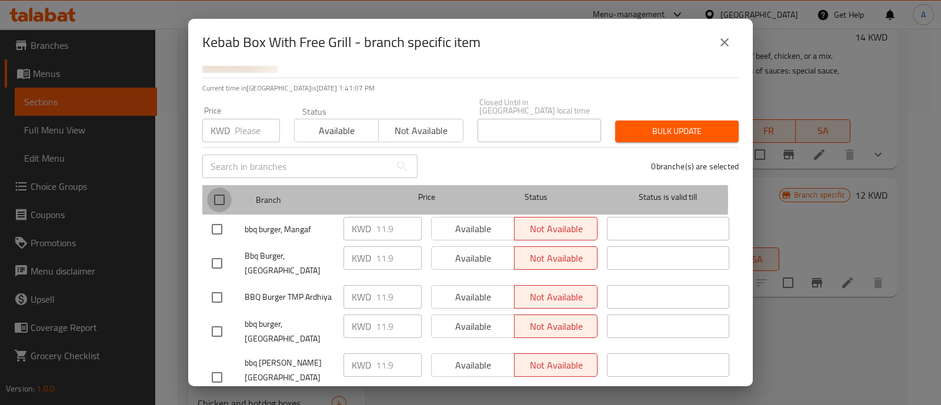
checkbox input "true"
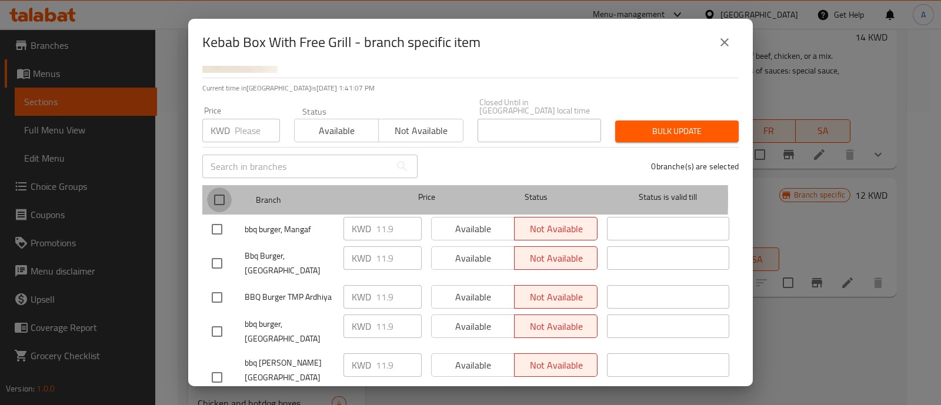
checkbox input "true"
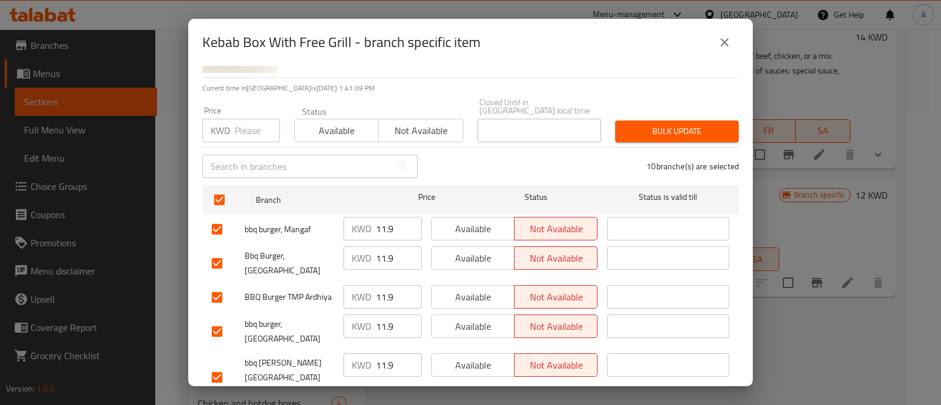
click at [337, 122] on span "Available" at bounding box center [336, 130] width 75 height 17
click at [651, 125] on span "Bulk update" at bounding box center [676, 131] width 105 height 15
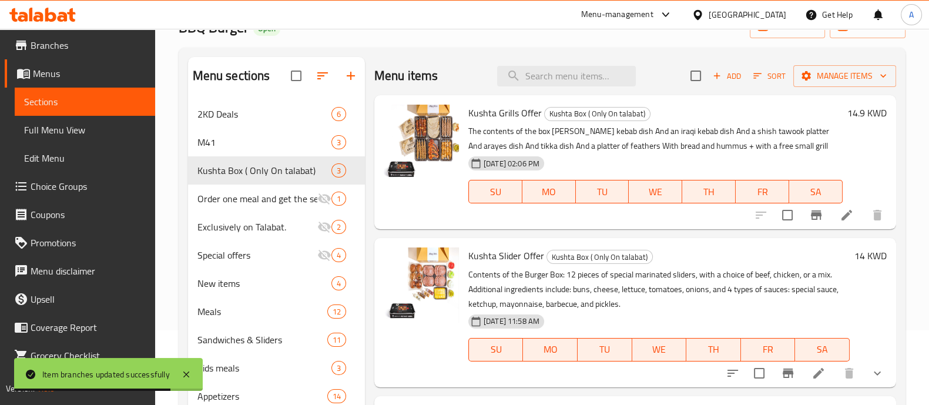
scroll to position [0, 0]
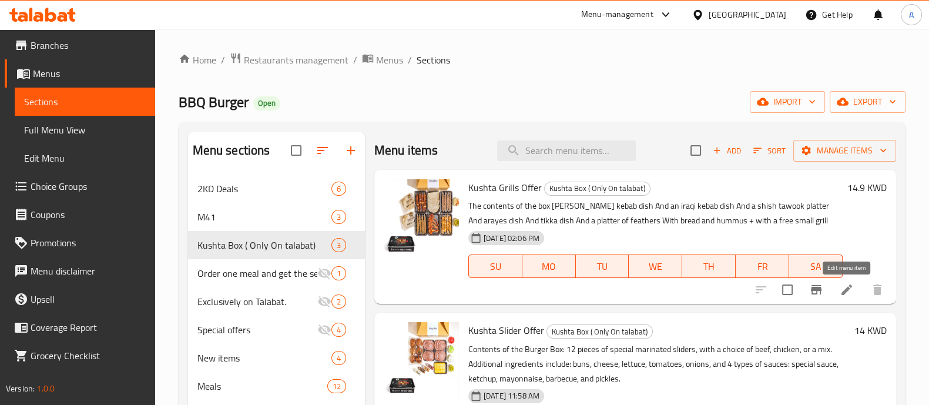
click at [844, 289] on icon at bounding box center [847, 290] width 14 height 14
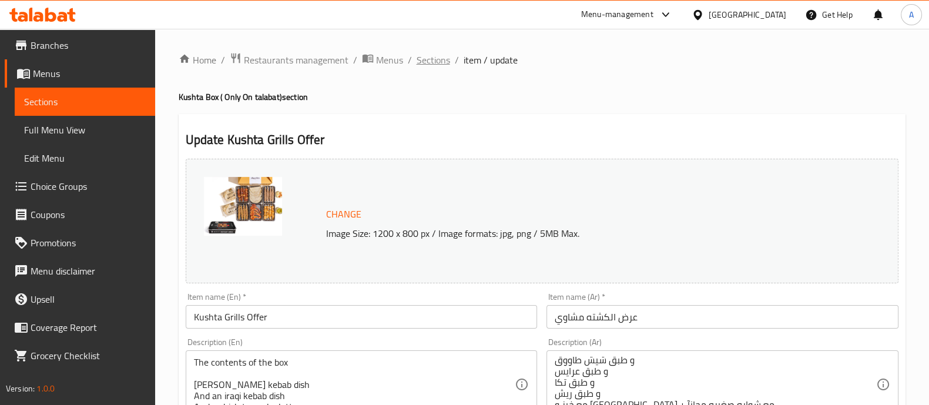
click at [426, 56] on span "Sections" at bounding box center [434, 60] width 34 height 14
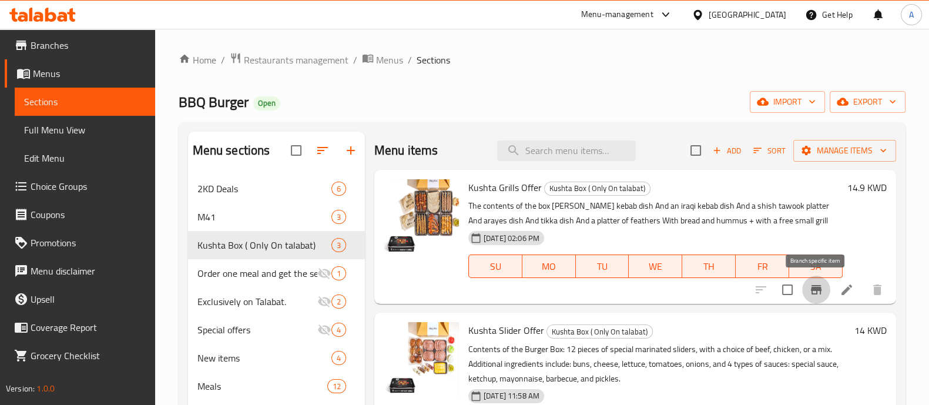
click at [814, 295] on icon "Branch-specific-item" at bounding box center [816, 289] width 11 height 9
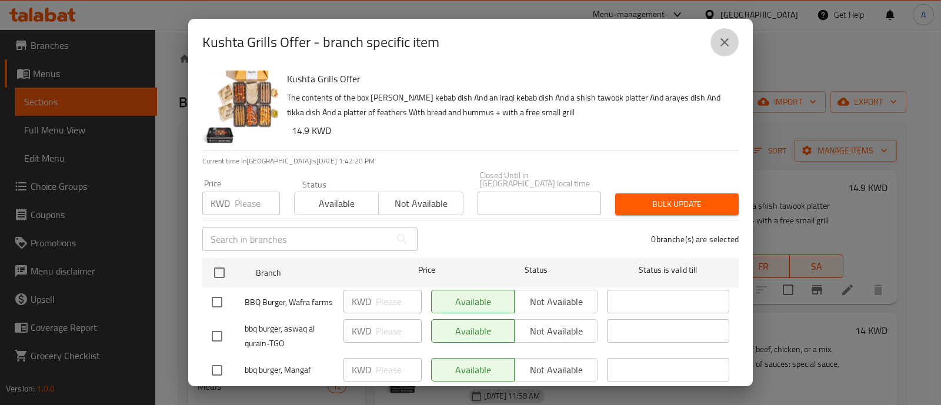
click at [723, 44] on icon "close" at bounding box center [724, 42] width 14 height 14
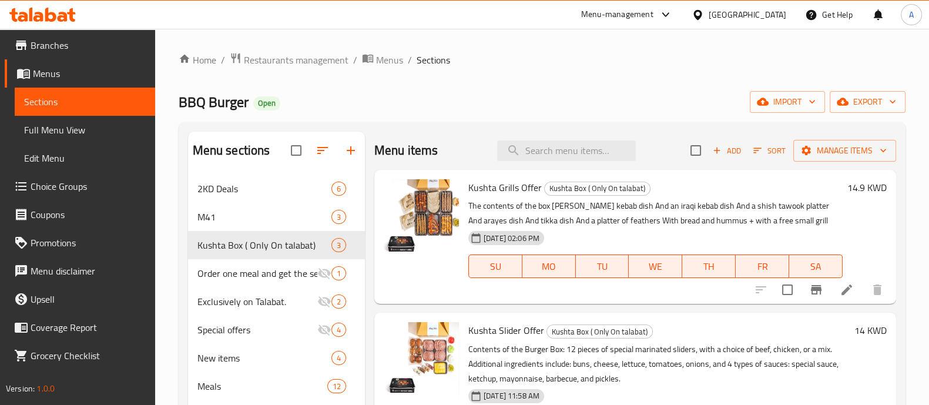
click at [854, 185] on h6 "14.9 KWD" at bounding box center [867, 187] width 39 height 16
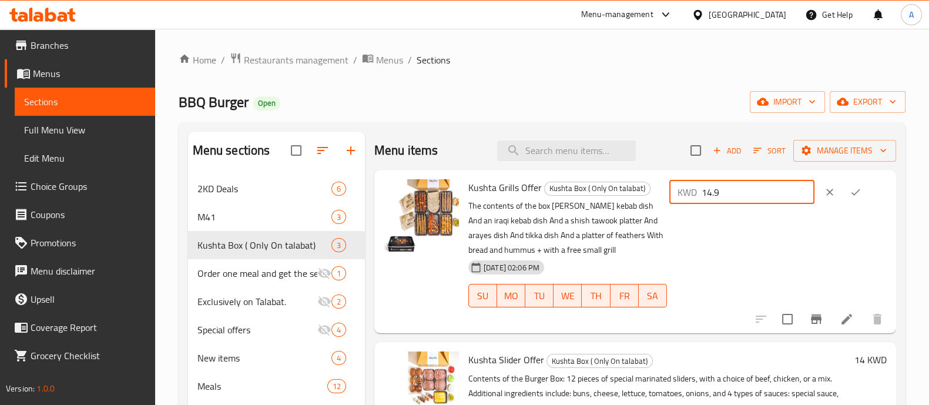
drag, startPoint x: 735, startPoint y: 193, endPoint x: 698, endPoint y: 194, distance: 37.0
click at [698, 194] on div "KWD 14.9 ​" at bounding box center [742, 192] width 145 height 24
type input "21"
click at [855, 192] on button "ok" at bounding box center [856, 192] width 26 height 26
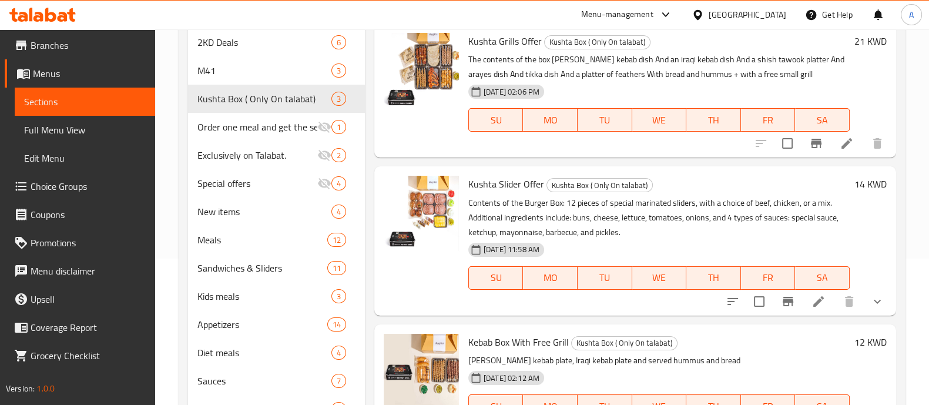
scroll to position [220, 0]
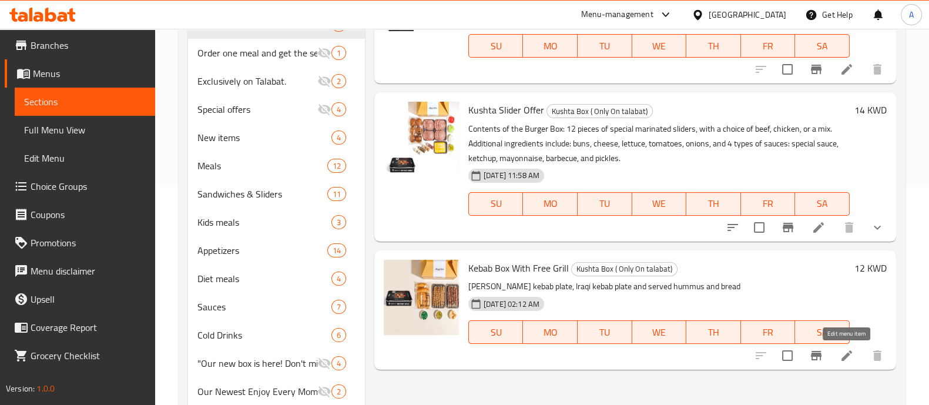
click at [845, 359] on icon at bounding box center [847, 355] width 11 height 11
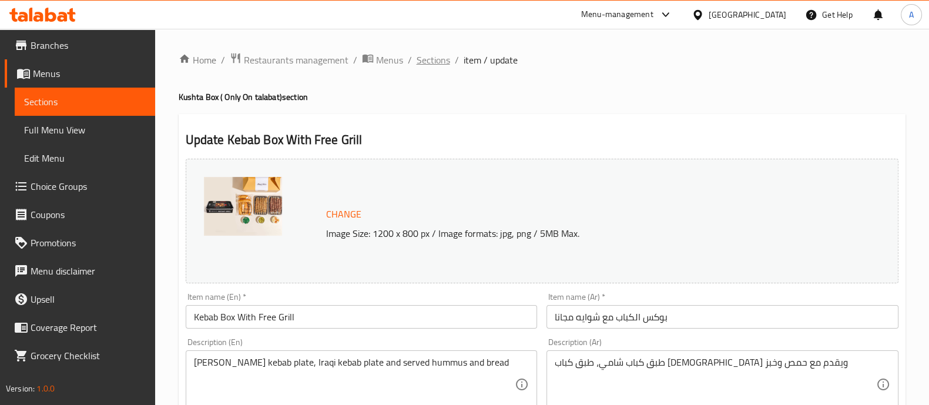
click at [419, 63] on span "Sections" at bounding box center [434, 60] width 34 height 14
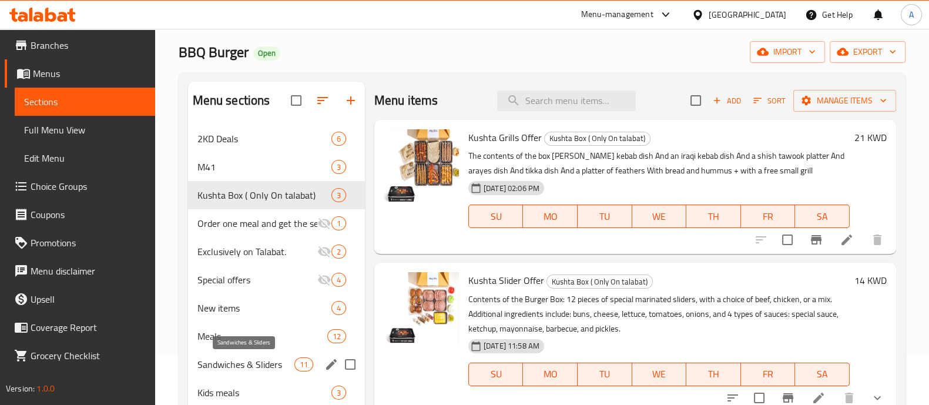
scroll to position [73, 0]
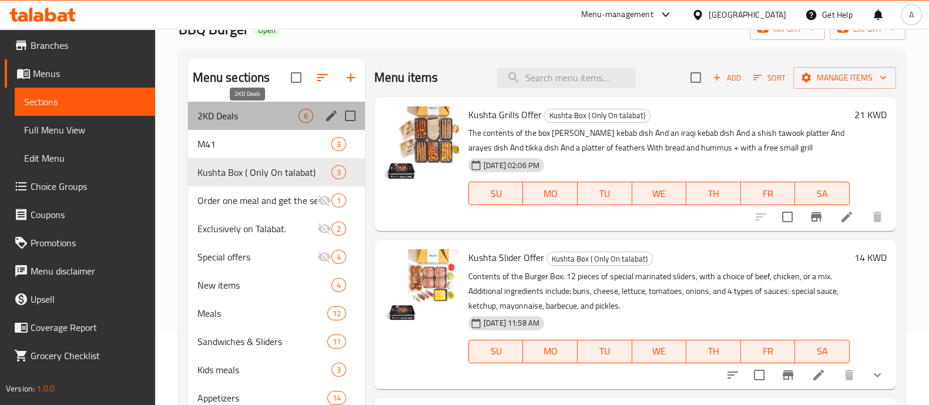
click at [237, 118] on span "2KD Deals" at bounding box center [248, 116] width 101 height 14
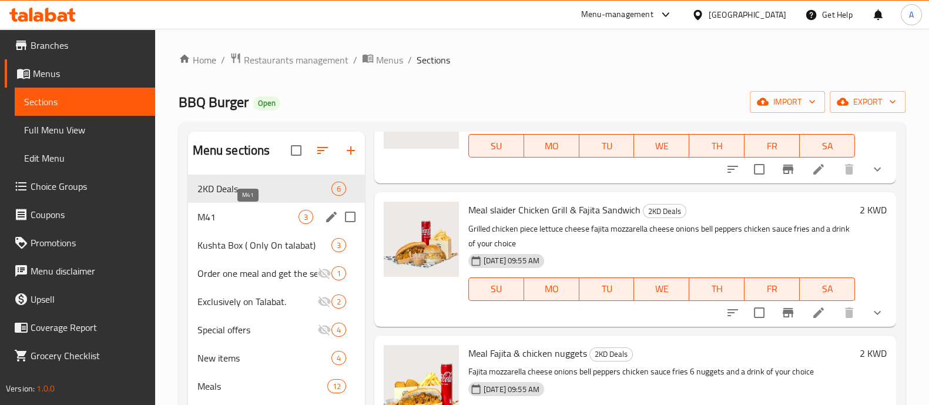
click at [237, 218] on span "M41" at bounding box center [248, 217] width 101 height 14
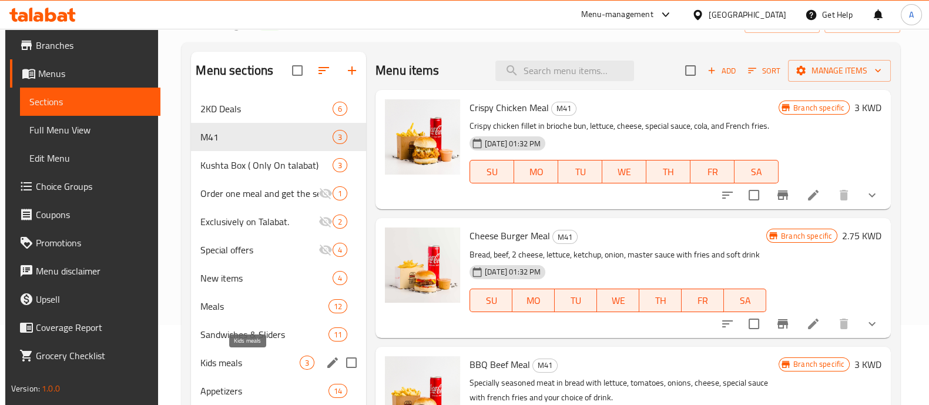
scroll to position [146, 0]
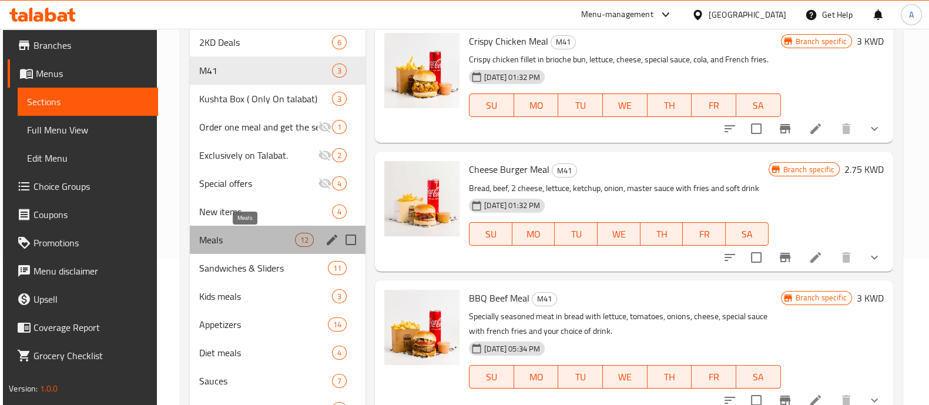
click at [235, 236] on span "Meals" at bounding box center [247, 240] width 96 height 14
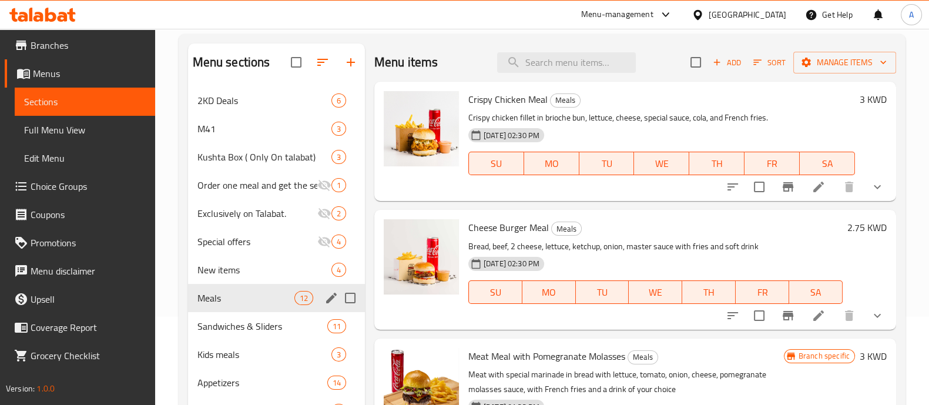
scroll to position [146, 0]
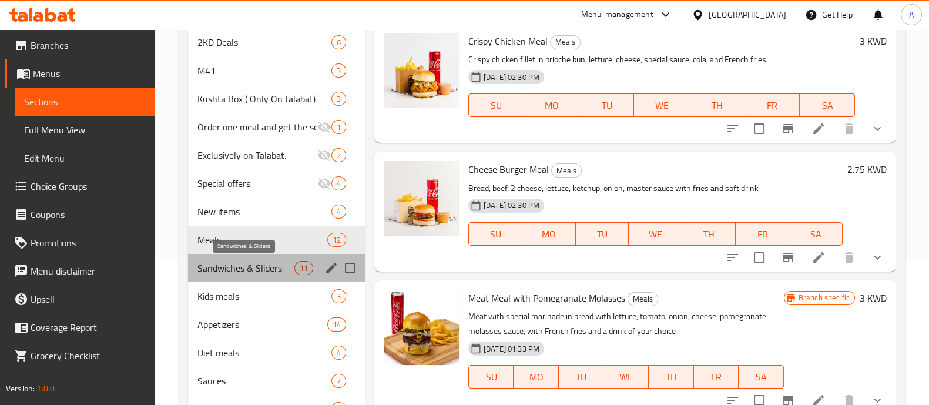
click at [240, 270] on span "Sandwiches & Sliders" at bounding box center [246, 268] width 97 height 14
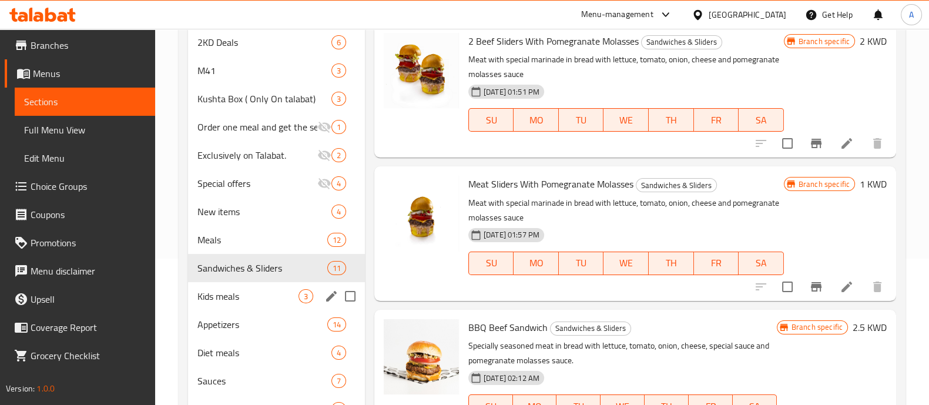
click at [248, 298] on span "Kids meals" at bounding box center [248, 296] width 101 height 14
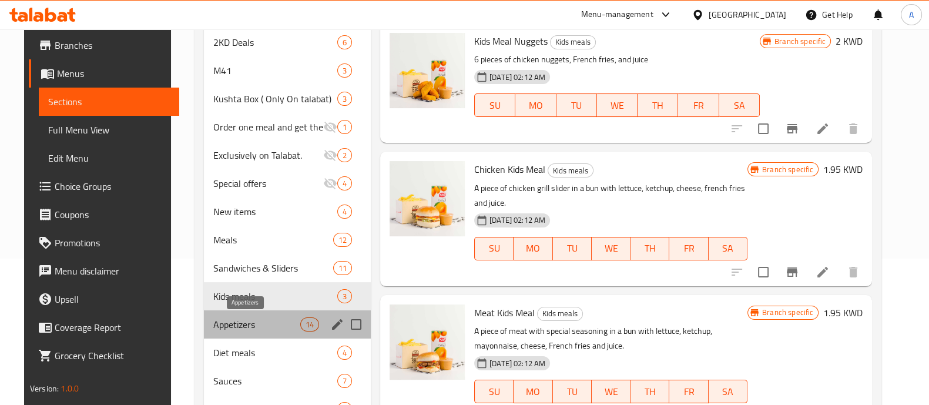
click at [239, 323] on span "Appetizers" at bounding box center [256, 324] width 87 height 14
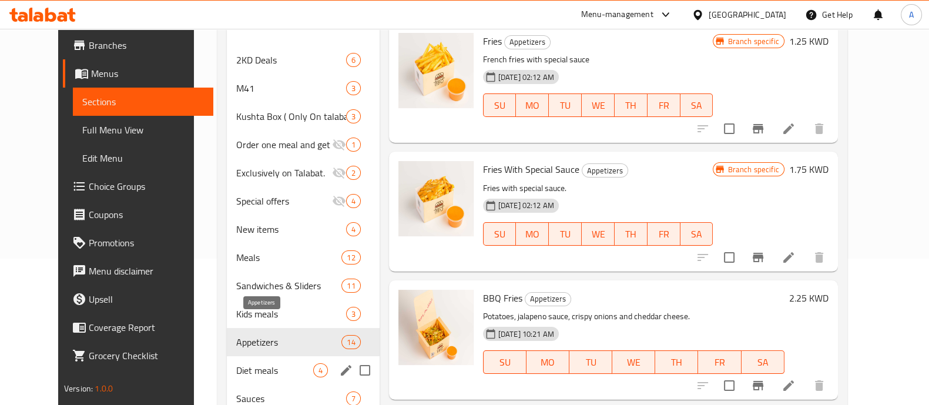
click at [255, 363] on span "Diet meals" at bounding box center [274, 370] width 77 height 14
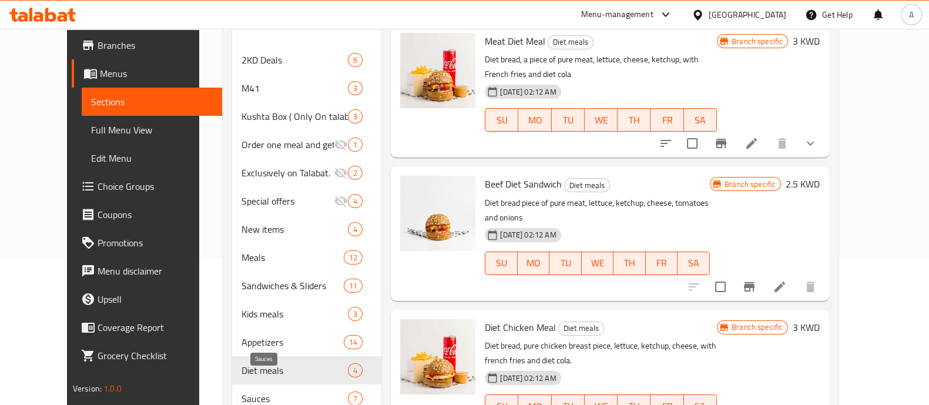
scroll to position [293, 0]
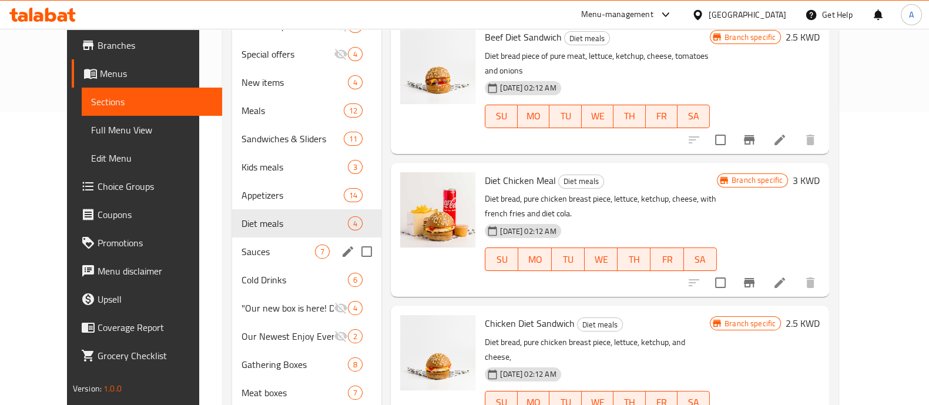
click at [232, 240] on div "Sauces 7" at bounding box center [306, 251] width 149 height 28
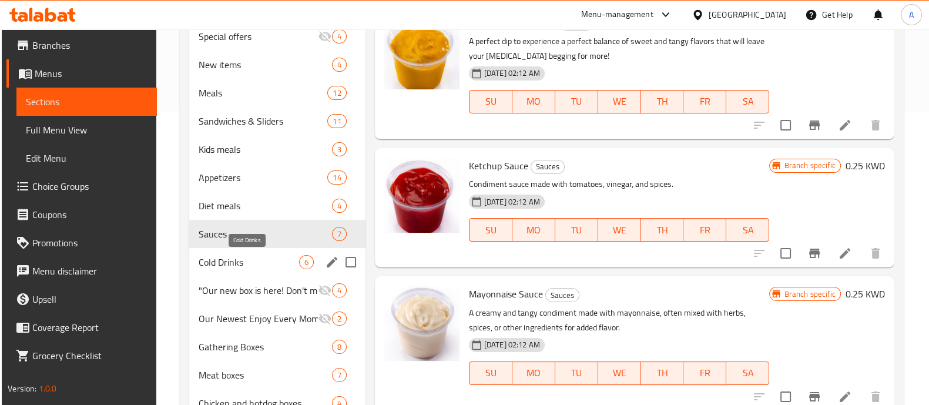
click at [249, 260] on span "Cold Drinks" at bounding box center [249, 262] width 101 height 14
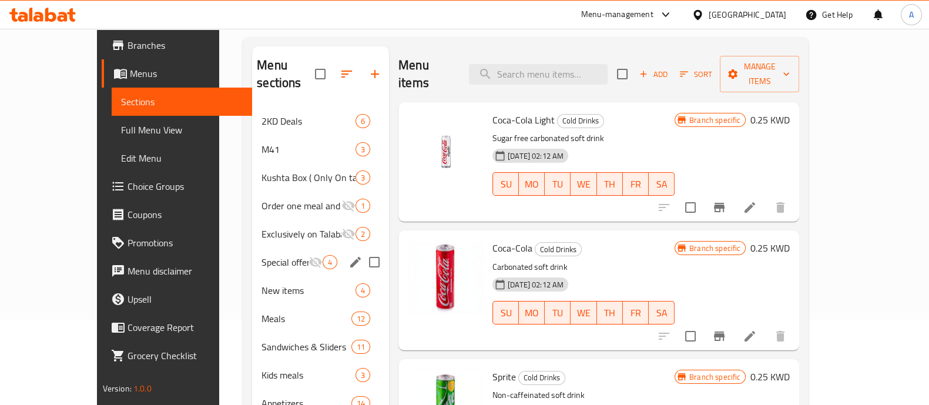
scroll to position [73, 0]
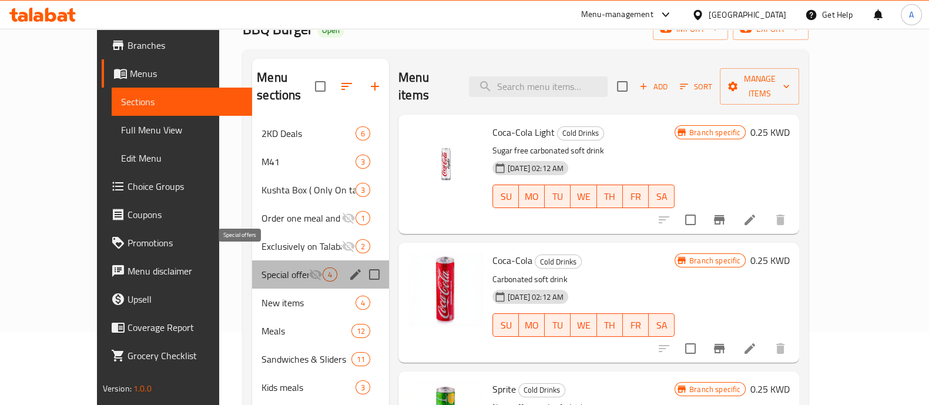
click at [262, 267] on span "Special offers" at bounding box center [285, 274] width 47 height 14
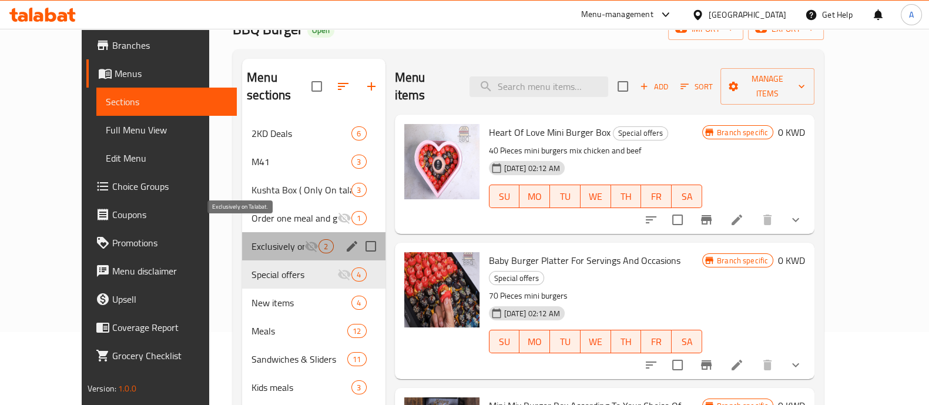
click at [252, 239] on span "Exclusively on Talabat." at bounding box center [278, 246] width 53 height 14
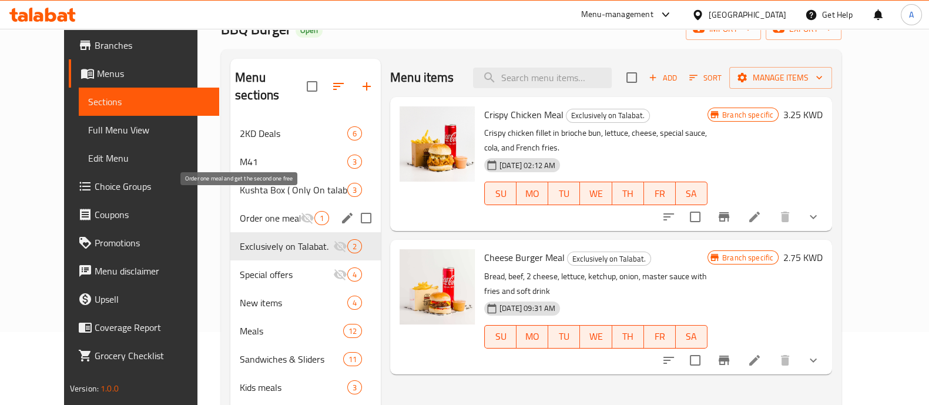
click at [240, 211] on span "Order one meal and get the second one free" at bounding box center [270, 218] width 61 height 14
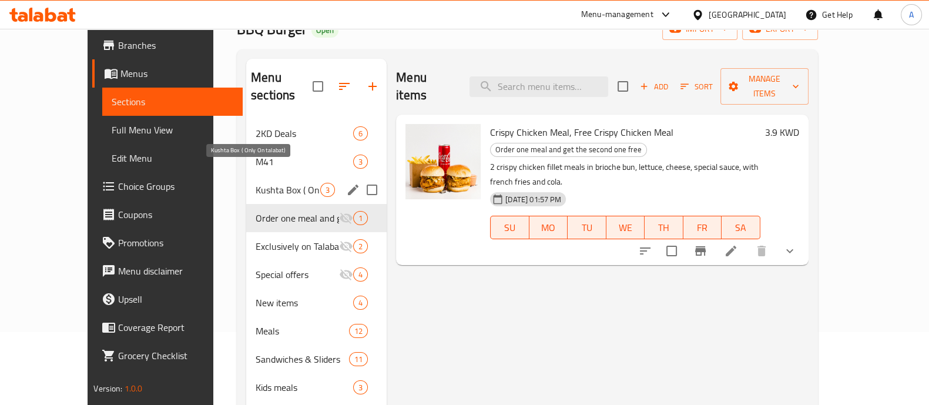
click at [256, 183] on span "Kushta Box ( Only On talabat)" at bounding box center [288, 190] width 65 height 14
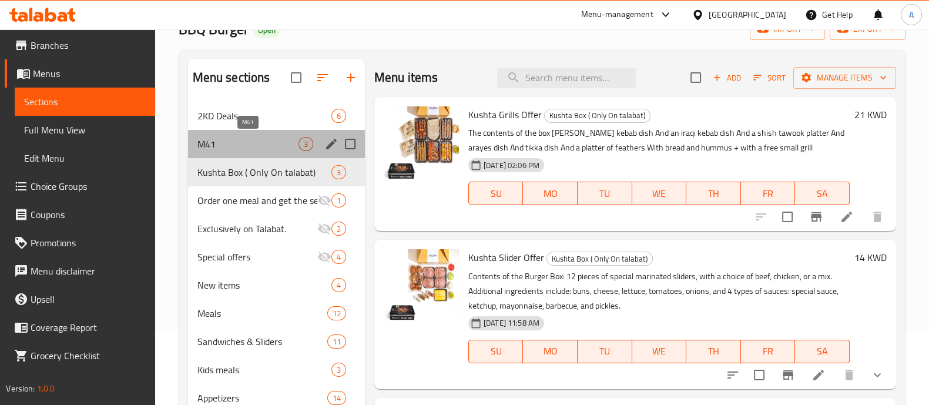
click at [205, 143] on span "M41" at bounding box center [248, 144] width 101 height 14
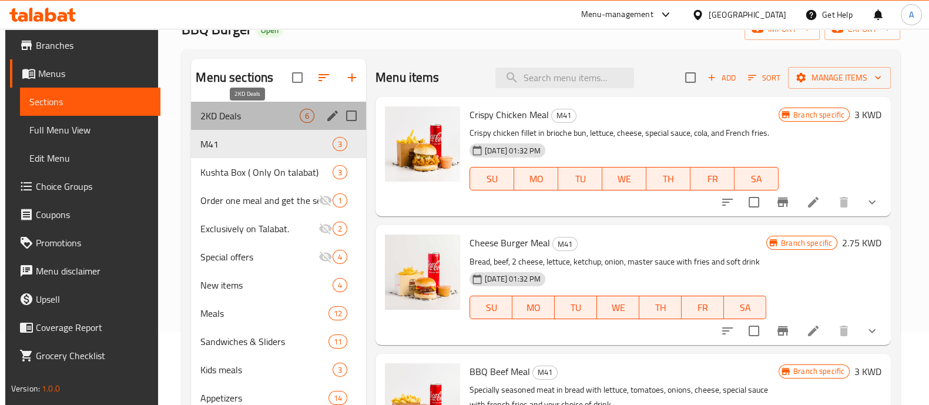
click at [238, 110] on span "2KD Deals" at bounding box center [249, 116] width 99 height 14
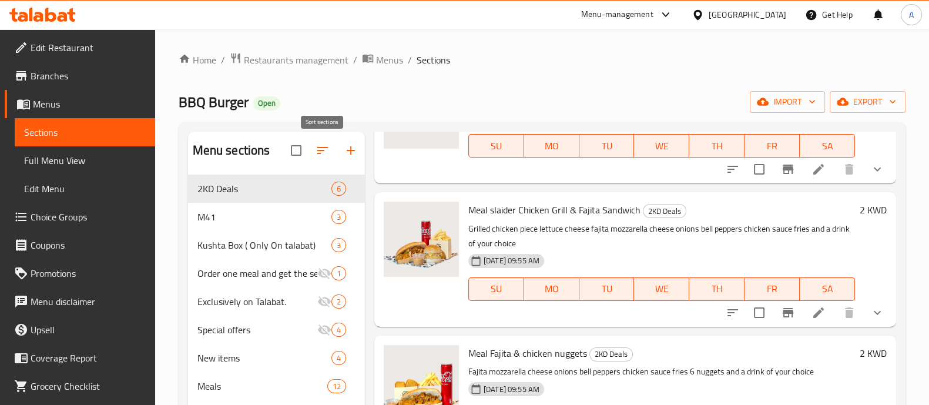
click at [323, 152] on icon "button" at bounding box center [323, 150] width 14 height 14
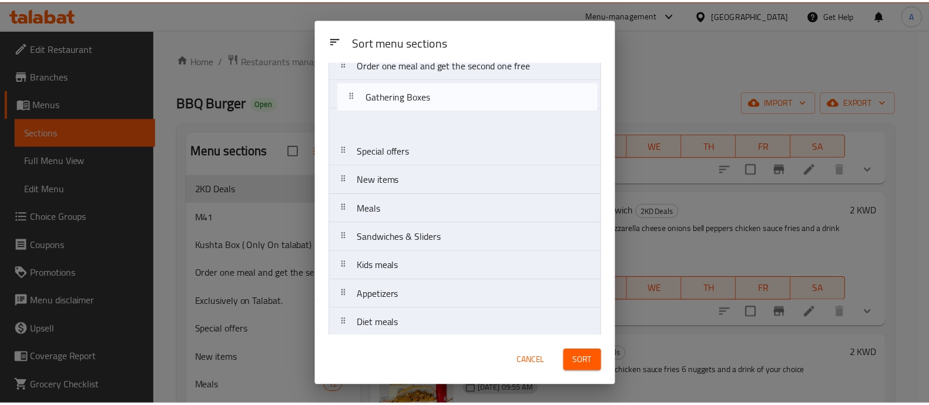
scroll to position [126, 0]
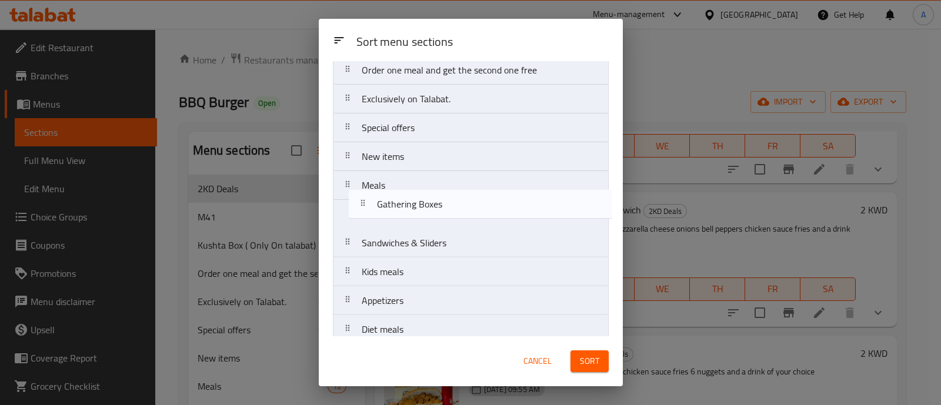
drag, startPoint x: 396, startPoint y: 203, endPoint x: 410, endPoint y: 203, distance: 14.1
click at [410, 203] on nav "2KD Deals M41 Kushta Box ( Only On talabat) Order one meal and get the second o…" at bounding box center [471, 329] width 276 height 721
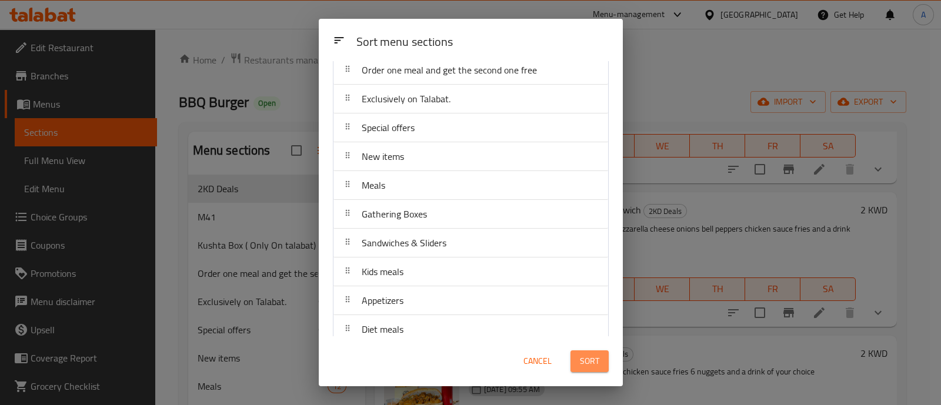
click at [596, 364] on span "Sort" at bounding box center [589, 361] width 19 height 15
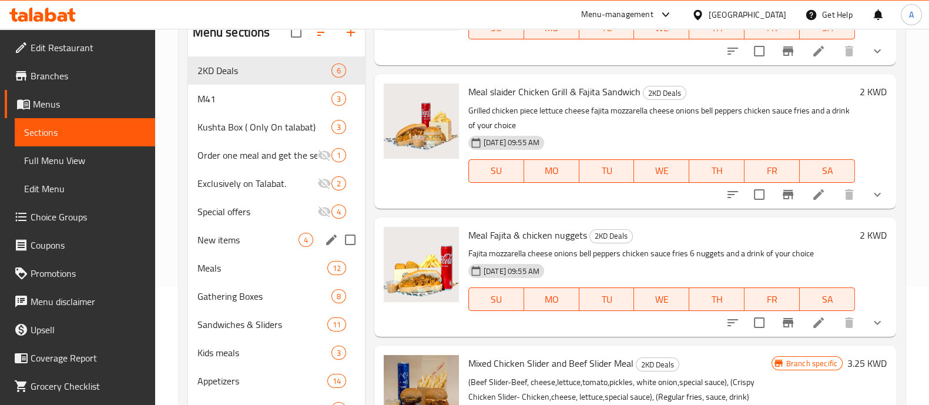
scroll to position [220, 0]
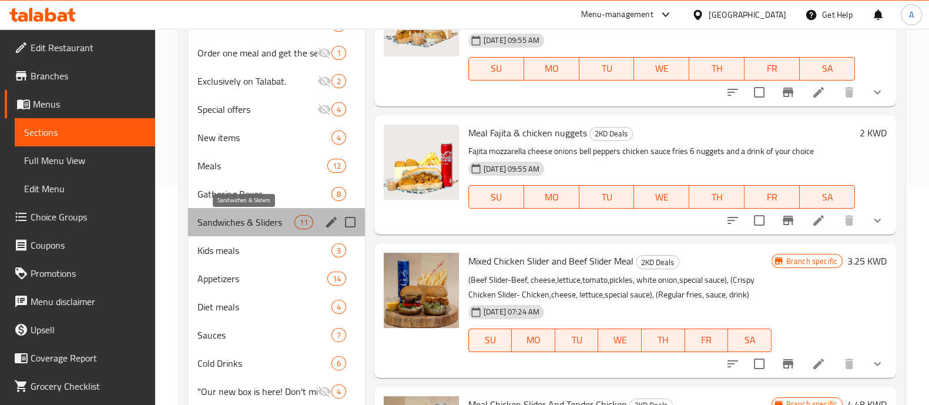
click at [244, 219] on span "Sandwiches & Sliders" at bounding box center [246, 222] width 97 height 14
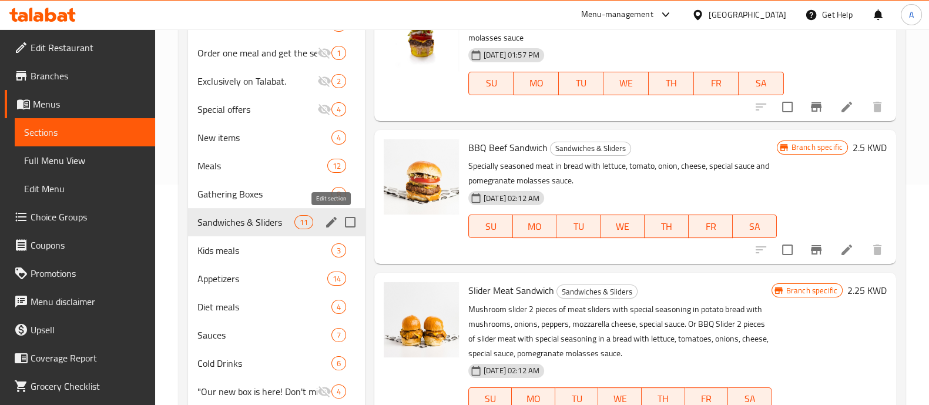
click at [328, 217] on icon "edit" at bounding box center [331, 222] width 14 height 14
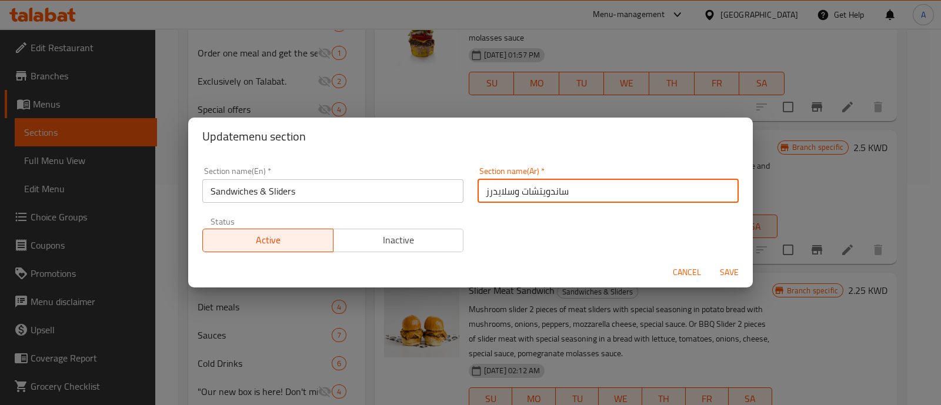
drag, startPoint x: 514, startPoint y: 192, endPoint x: 525, endPoint y: 192, distance: 11.2
click at [525, 192] on input "ساندويتشات وسلايدرز" at bounding box center [607, 191] width 261 height 24
click at [483, 192] on input "ساندويتش وسلايدرز" at bounding box center [607, 191] width 261 height 24
type input "ساندويتش وسلايدر"
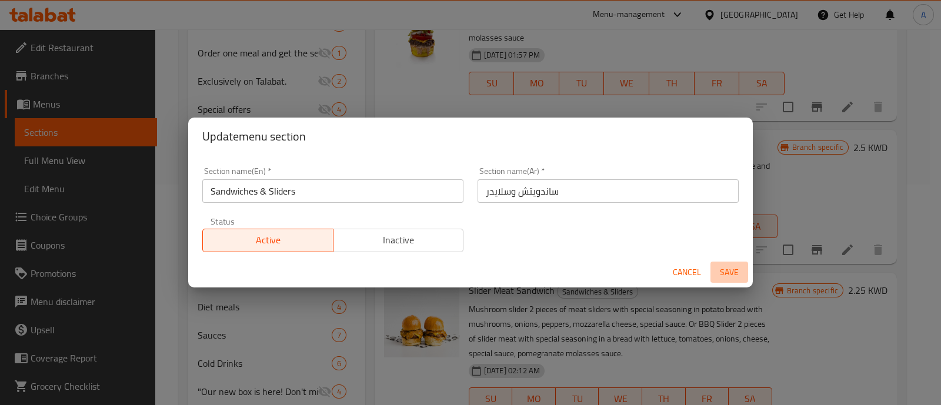
click at [731, 269] on span "Save" at bounding box center [729, 272] width 28 height 15
